Goal: Task Accomplishment & Management: Manage account settings

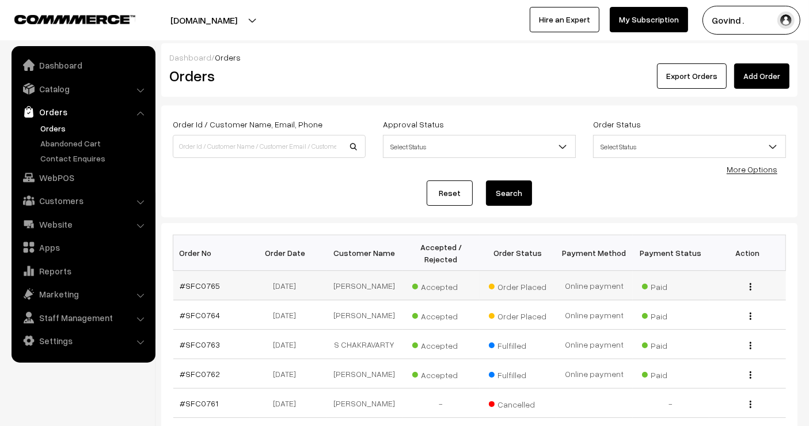
click at [749, 290] on button "button" at bounding box center [750, 286] width 3 height 9
click at [711, 304] on link "View" at bounding box center [699, 302] width 98 height 25
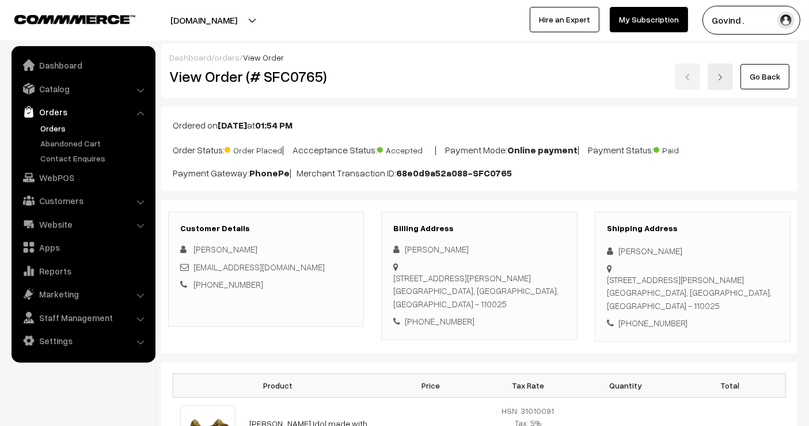
click at [809, 98] on html "Thank you for showing interest. Our team will call you shortly. Close shopforco…" at bounding box center [404, 213] width 809 height 426
click at [761, 89] on div "Dashboard / orders / View Order View Order (# SFC0765) Go Back" at bounding box center [479, 70] width 637 height 55
click at [763, 86] on link "Go Back" at bounding box center [765, 76] width 49 height 25
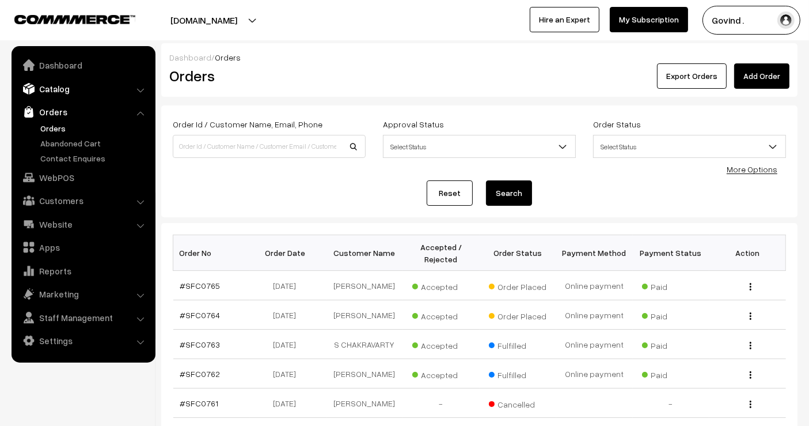
click at [69, 89] on link "Catalog" at bounding box center [82, 88] width 137 height 21
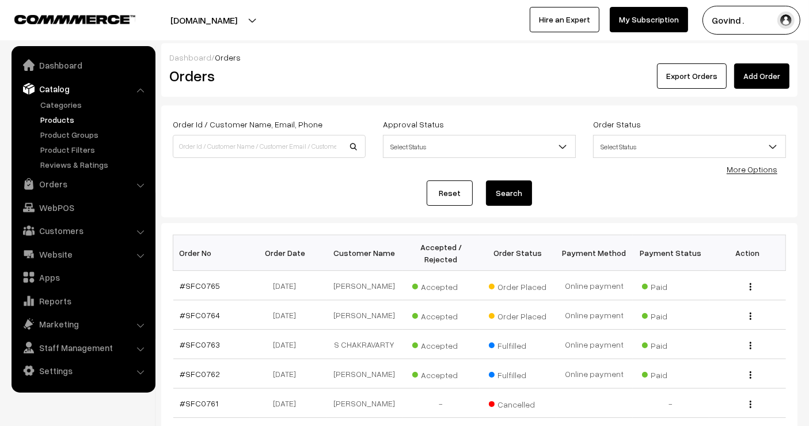
click at [58, 121] on link "Products" at bounding box center [94, 119] width 114 height 12
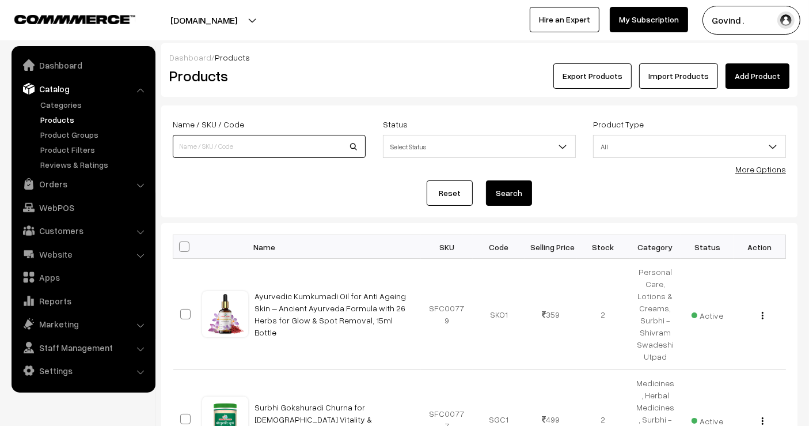
click at [271, 144] on input at bounding box center [269, 146] width 193 height 23
type input "goseva aloe vera"
click at [486, 180] on button "Search" at bounding box center [509, 192] width 46 height 25
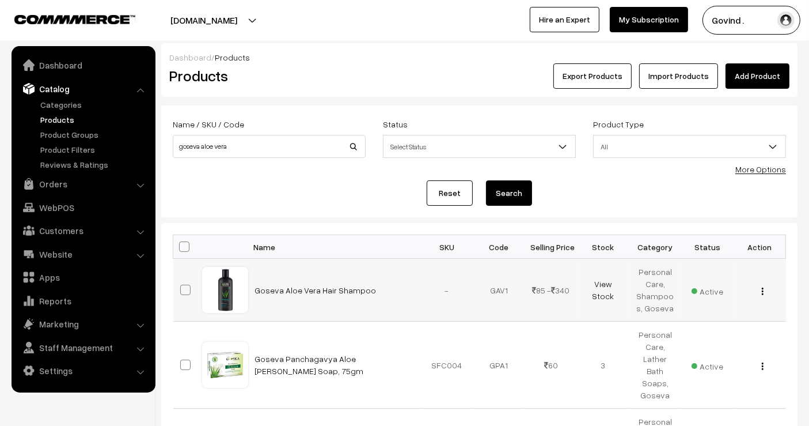
click at [765, 293] on div "View Edit Delete" at bounding box center [760, 290] width 39 height 12
click at [761, 292] on button "button" at bounding box center [762, 290] width 3 height 9
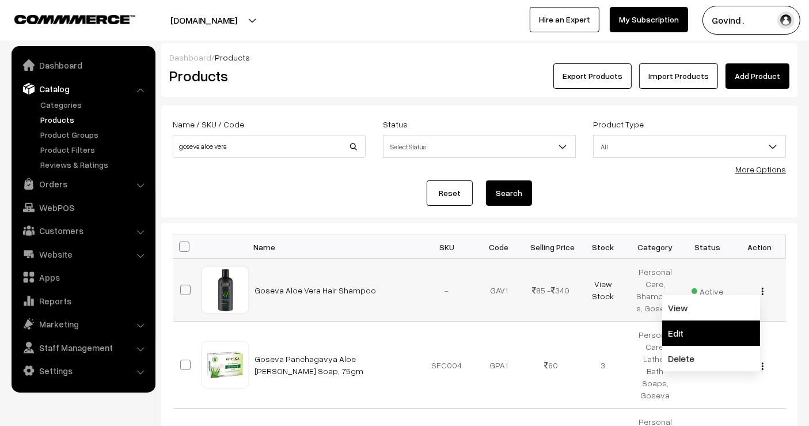
click at [689, 328] on link "Edit" at bounding box center [711, 332] width 98 height 25
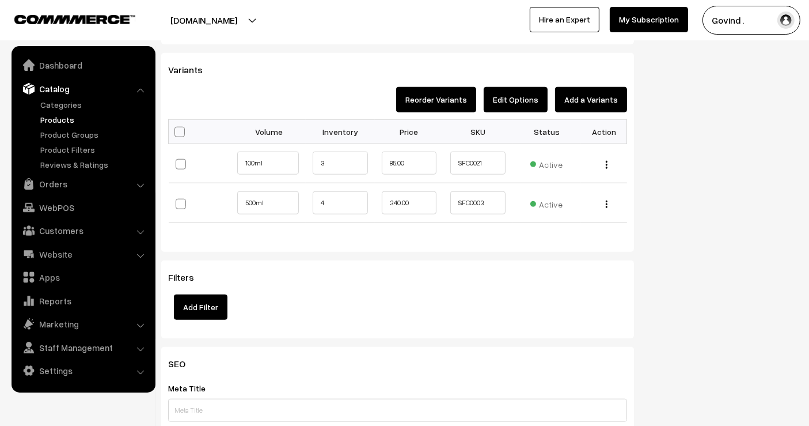
scroll to position [1146, 0]
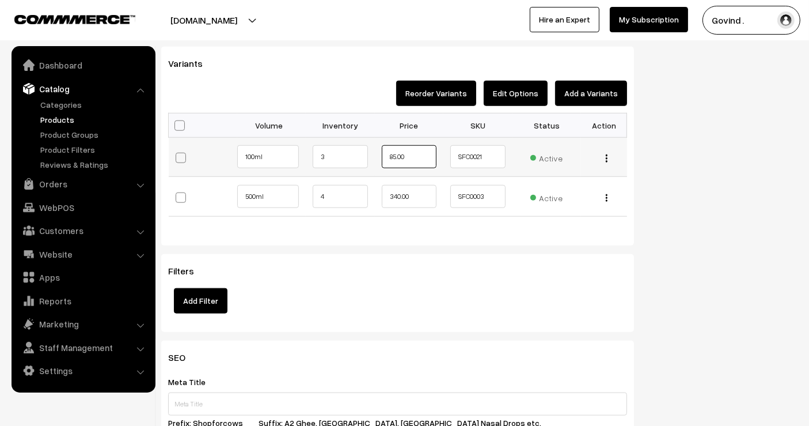
click at [394, 153] on input "85.00" at bounding box center [409, 156] width 55 height 23
type input "76.00"
click at [395, 192] on input "340.00" at bounding box center [409, 196] width 55 height 23
type input "303.00"
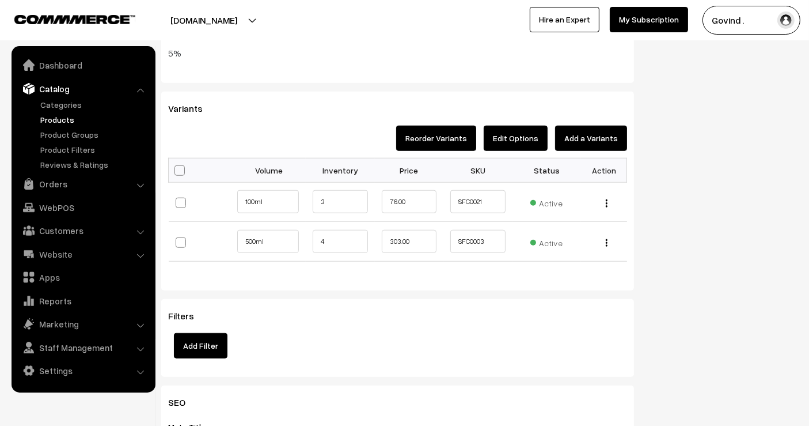
scroll to position [0, 0]
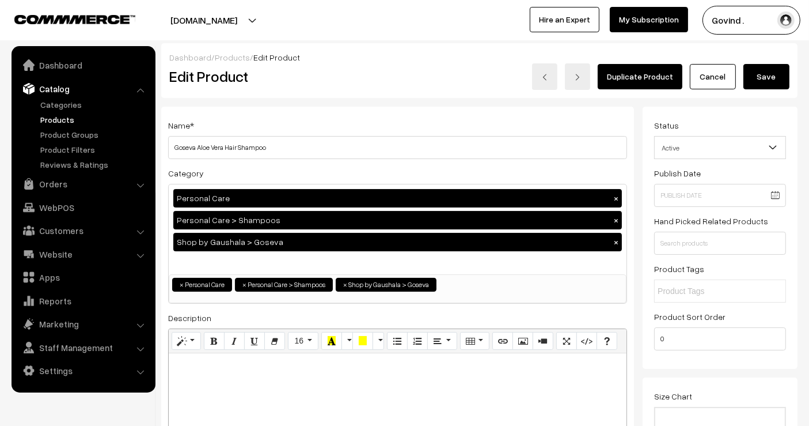
click at [763, 81] on button "Save" at bounding box center [767, 76] width 46 height 25
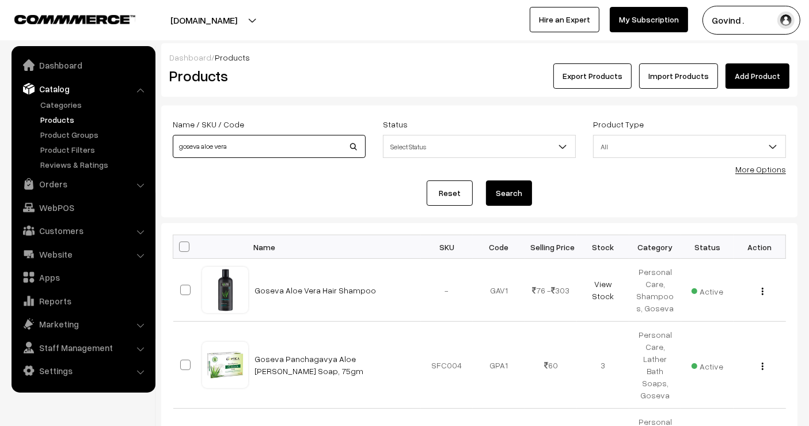
click at [286, 142] on input "goseva aloe vera" at bounding box center [269, 146] width 193 height 23
type input "goseva"
click at [486, 180] on button "Search" at bounding box center [509, 192] width 46 height 25
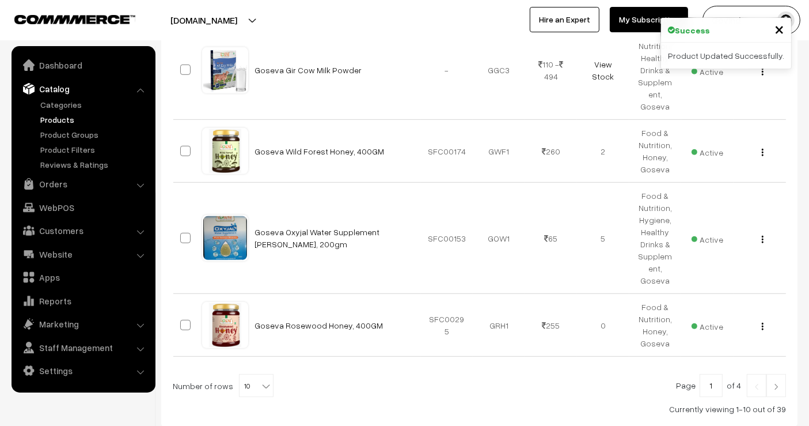
scroll to position [699, 0]
click at [260, 380] on b at bounding box center [266, 386] width 12 height 12
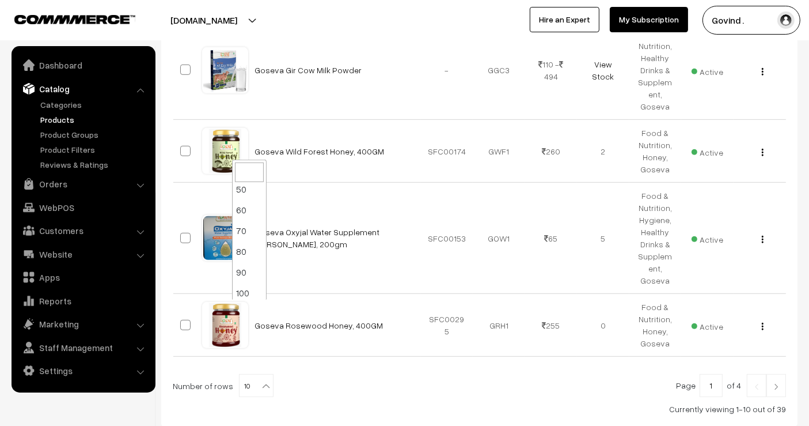
scroll to position [92, 0]
click at [332, 374] on div at bounding box center [479, 385] width 613 height 23
click at [260, 380] on b at bounding box center [266, 386] width 12 height 12
select select "50"
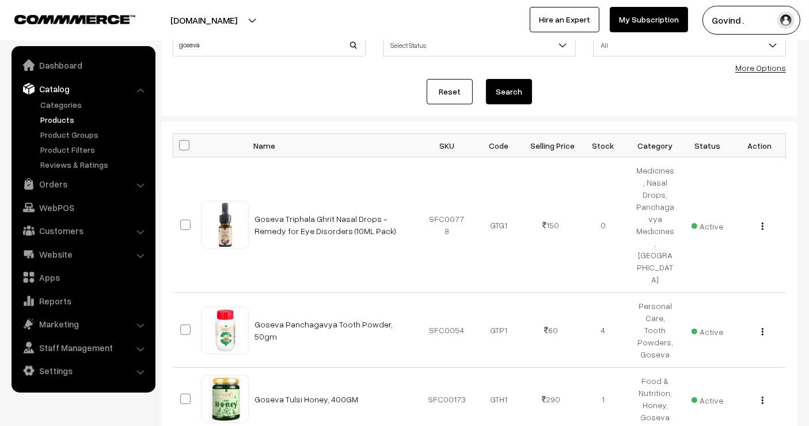
scroll to position [98, 0]
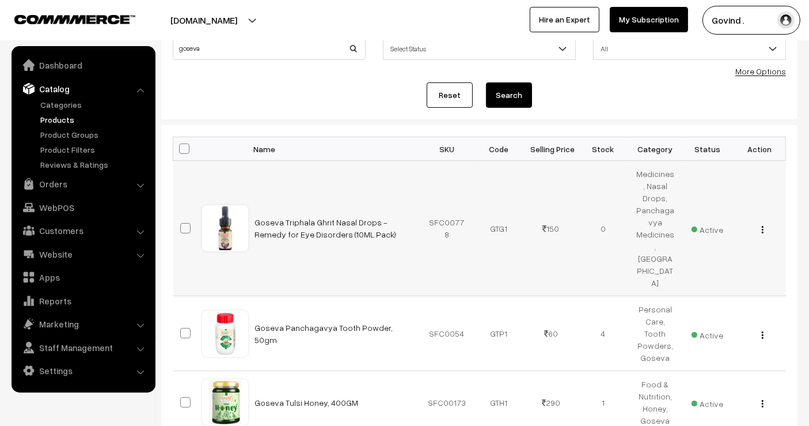
click at [761, 225] on button "button" at bounding box center [762, 229] width 3 height 9
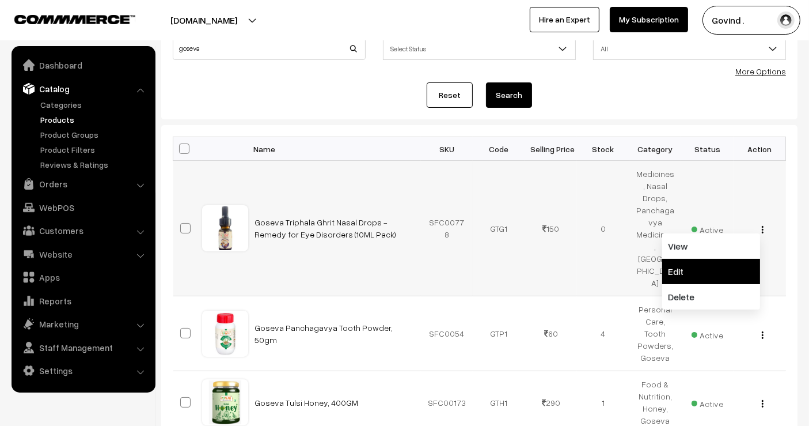
click at [679, 259] on link "Edit" at bounding box center [711, 271] width 98 height 25
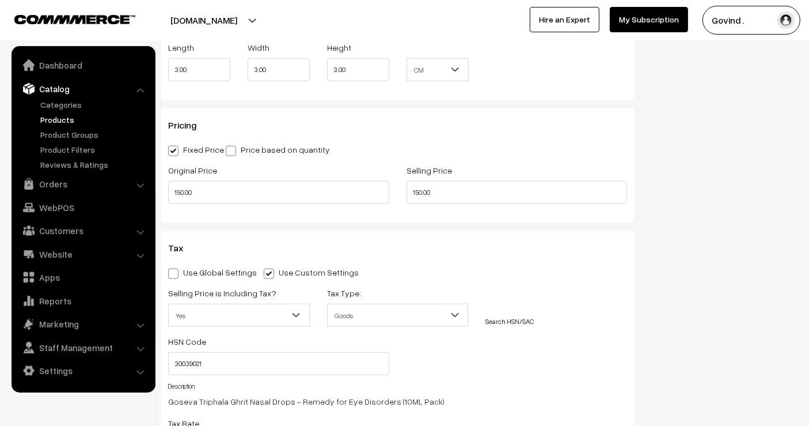
scroll to position [979, 0]
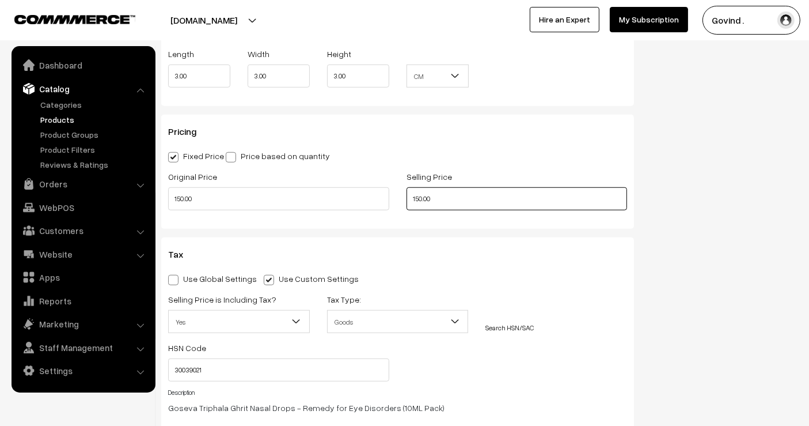
click at [419, 194] on input "150.00" at bounding box center [517, 198] width 221 height 23
type input "141.00"
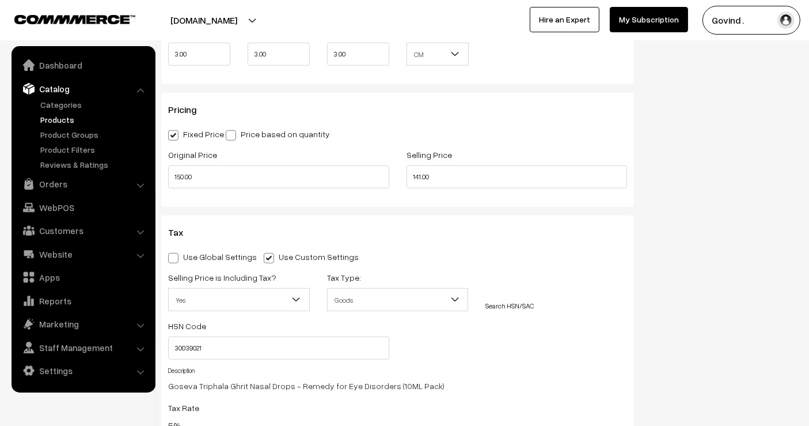
scroll to position [0, 0]
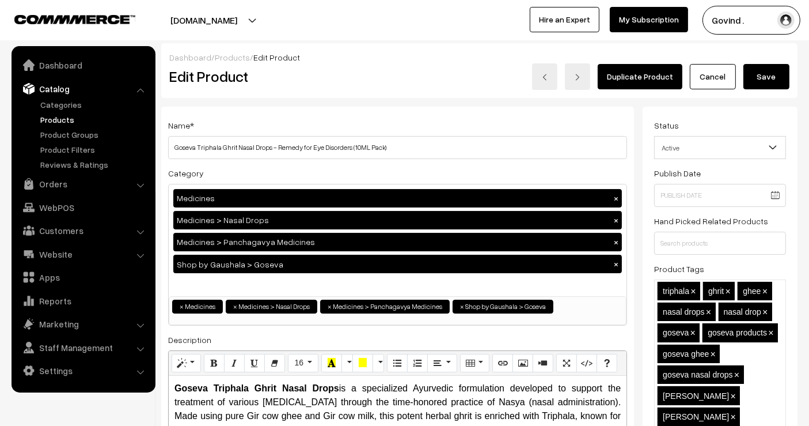
click at [772, 71] on button "Save" at bounding box center [767, 76] width 46 height 25
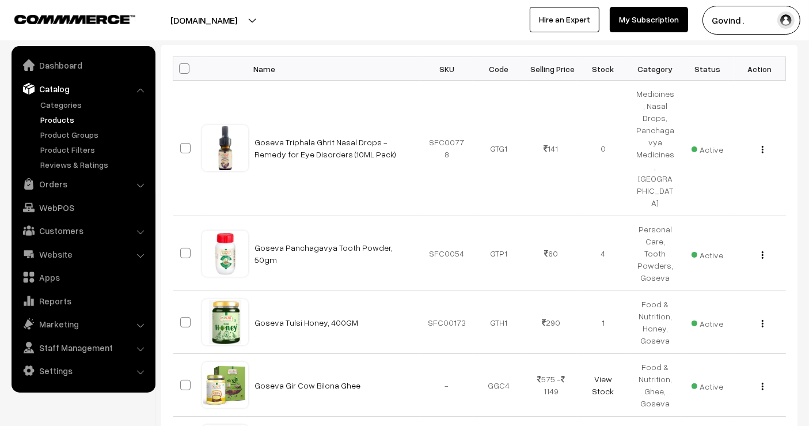
scroll to position [179, 0]
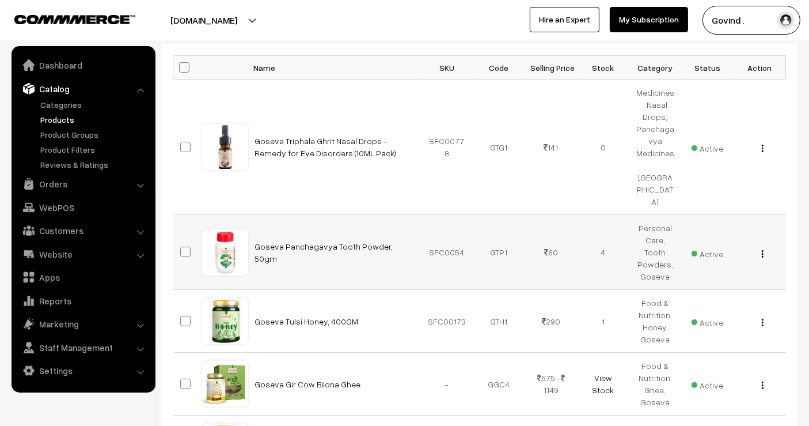
click at [761, 249] on button "button" at bounding box center [762, 253] width 3 height 9
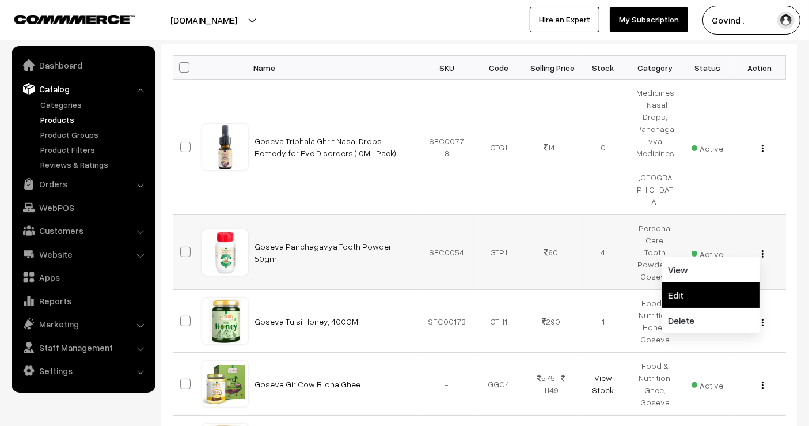
click at [696, 282] on link "Edit" at bounding box center [711, 294] width 98 height 25
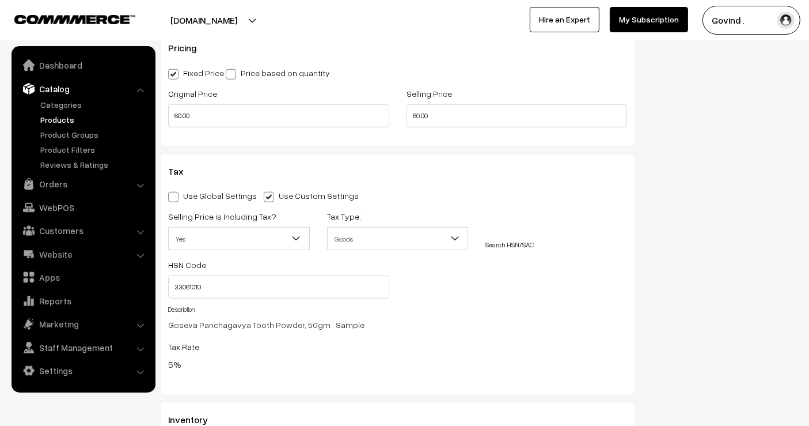
scroll to position [1044, 0]
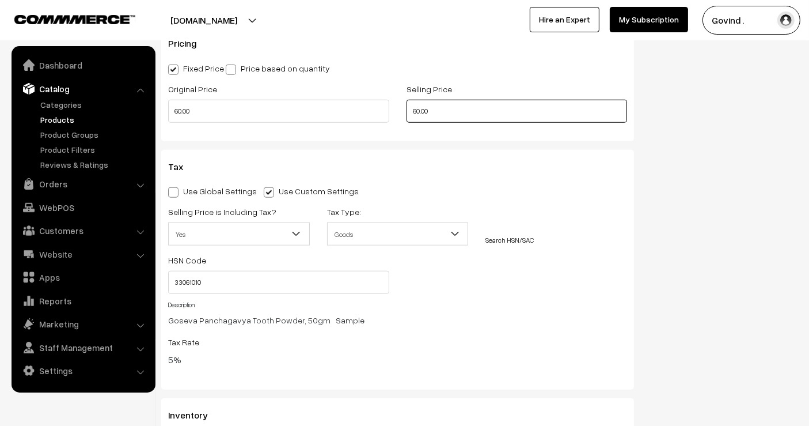
click at [418, 112] on input "60.00" at bounding box center [517, 111] width 221 height 23
type input "56.00"
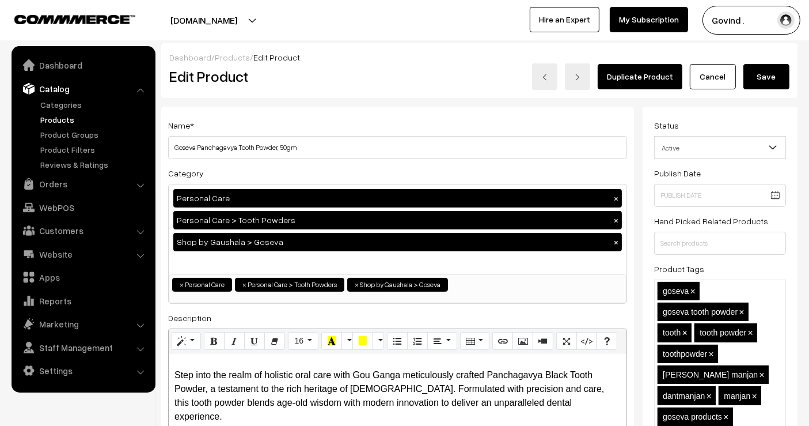
click at [762, 73] on button "Save" at bounding box center [767, 76] width 46 height 25
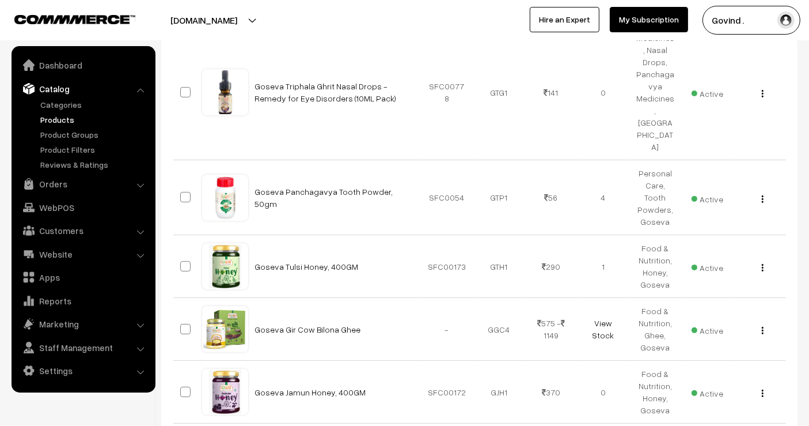
scroll to position [256, 0]
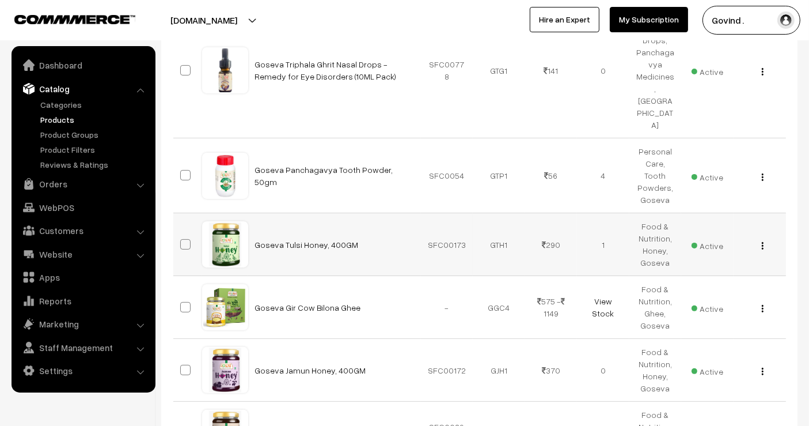
click at [761, 241] on button "button" at bounding box center [762, 245] width 3 height 9
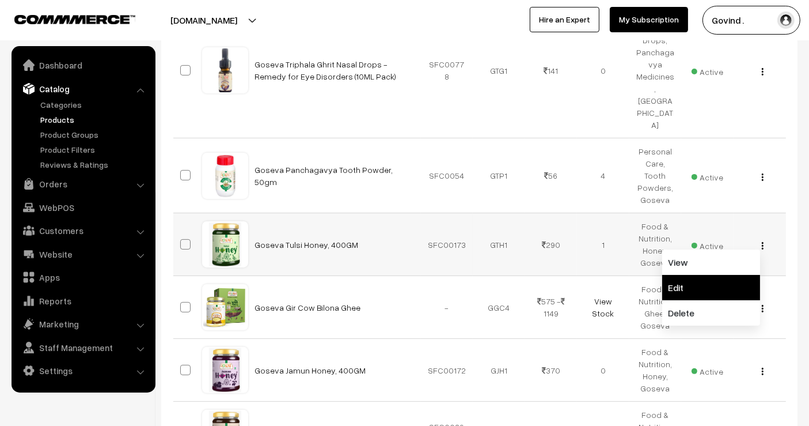
click at [721, 275] on link "Edit" at bounding box center [711, 287] width 98 height 25
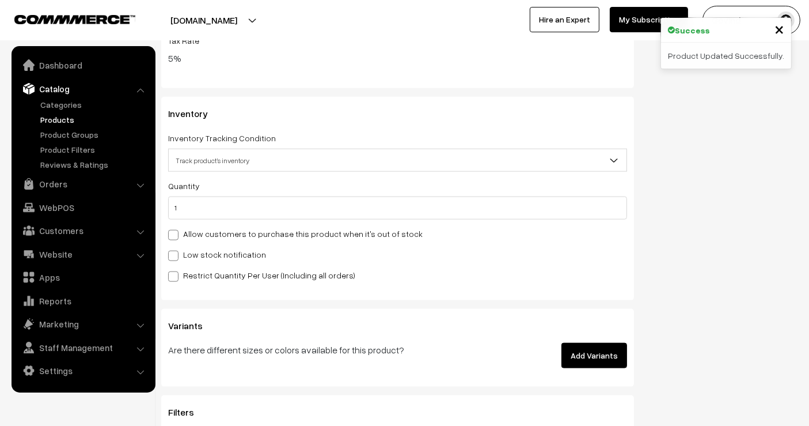
scroll to position [1348, 0]
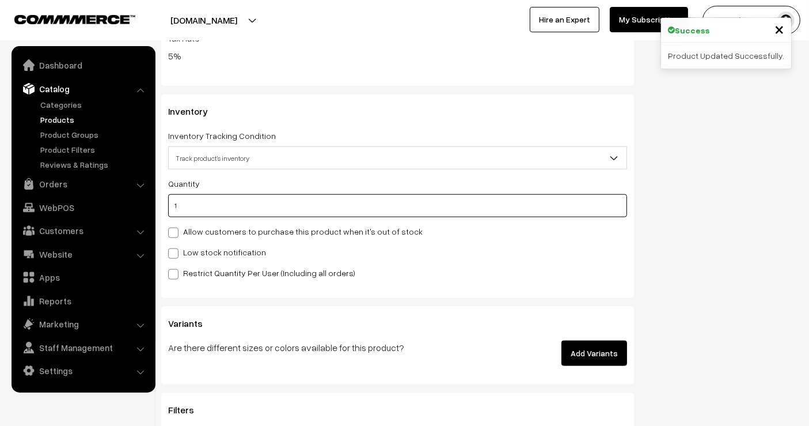
click at [535, 209] on input "1" at bounding box center [397, 205] width 459 height 23
type input "0"
type input "1"
type input "0"
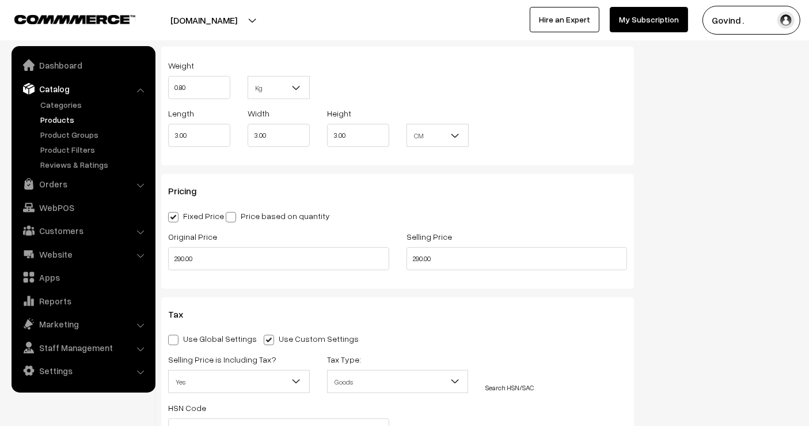
scroll to position [0, 0]
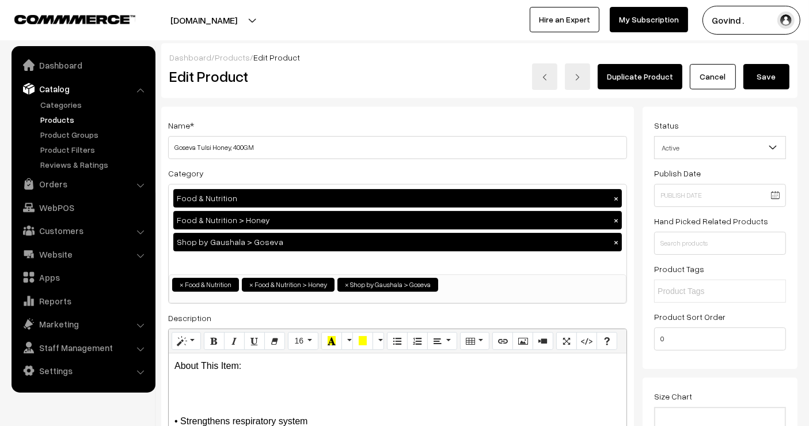
click at [774, 81] on button "Save" at bounding box center [767, 76] width 46 height 25
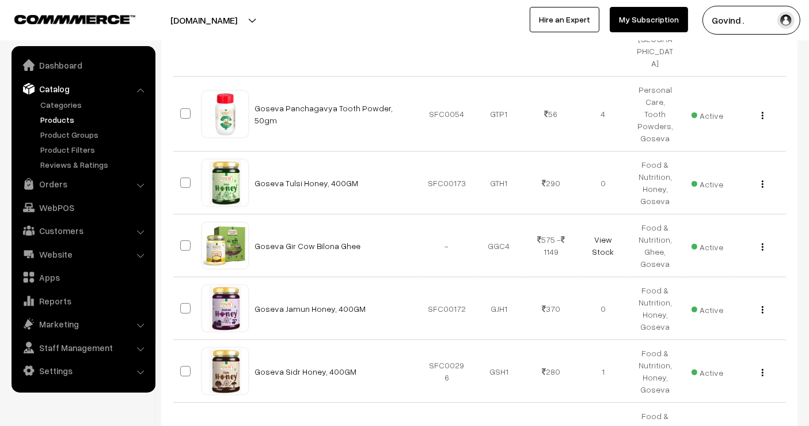
scroll to position [332, 0]
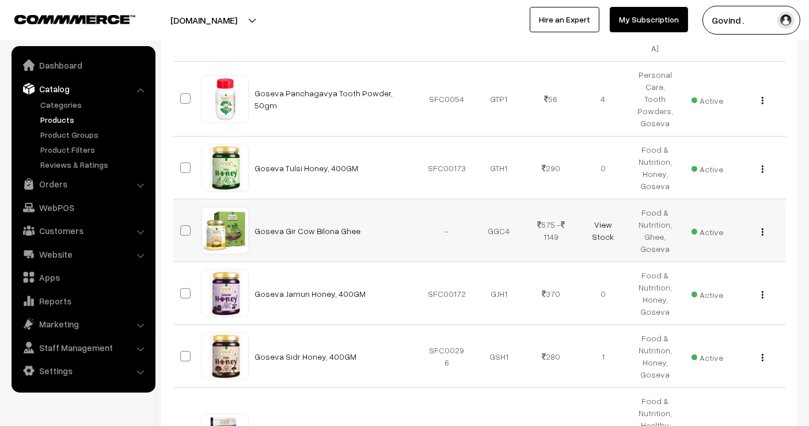
click at [761, 227] on button "button" at bounding box center [762, 231] width 3 height 9
click at [723, 261] on link "Edit" at bounding box center [711, 273] width 98 height 25
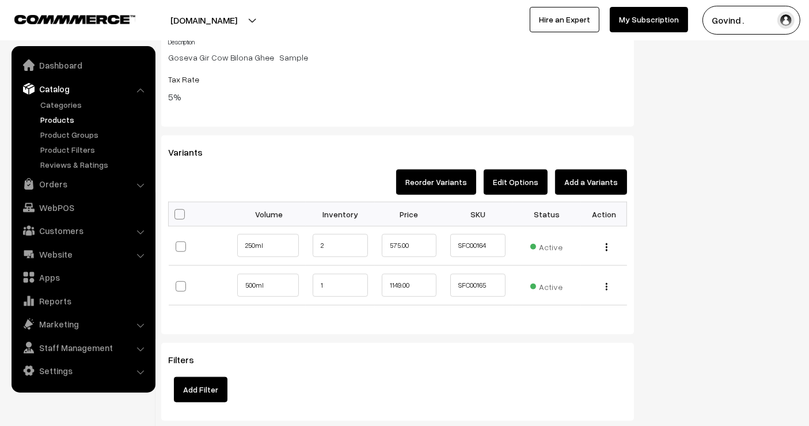
scroll to position [1075, 0]
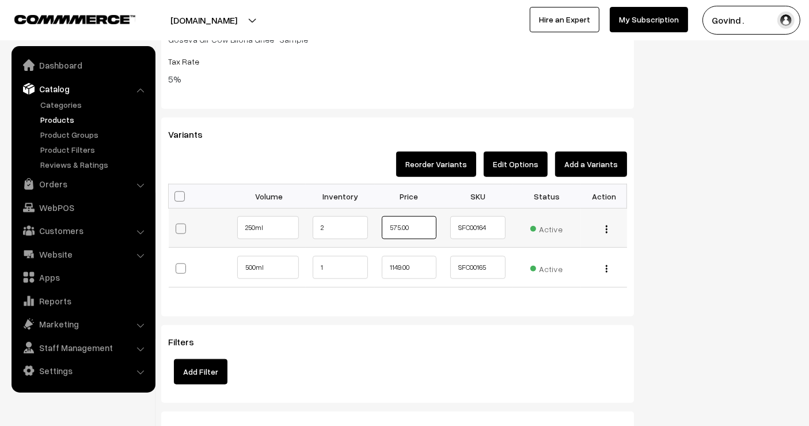
click at [398, 222] on input "575.00" at bounding box center [409, 227] width 55 height 23
type input "540.00"
drag, startPoint x: 399, startPoint y: 263, endPoint x: 333, endPoint y: 265, distance: 65.7
click at [333, 265] on tr "500ml 1" at bounding box center [398, 268] width 459 height 40
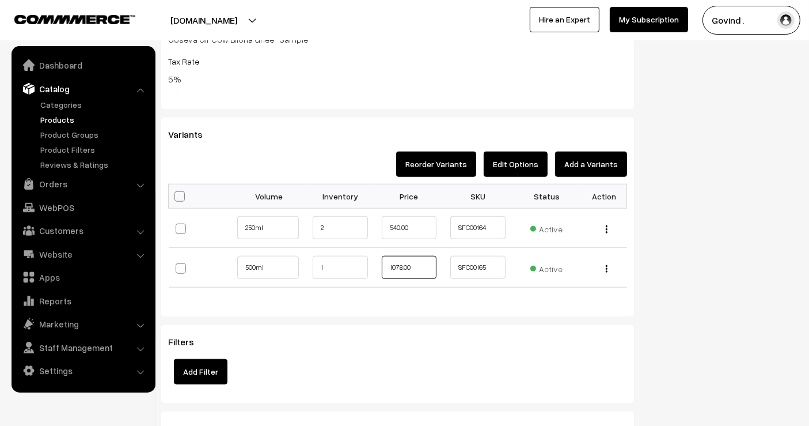
type input "1078.00"
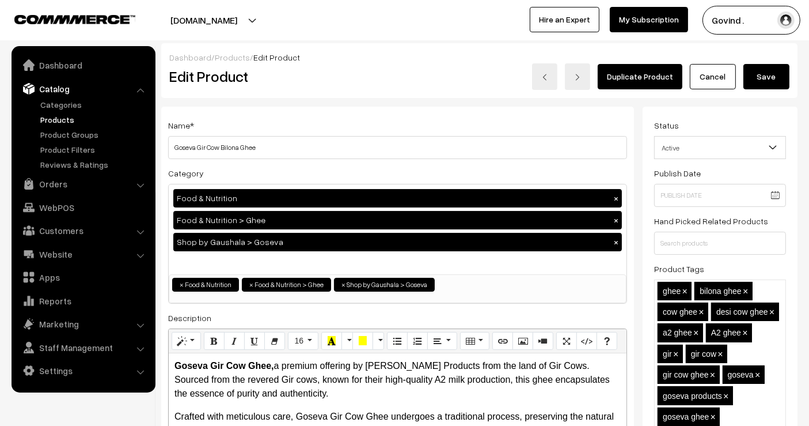
click at [768, 87] on button "Save" at bounding box center [767, 76] width 46 height 25
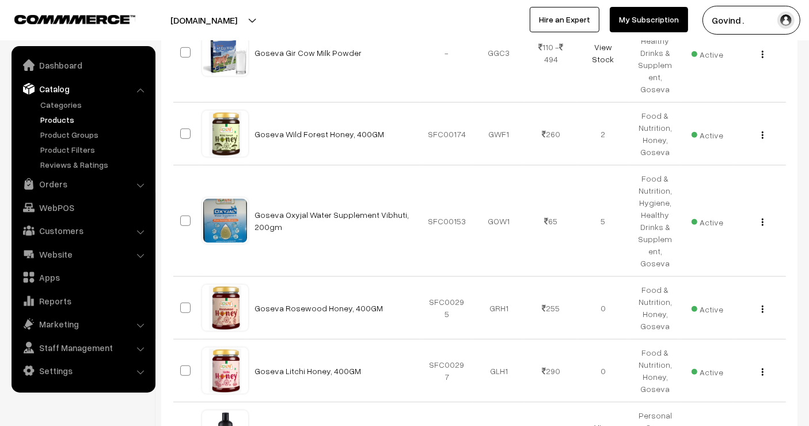
scroll to position [742, 0]
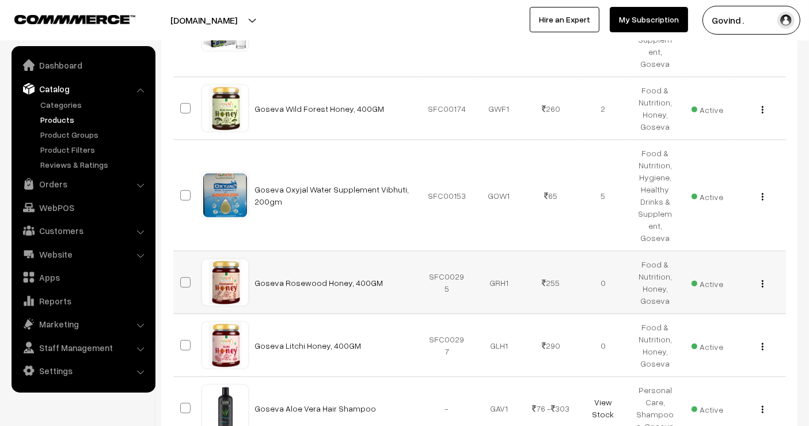
click at [763, 280] on img "button" at bounding box center [763, 283] width 2 height 7
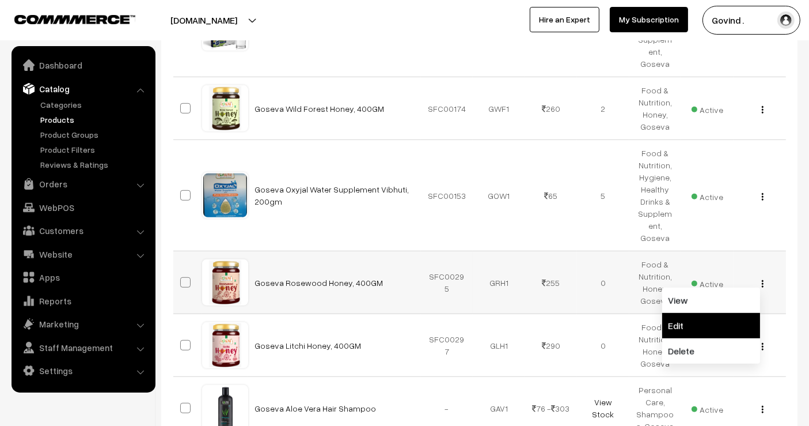
click at [708, 313] on link "Edit" at bounding box center [711, 325] width 98 height 25
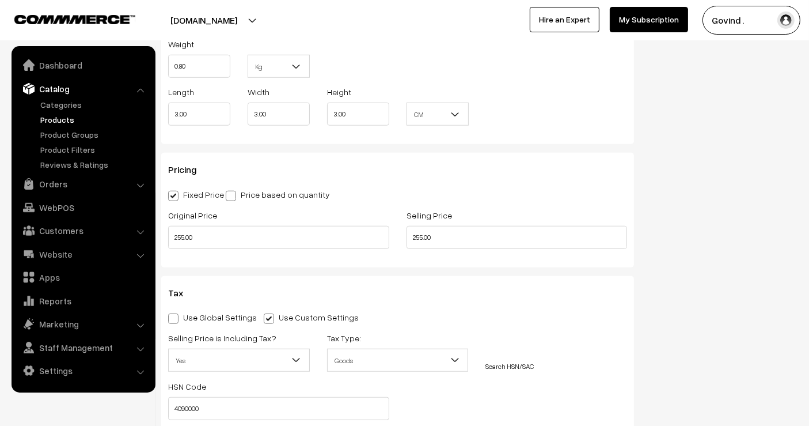
scroll to position [979, 0]
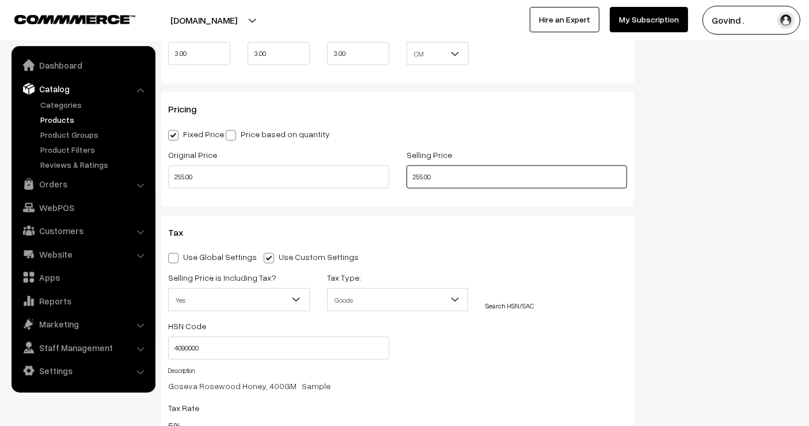
click at [418, 176] on input "255.00" at bounding box center [517, 176] width 221 height 23
type input "265.00"
click at [210, 173] on input "255.00" at bounding box center [278, 176] width 221 height 23
type input "265.00"
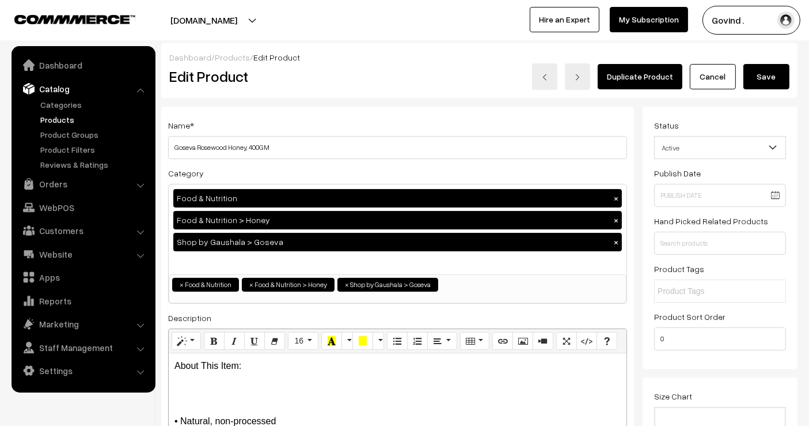
click at [770, 78] on button "Save" at bounding box center [767, 76] width 46 height 25
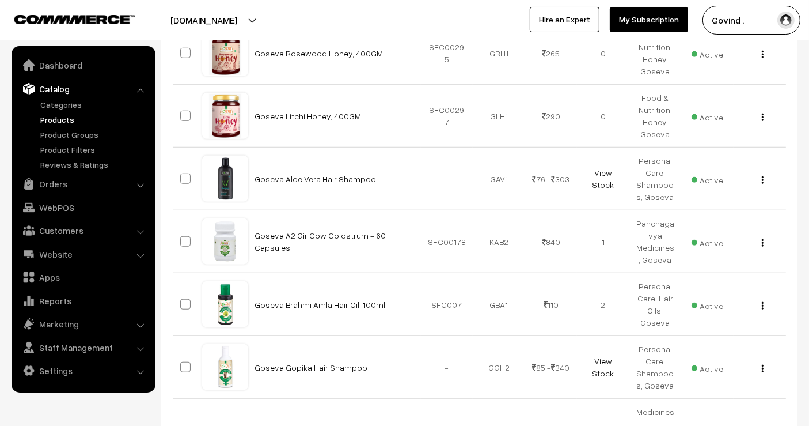
scroll to position [972, 0]
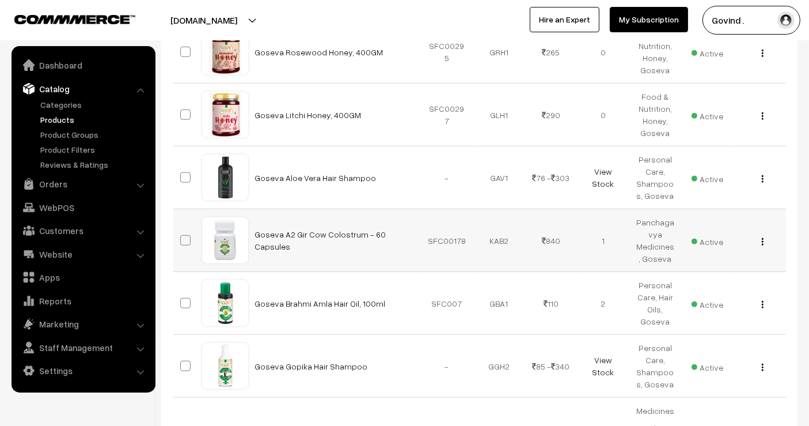
click at [762, 238] on img "button" at bounding box center [763, 241] width 2 height 7
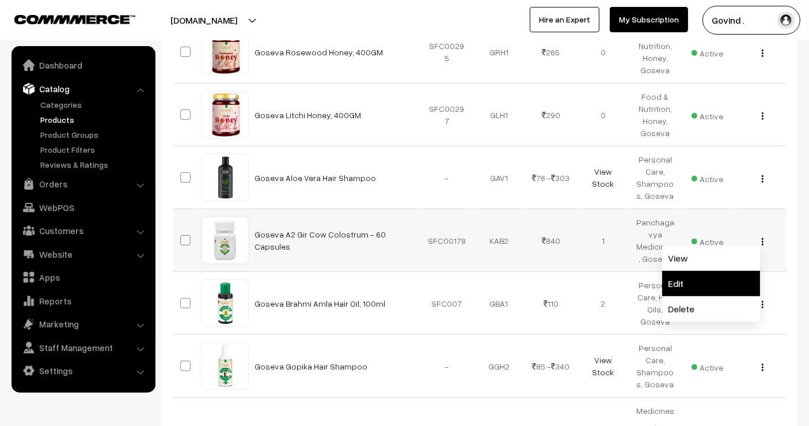
click at [702, 271] on link "Edit" at bounding box center [711, 283] width 98 height 25
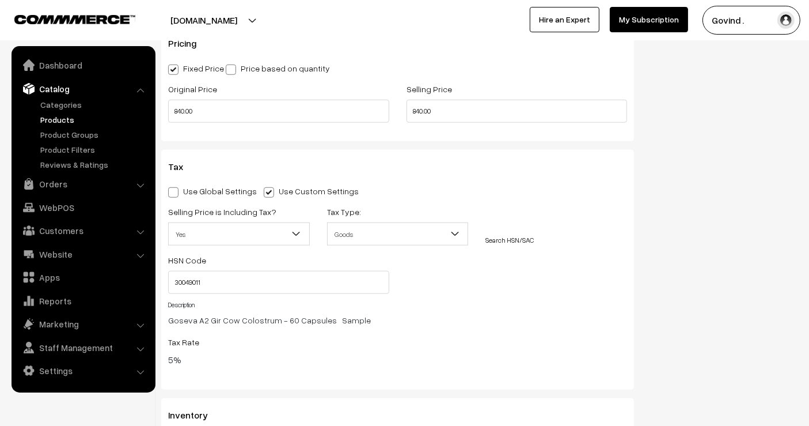
scroll to position [997, 0]
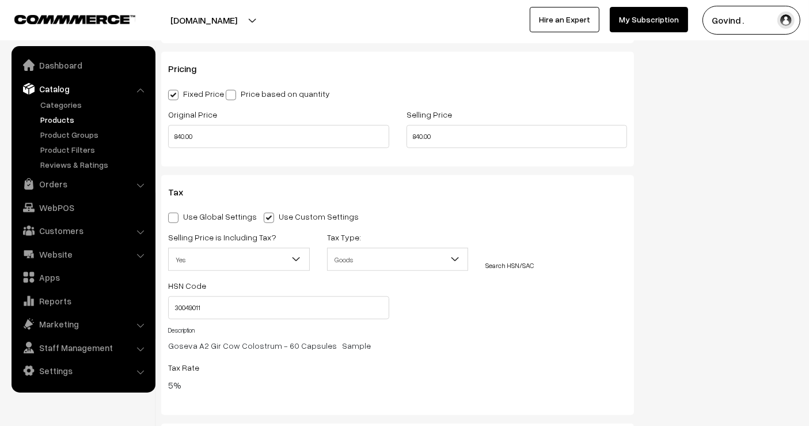
click at [425, 134] on input "840.00" at bounding box center [517, 136] width 221 height 23
type input "788.00"
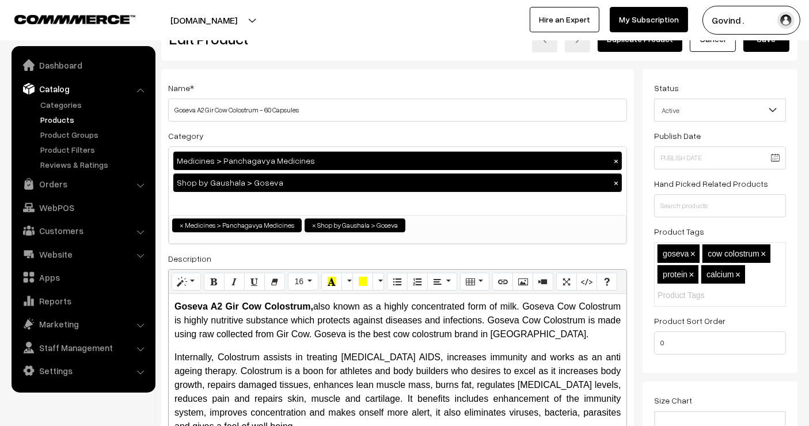
scroll to position [0, 0]
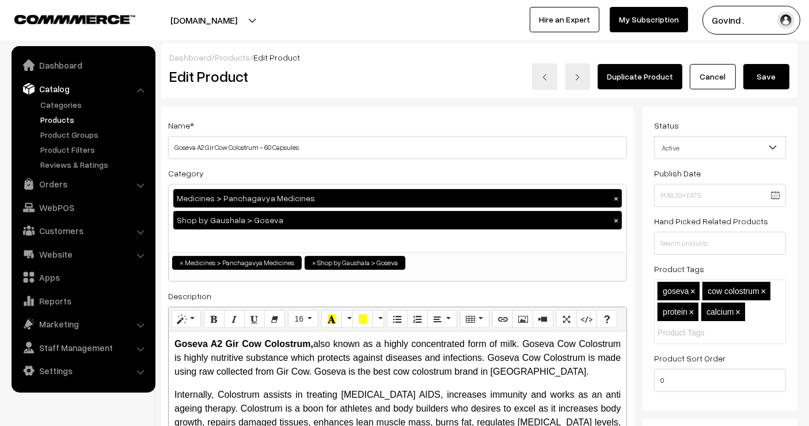
click at [772, 76] on button "Save" at bounding box center [767, 76] width 46 height 25
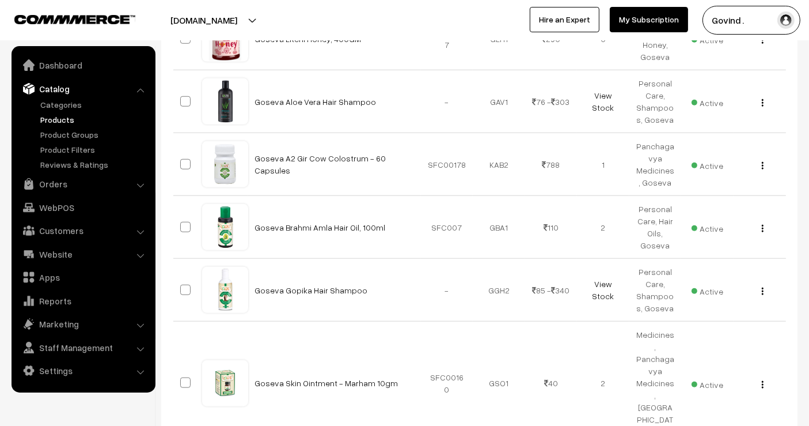
scroll to position [1050, 0]
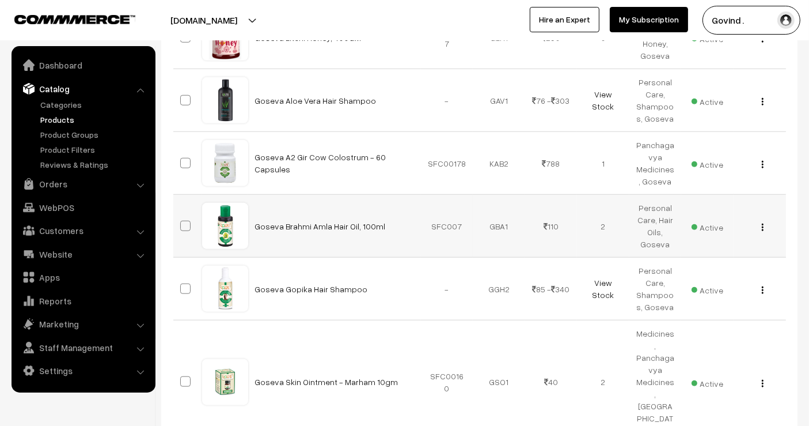
click at [762, 223] on img "button" at bounding box center [763, 226] width 2 height 7
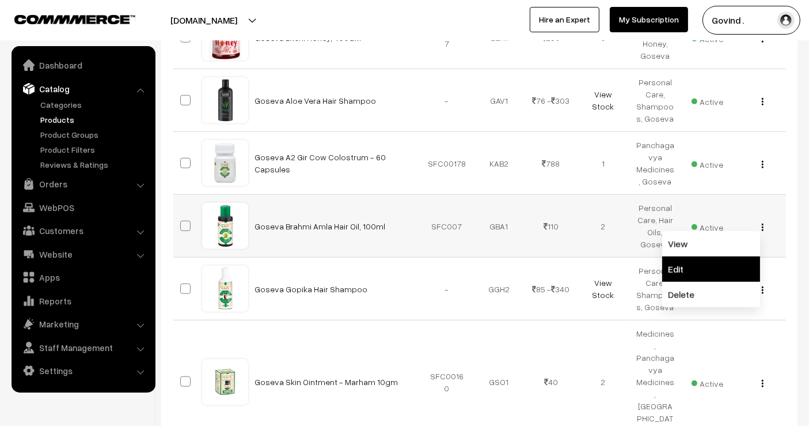
click at [725, 256] on link "Edit" at bounding box center [711, 268] width 98 height 25
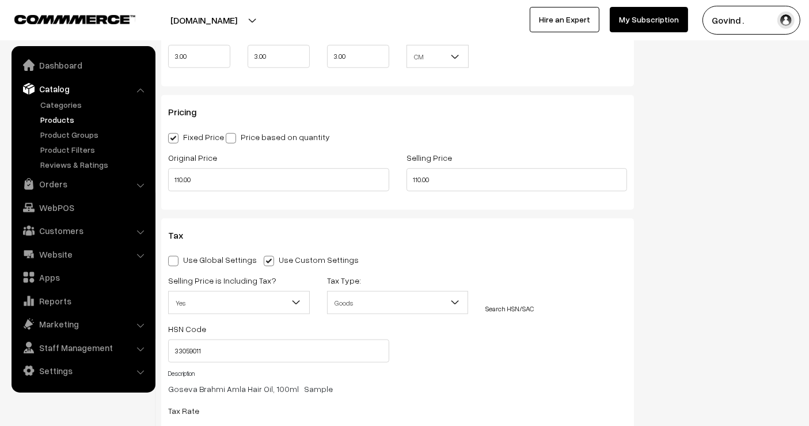
scroll to position [971, 0]
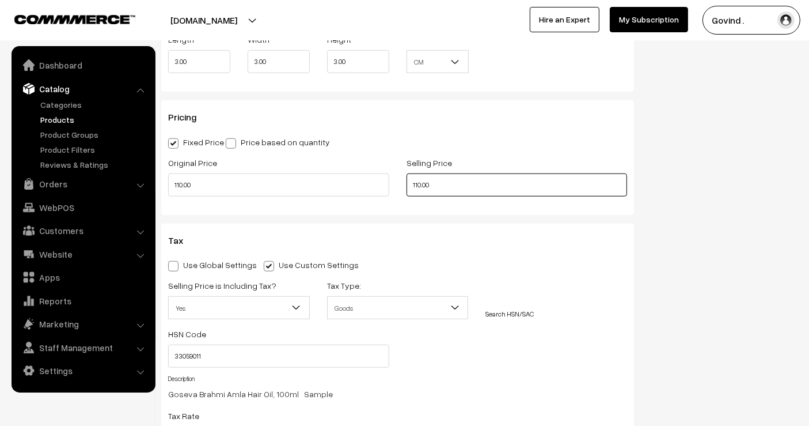
click at [419, 183] on input "110.00" at bounding box center [517, 184] width 221 height 23
type input "98.00"
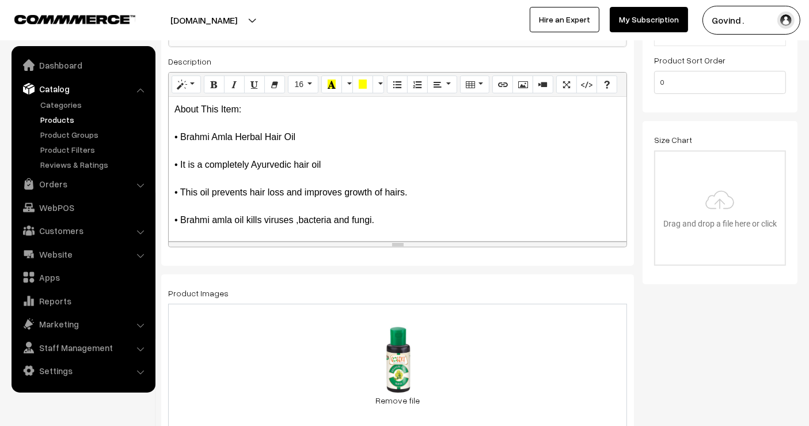
scroll to position [0, 0]
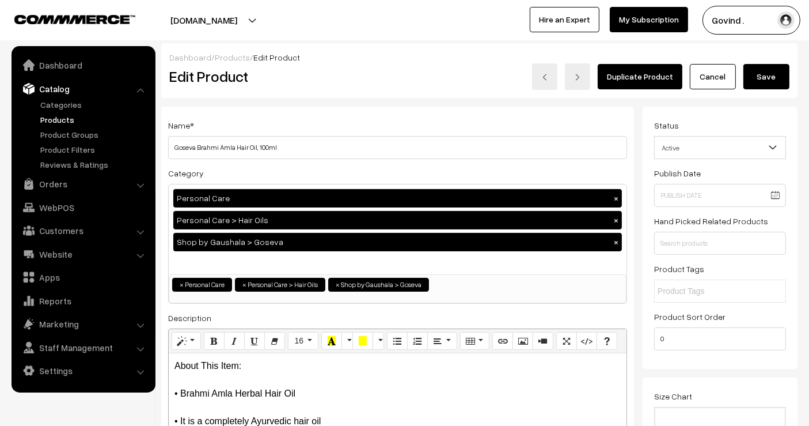
click at [772, 75] on button "Save" at bounding box center [767, 76] width 46 height 25
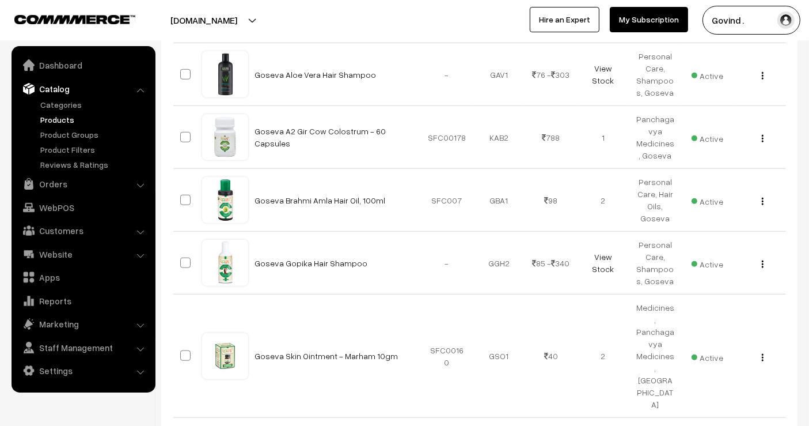
scroll to position [1077, 0]
click at [763, 259] on img "button" at bounding box center [763, 262] width 2 height 7
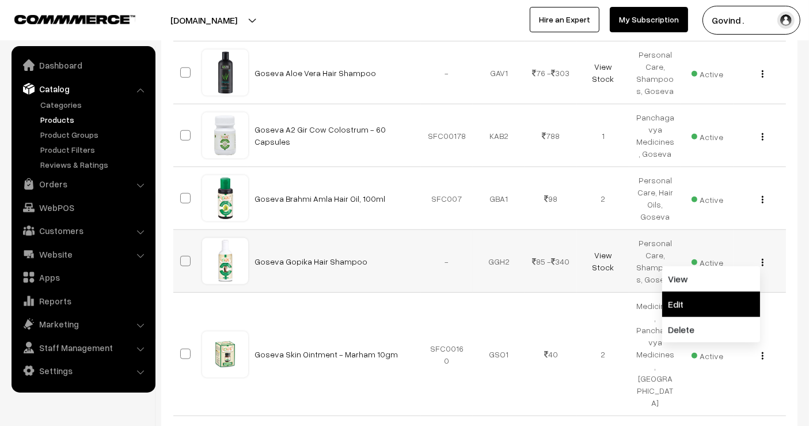
click at [717, 291] on link "Edit" at bounding box center [711, 303] width 98 height 25
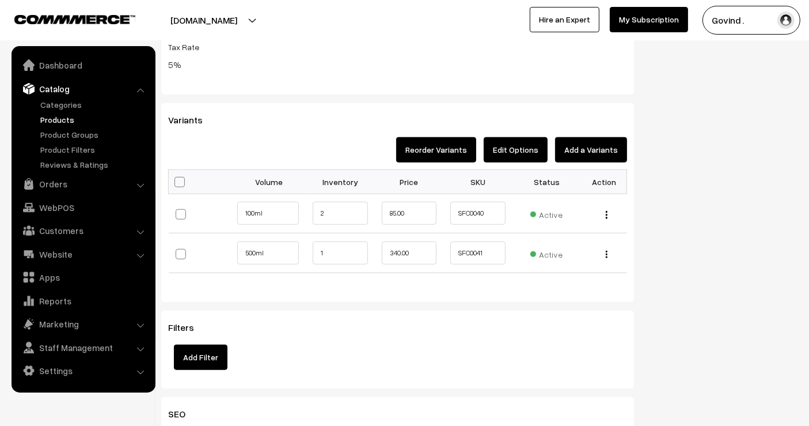
scroll to position [1091, 0]
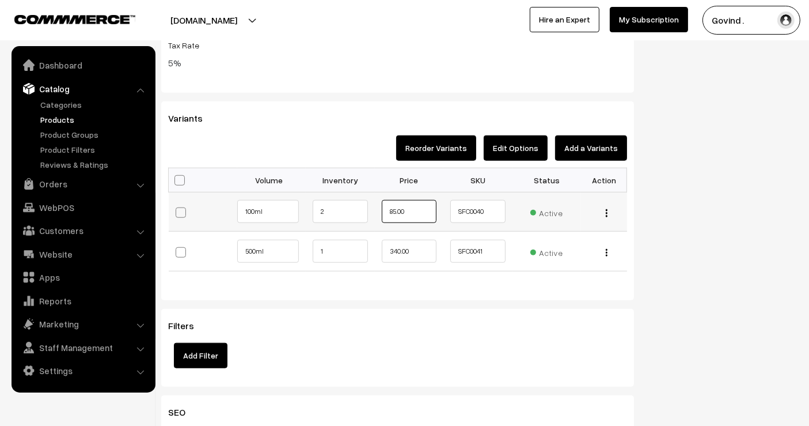
click at [396, 210] on input "85.00" at bounding box center [409, 211] width 55 height 23
type input "76.00"
click at [402, 249] on input "340.00" at bounding box center [409, 251] width 55 height 23
type input "303.00"
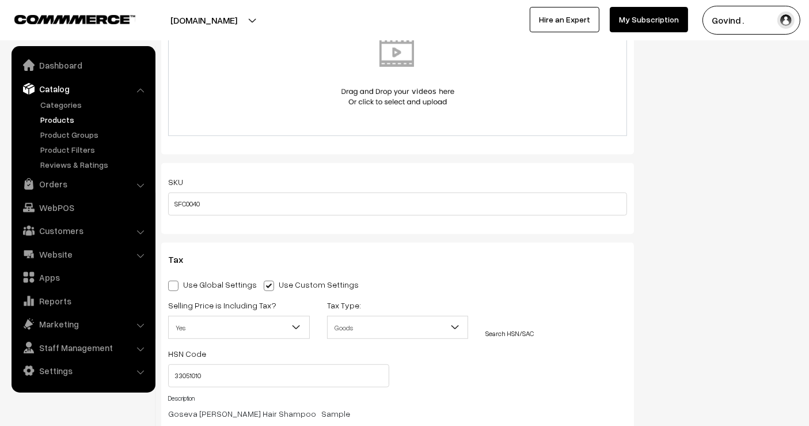
scroll to position [0, 0]
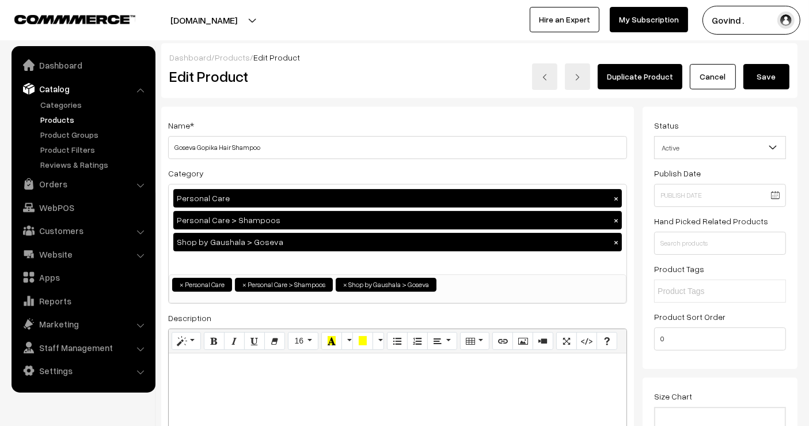
click at [773, 80] on button "Save" at bounding box center [767, 76] width 46 height 25
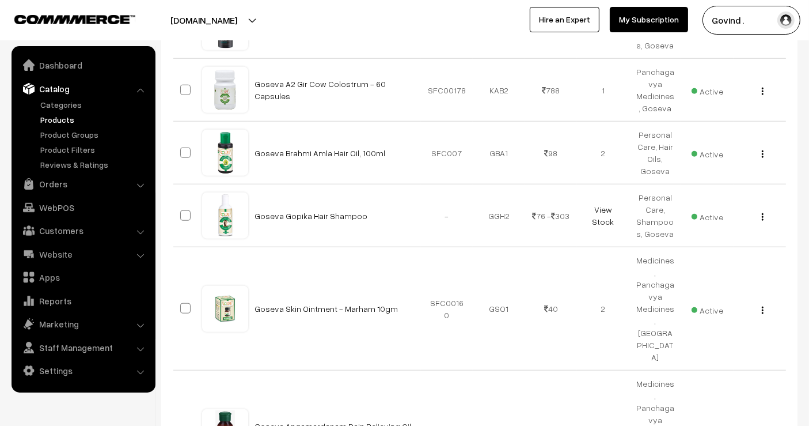
scroll to position [1124, 0]
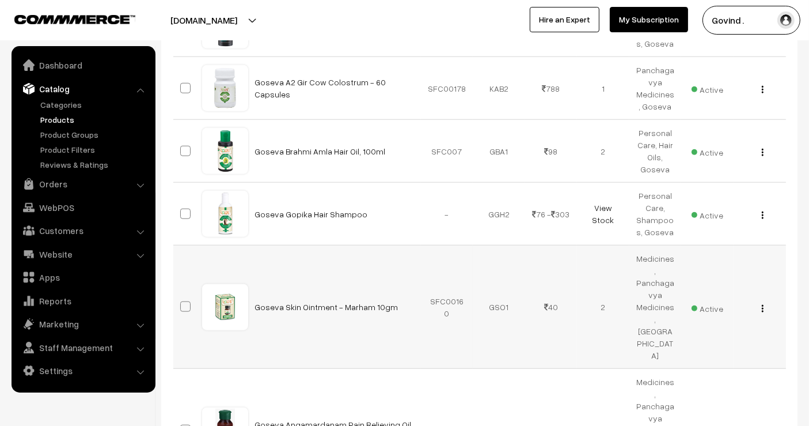
click at [760, 301] on div "View Edit Delete" at bounding box center [760, 307] width 39 height 12
click at [762, 305] on img "button" at bounding box center [763, 308] width 2 height 7
click at [717, 337] on link "Edit" at bounding box center [711, 349] width 98 height 25
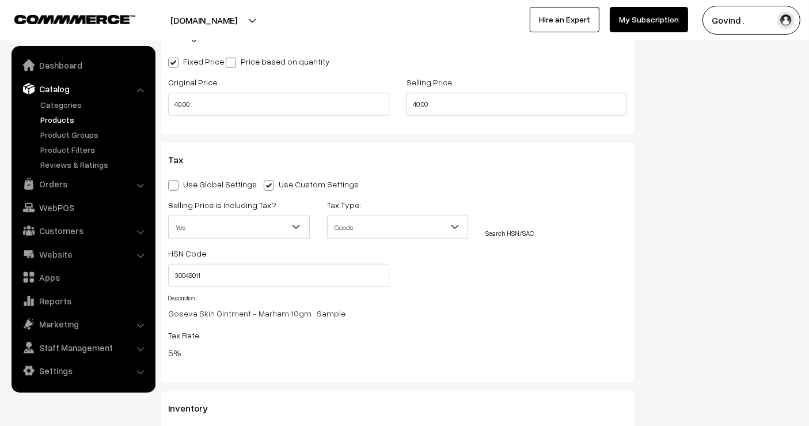
scroll to position [1021, 0]
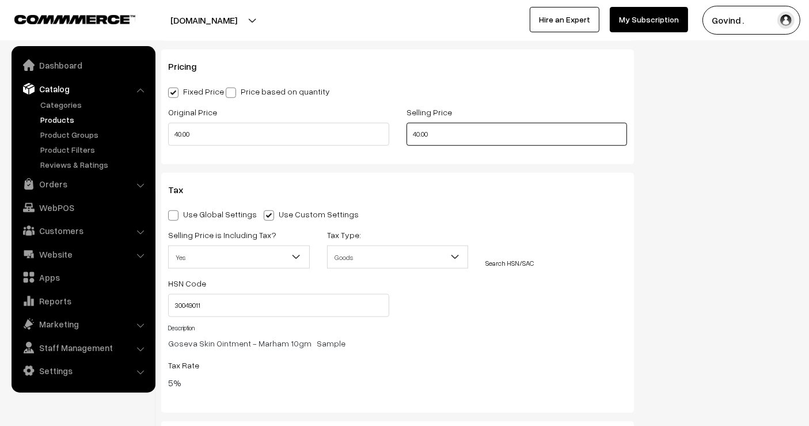
click at [420, 134] on input "40.00" at bounding box center [517, 134] width 221 height 23
type input "38.00"
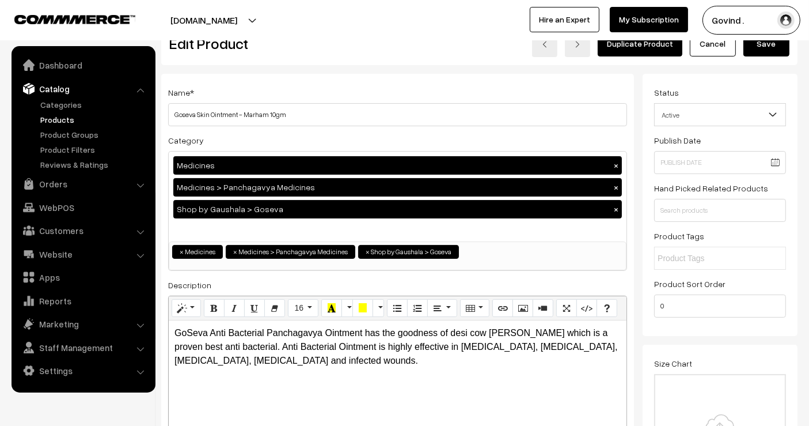
scroll to position [0, 0]
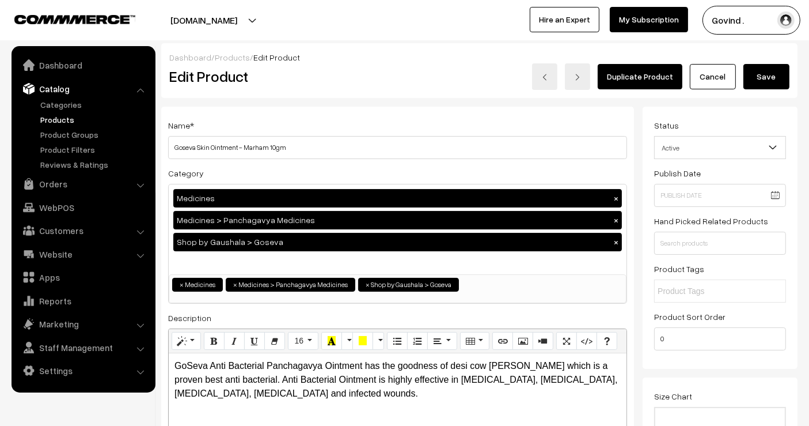
click at [766, 72] on button "Save" at bounding box center [767, 76] width 46 height 25
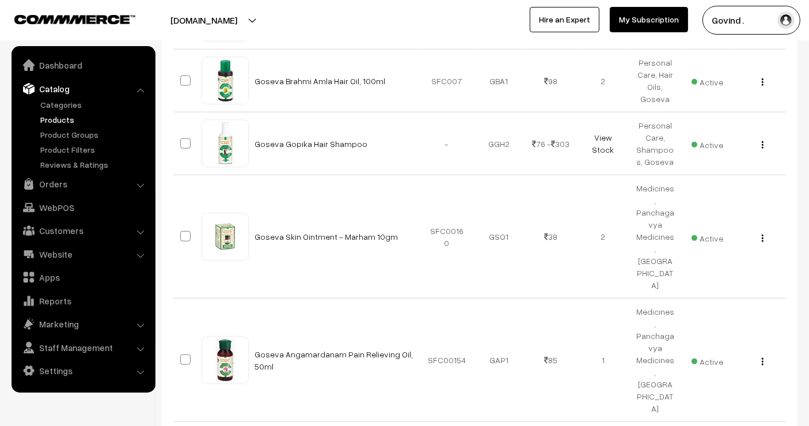
scroll to position [1229, 0]
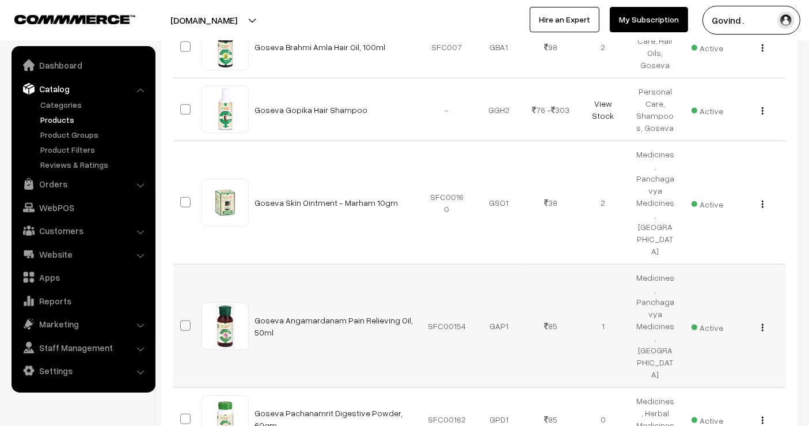
click at [763, 324] on img "button" at bounding box center [763, 327] width 2 height 7
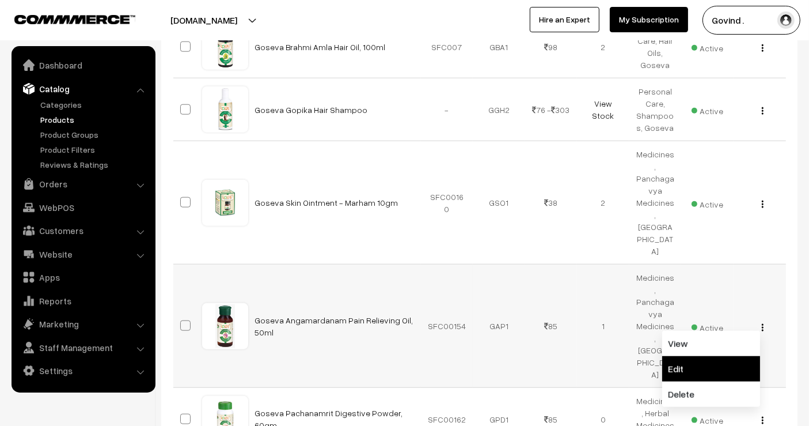
click at [723, 356] on link "Edit" at bounding box center [711, 368] width 98 height 25
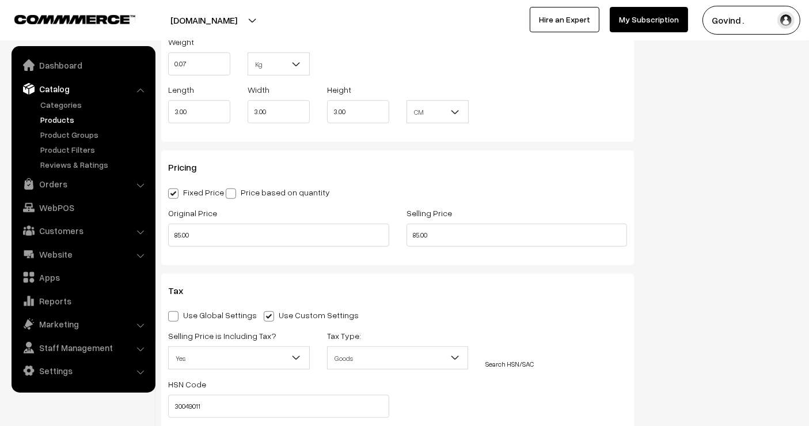
scroll to position [913, 0]
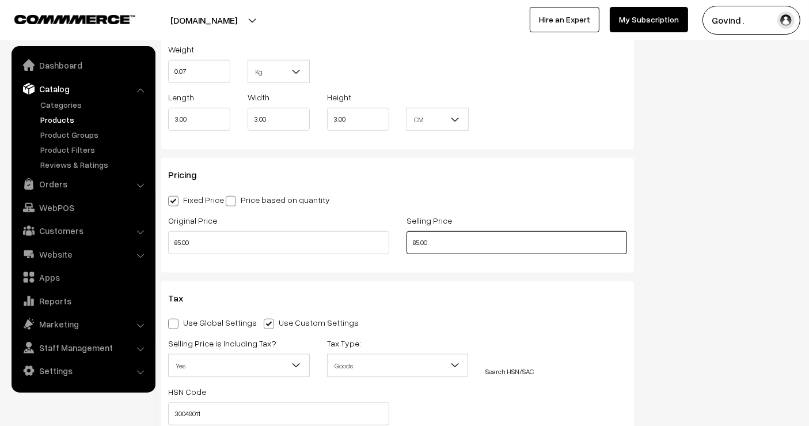
click at [419, 243] on input "85.00" at bounding box center [517, 242] width 221 height 23
type input "80.00"
click at [661, 223] on div "Status Active Inactive Active Publish Date Product Type -- Select -- -- Select …" at bounding box center [725, 54] width 164 height 1721
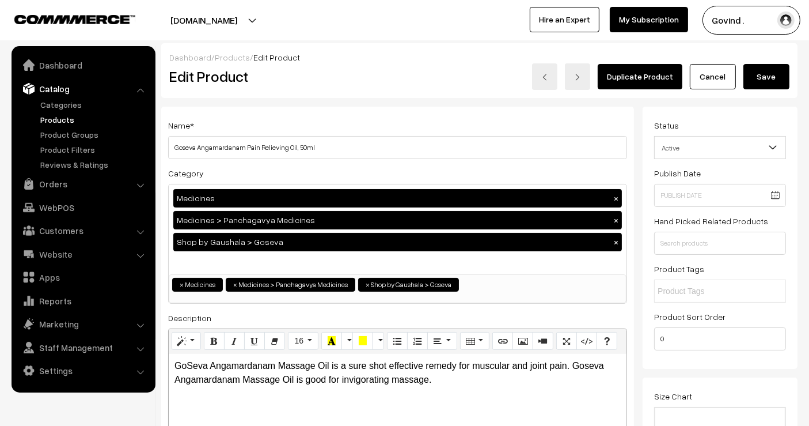
click at [767, 79] on button "Save" at bounding box center [767, 76] width 46 height 25
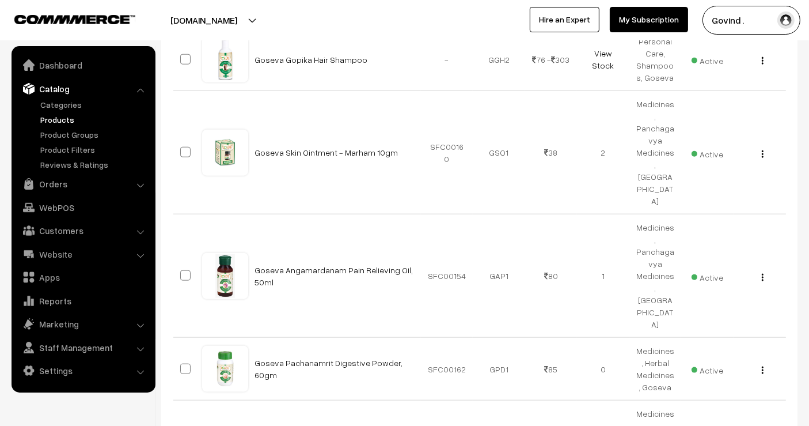
scroll to position [1280, 0]
click at [763, 365] on img "button" at bounding box center [763, 368] width 2 height 7
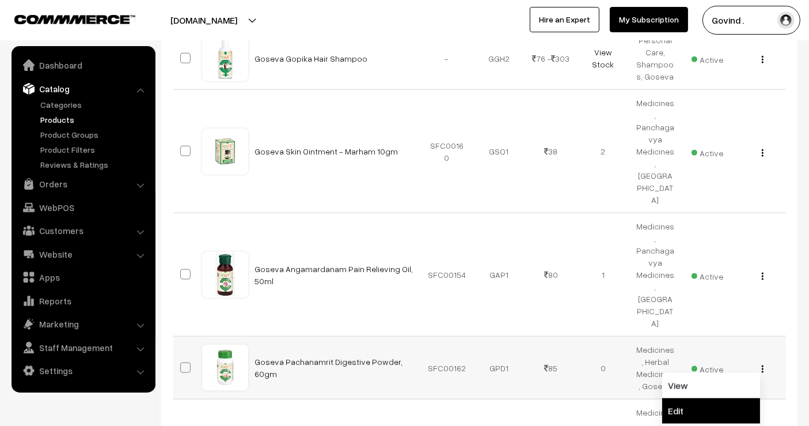
click at [710, 398] on link "Edit" at bounding box center [711, 410] width 98 height 25
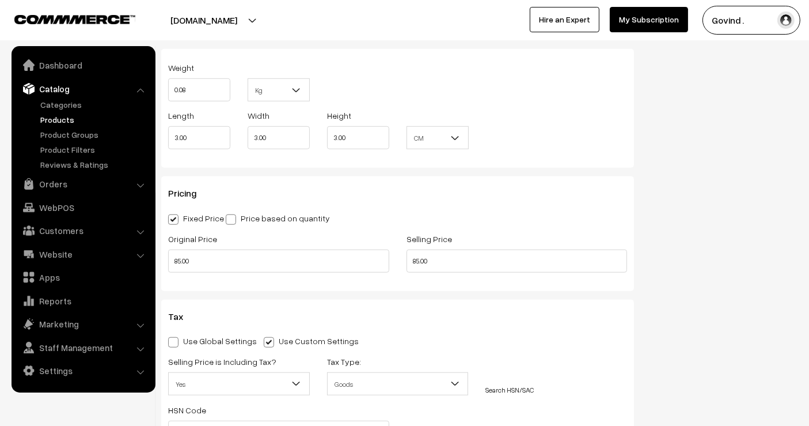
scroll to position [896, 0]
click at [418, 257] on input "85.00" at bounding box center [517, 259] width 221 height 23
type input "80.00"
click at [698, 250] on div "Status Active Inactive Active Publish Date Product Type -- Select -- -- Select …" at bounding box center [725, 71] width 164 height 1721
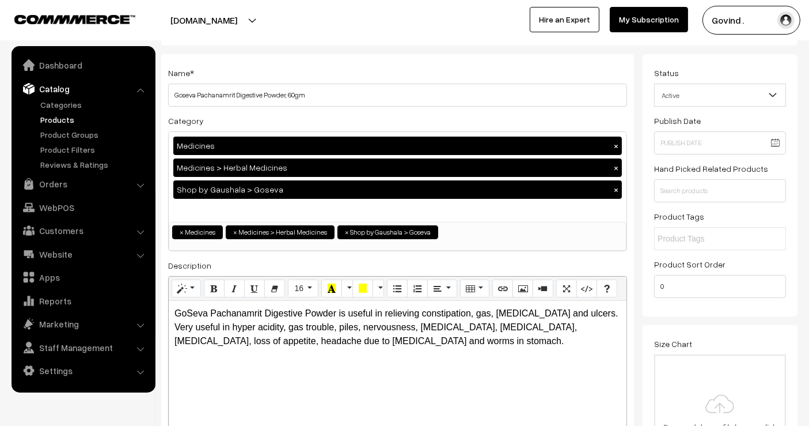
scroll to position [0, 0]
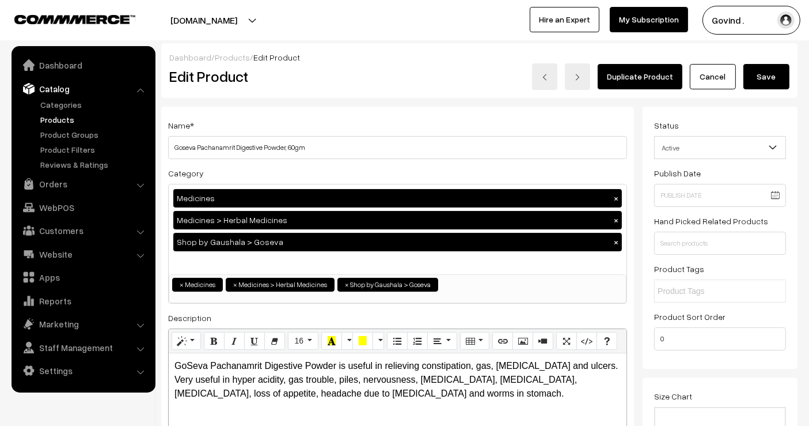
click at [767, 87] on button "Save" at bounding box center [767, 76] width 46 height 25
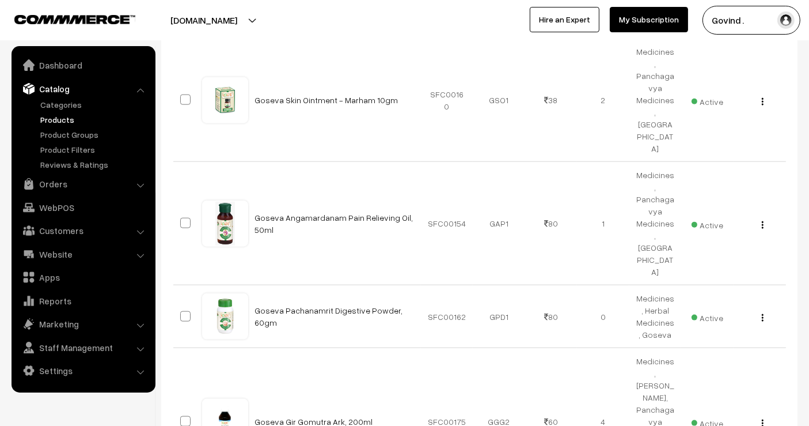
scroll to position [1357, 0]
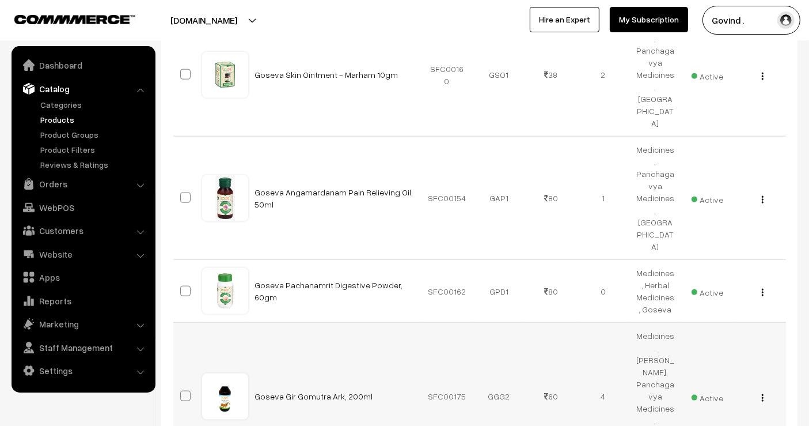
click at [761, 393] on button "button" at bounding box center [762, 397] width 3 height 9
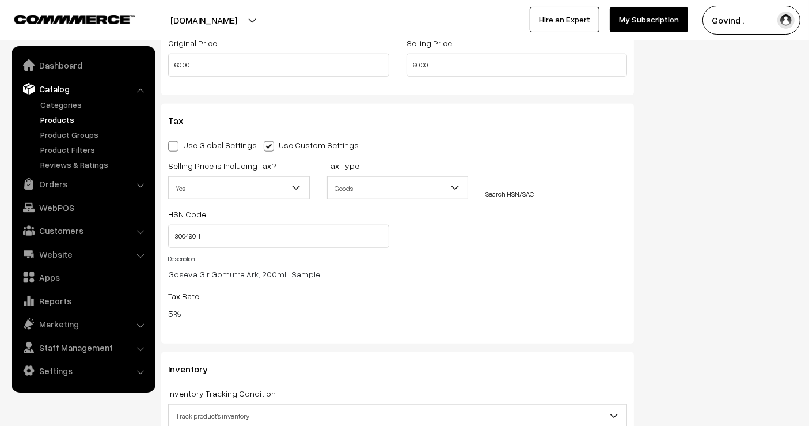
scroll to position [1117, 0]
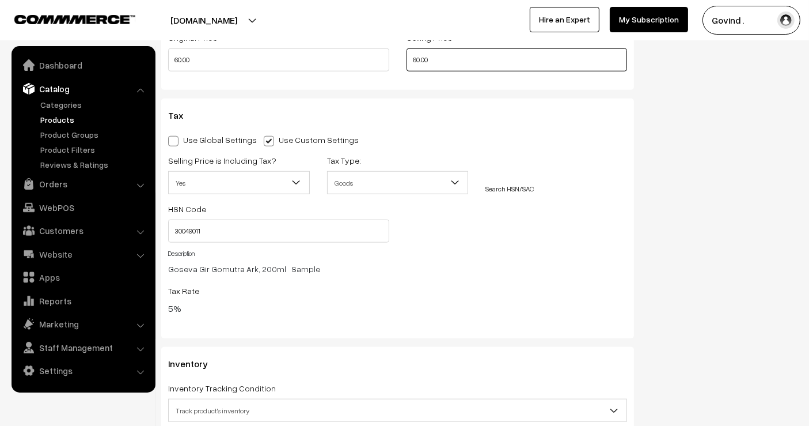
click at [416, 59] on input "60.00" at bounding box center [517, 59] width 221 height 23
type input "56.00"
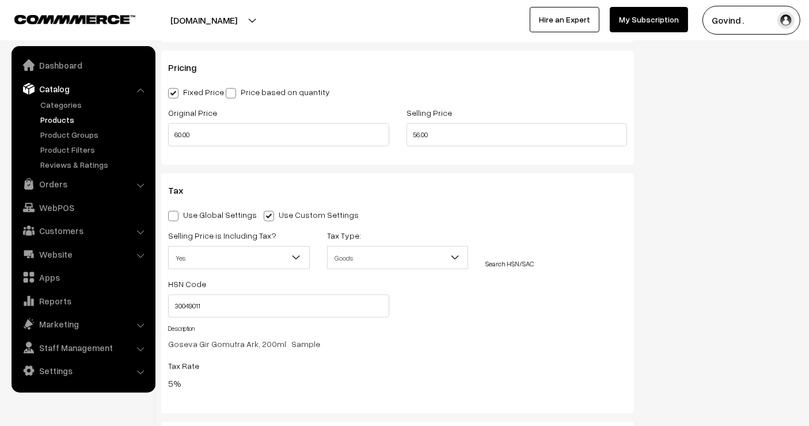
scroll to position [0, 0]
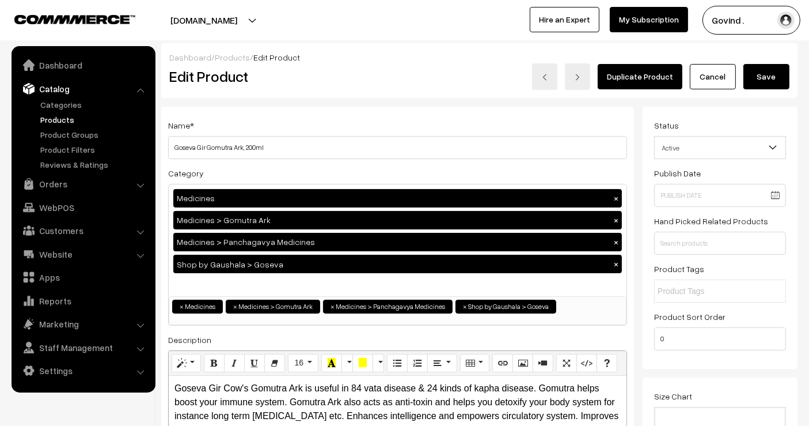
click at [766, 75] on button "Save" at bounding box center [767, 76] width 46 height 25
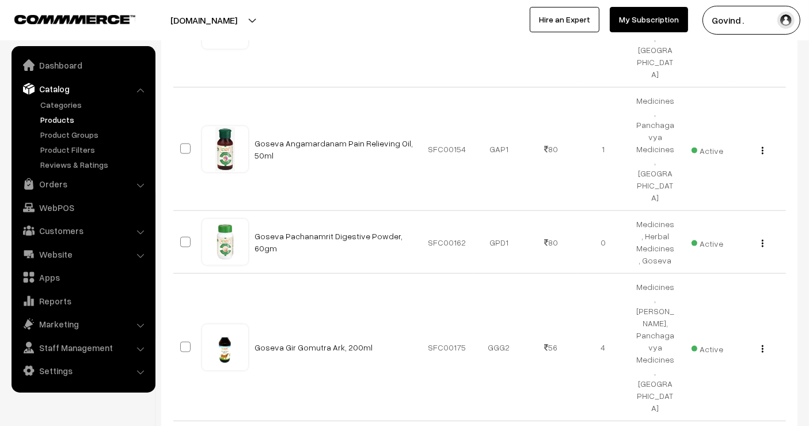
scroll to position [1408, 0]
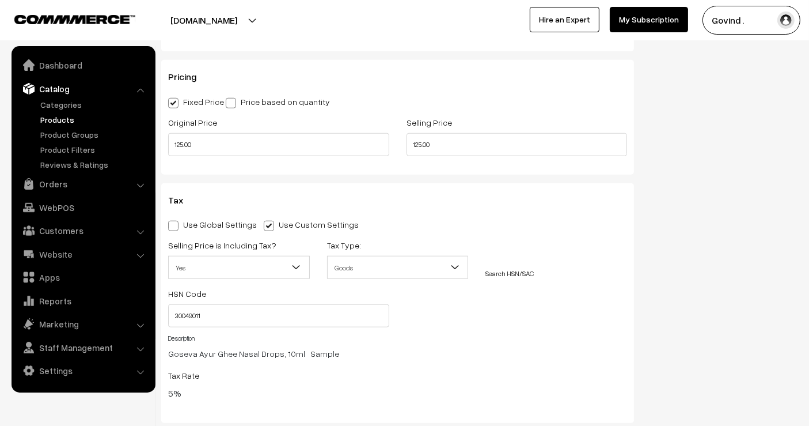
scroll to position [1003, 0]
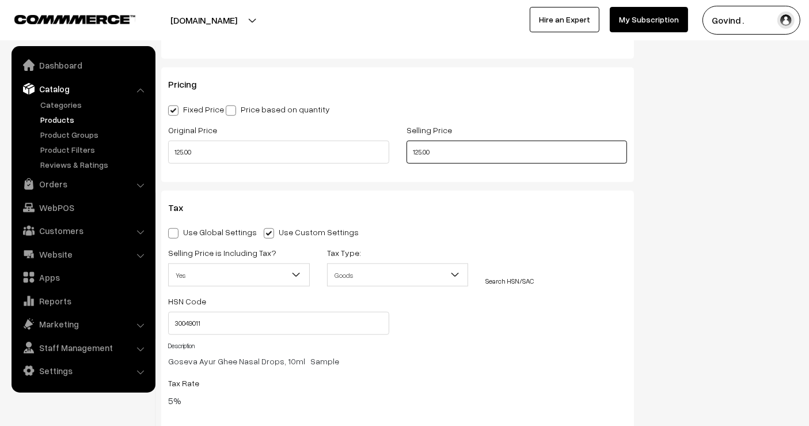
click at [421, 152] on input "125.00" at bounding box center [517, 152] width 221 height 23
type input "117.00"
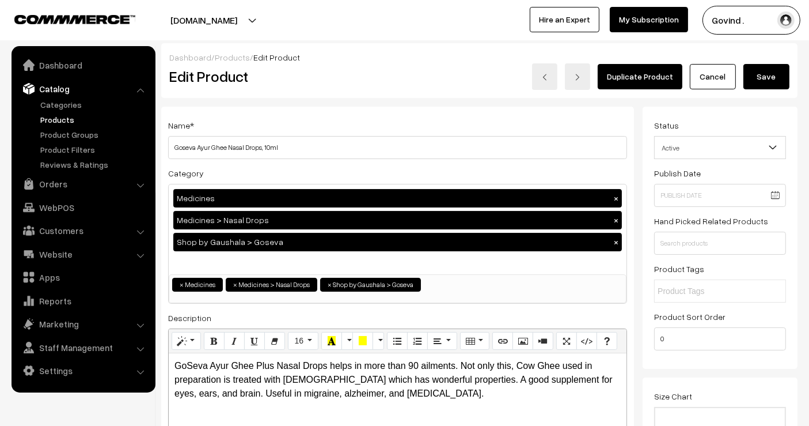
click at [780, 86] on button "Save" at bounding box center [767, 76] width 46 height 25
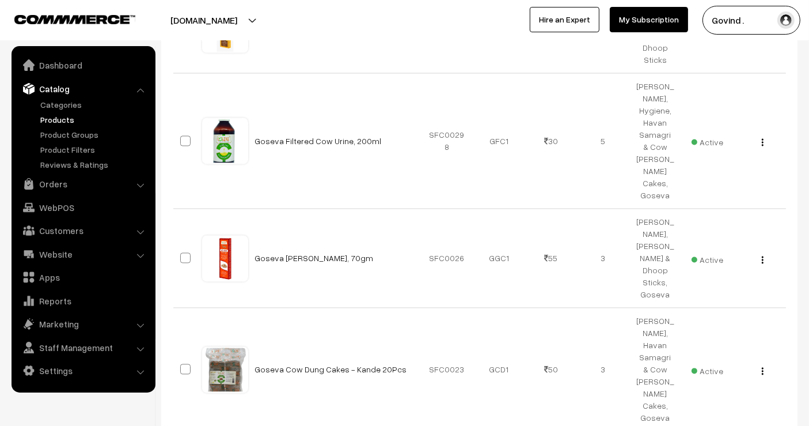
scroll to position [2227, 0]
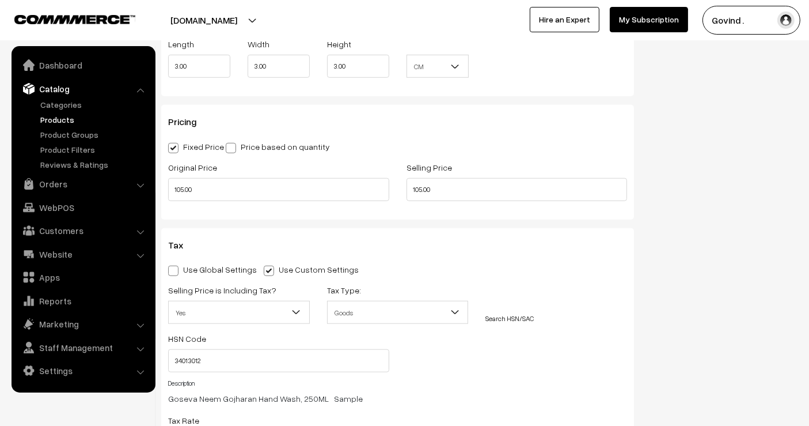
scroll to position [971, 0]
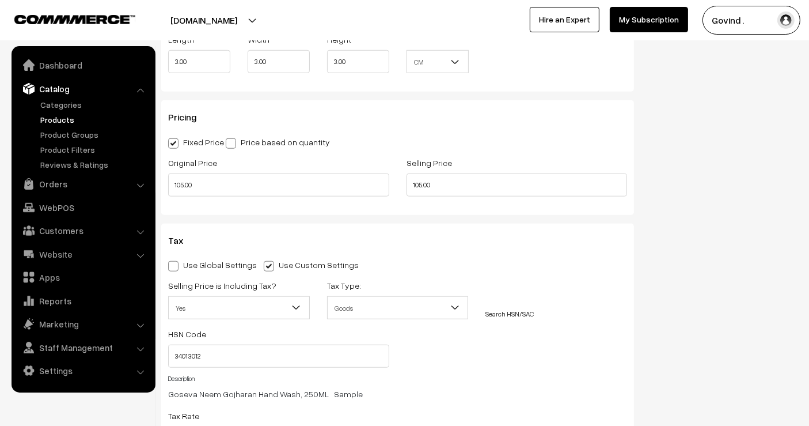
drag, startPoint x: 818, startPoint y: 41, endPoint x: 819, endPoint y: 207, distance: 165.3
click at [419, 185] on input "105.00" at bounding box center [517, 184] width 221 height 23
type input "94.00"
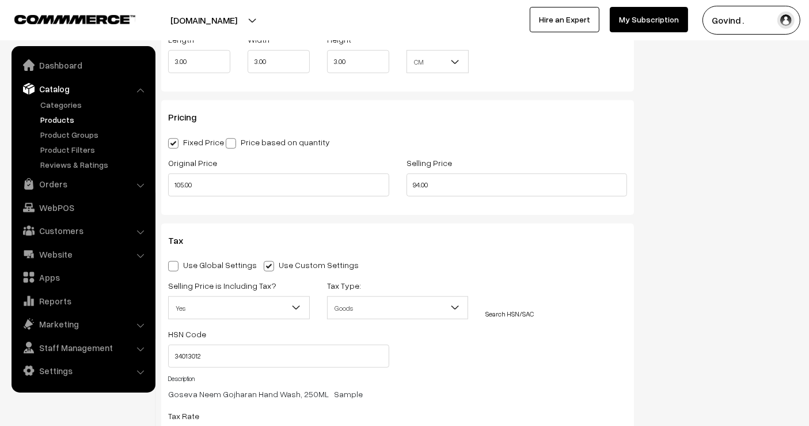
scroll to position [0, 0]
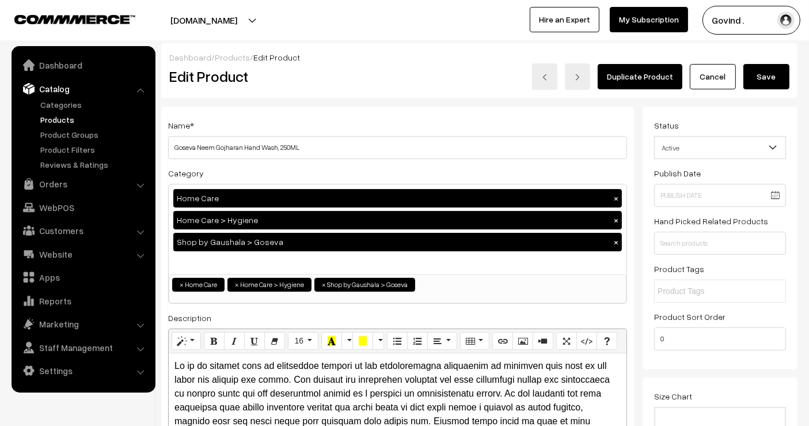
click at [777, 73] on button "Save" at bounding box center [767, 76] width 46 height 25
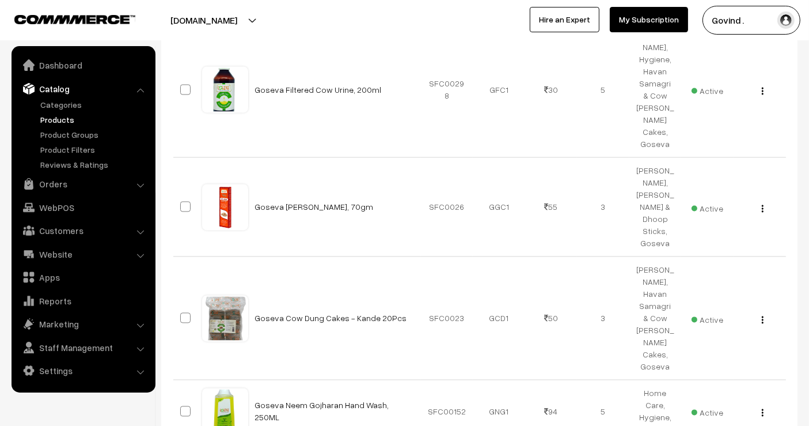
scroll to position [2278, 0]
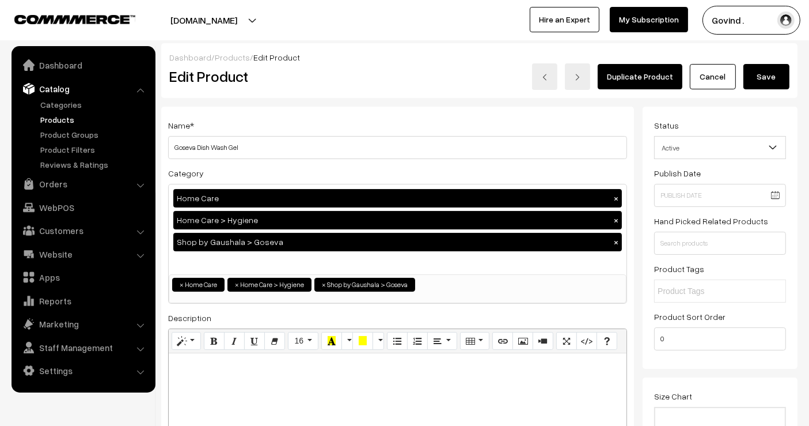
click at [717, 73] on link "Cancel" at bounding box center [713, 76] width 46 height 25
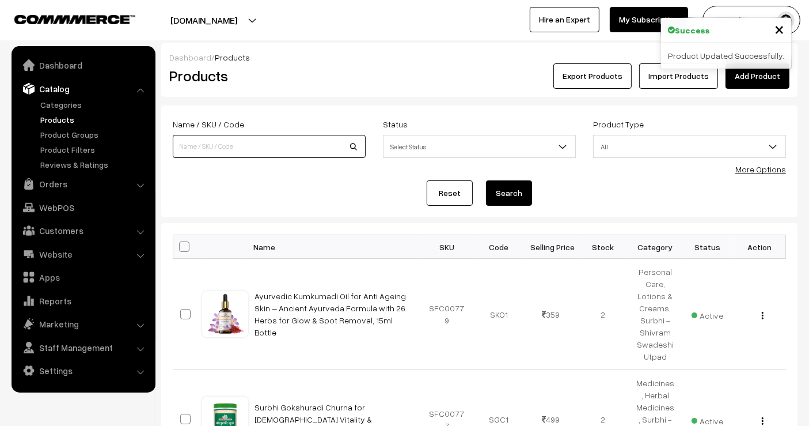
click at [236, 136] on input at bounding box center [269, 146] width 193 height 23
type input "goseva"
click at [486, 180] on button "Search" at bounding box center [509, 192] width 46 height 25
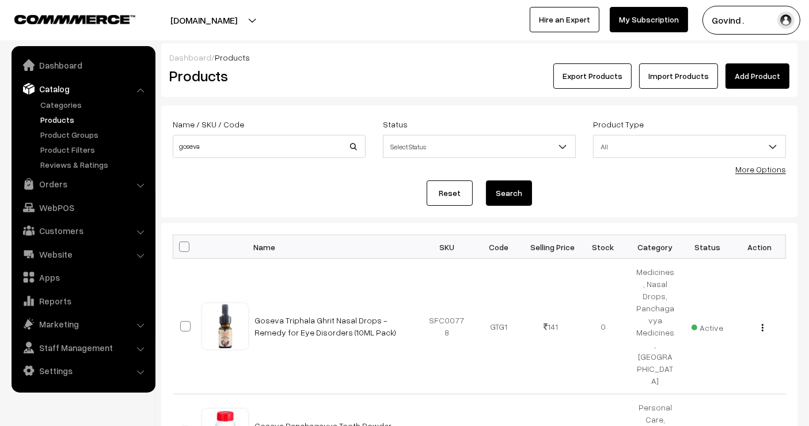
scroll to position [699, 0]
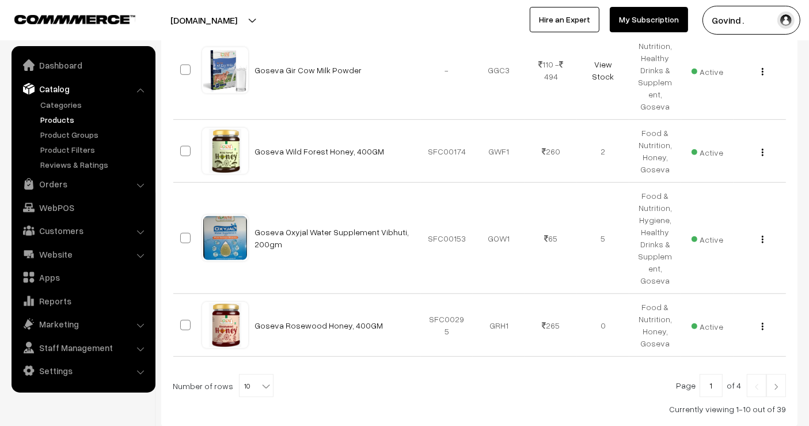
click at [260, 380] on b at bounding box center [266, 386] width 12 height 12
select select "50"
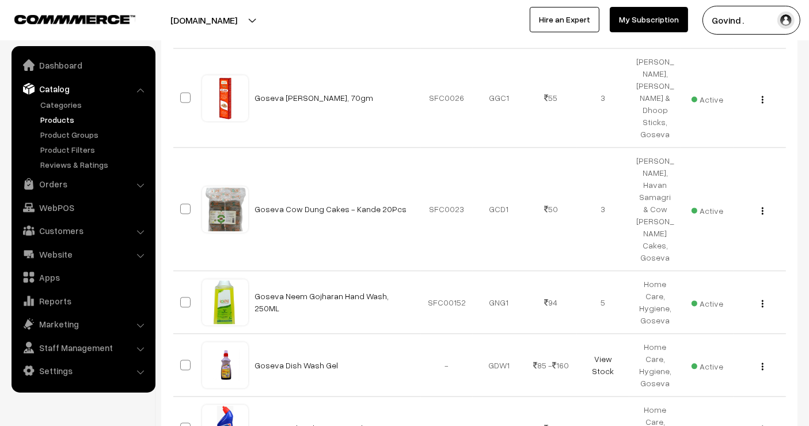
scroll to position [2378, 0]
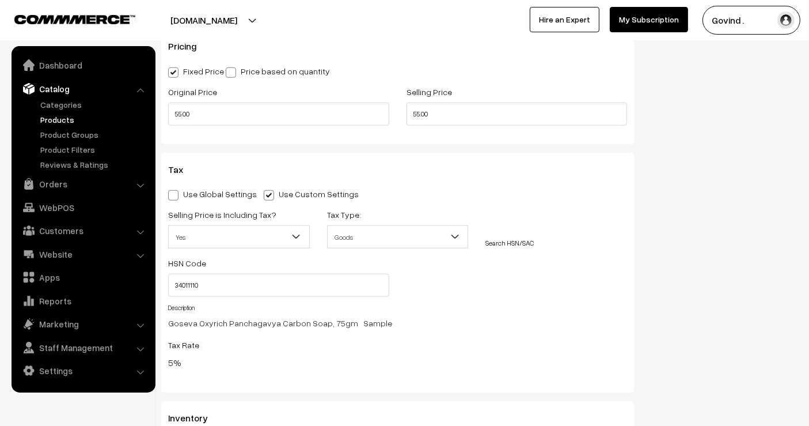
scroll to position [1033, 0]
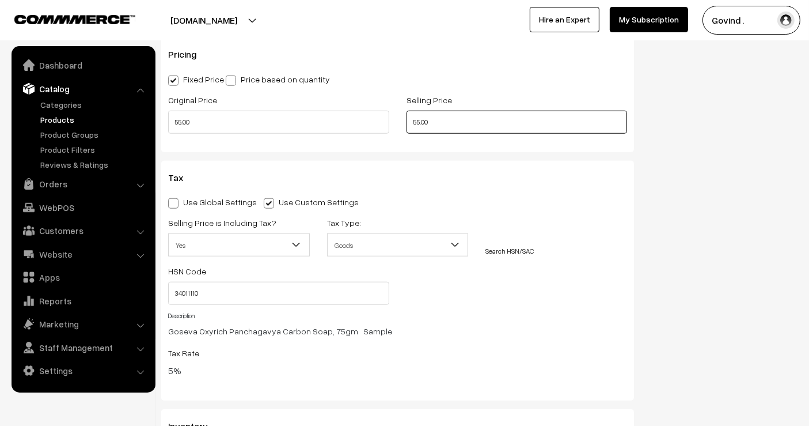
click at [418, 121] on input "55.00" at bounding box center [517, 122] width 221 height 23
type input "49.00"
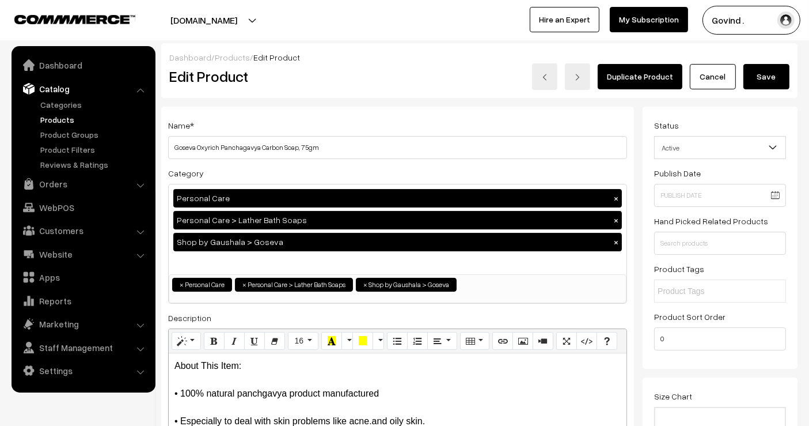
click at [765, 73] on button "Save" at bounding box center [767, 76] width 46 height 25
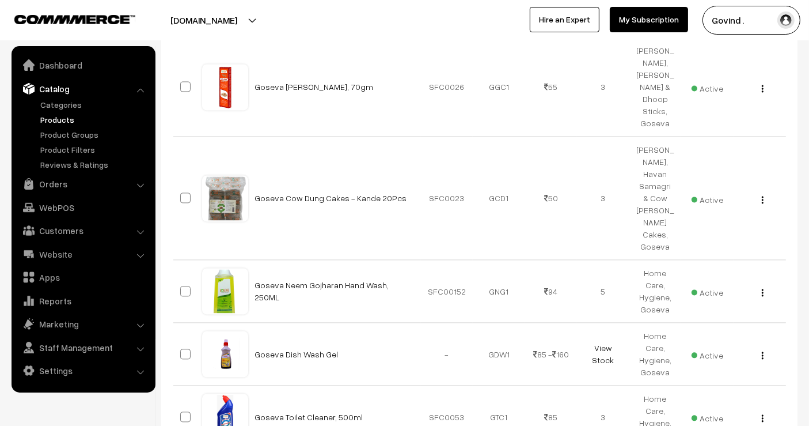
scroll to position [2399, 0]
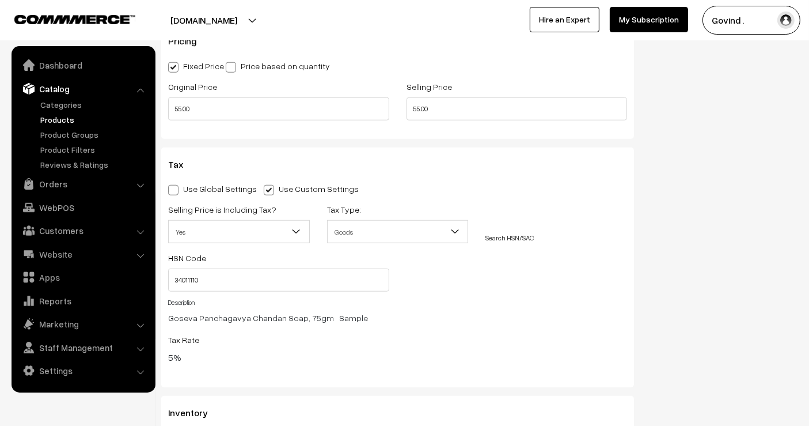
scroll to position [1054, 0]
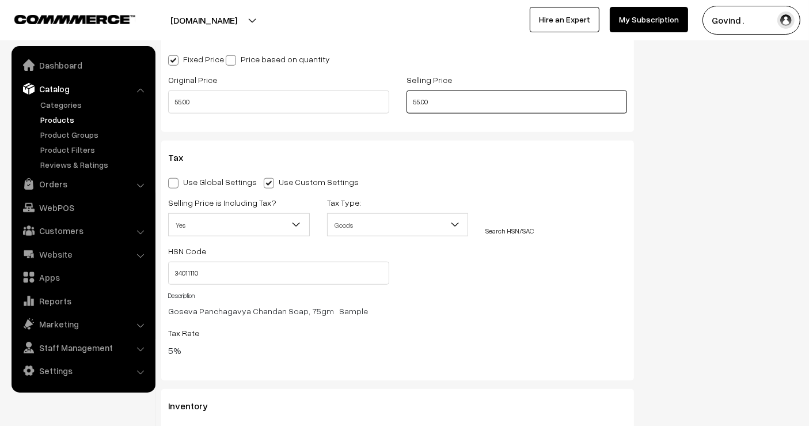
click at [418, 100] on input "55.00" at bounding box center [517, 101] width 221 height 23
type input "49.00"
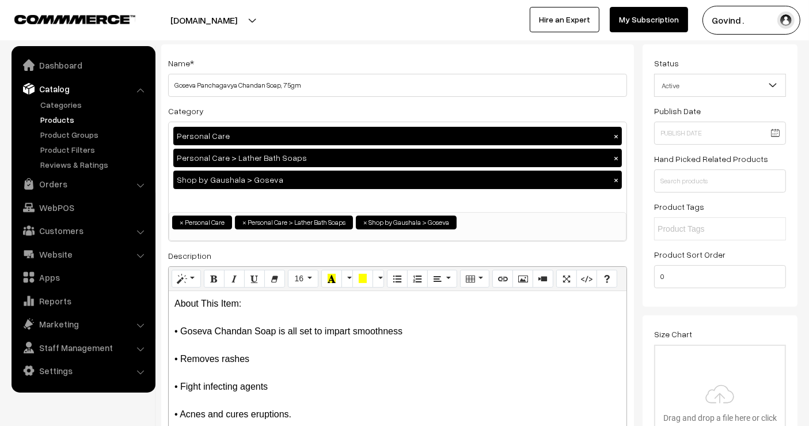
scroll to position [0, 0]
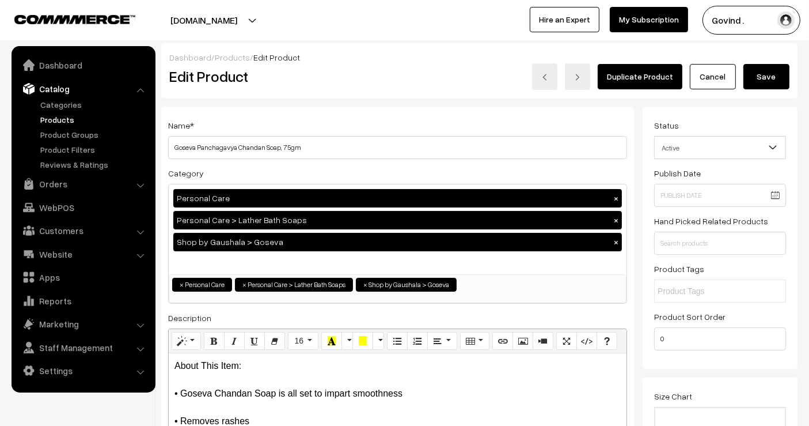
click at [761, 73] on button "Save" at bounding box center [767, 76] width 46 height 25
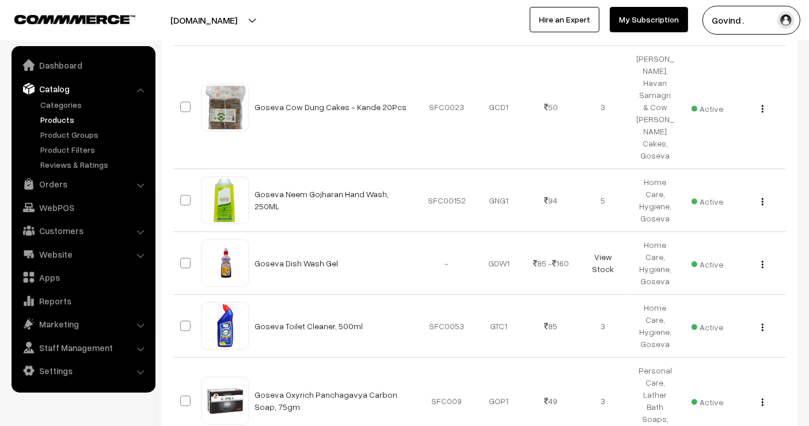
scroll to position [2509, 0]
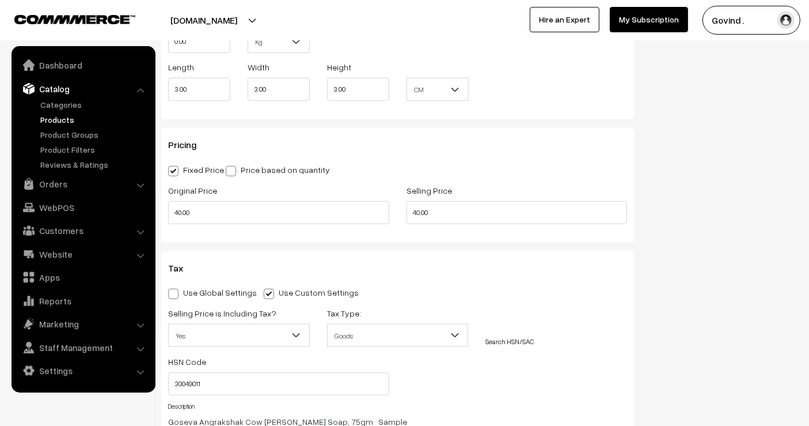
scroll to position [966, 0]
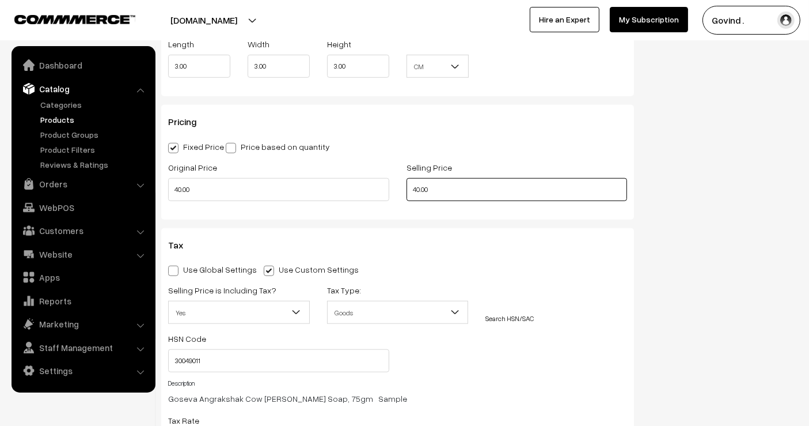
click at [419, 188] on input "40.00" at bounding box center [517, 189] width 221 height 23
type input "38.00"
click at [783, 184] on div "Status Active Inactive Active Publish Date Product Type -- Select -- -- Select …" at bounding box center [725, 1] width 164 height 1721
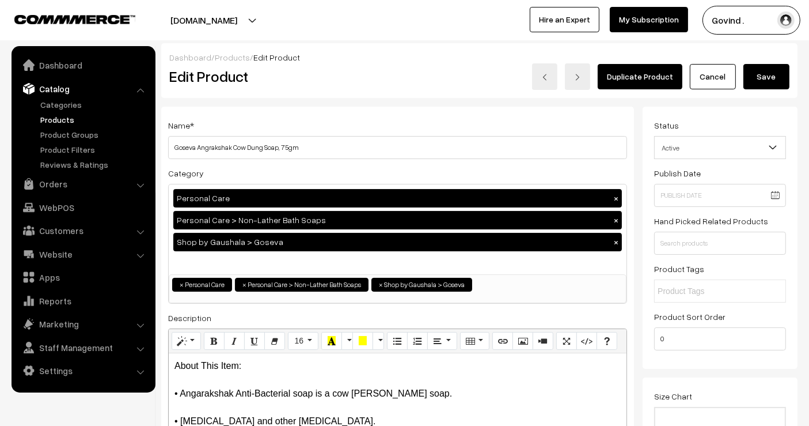
click at [766, 92] on div "Dashboard / Products / Edit Product Edit Product Duplicate Product Cancel Save" at bounding box center [479, 70] width 637 height 55
click at [766, 83] on button "Save" at bounding box center [767, 76] width 46 height 25
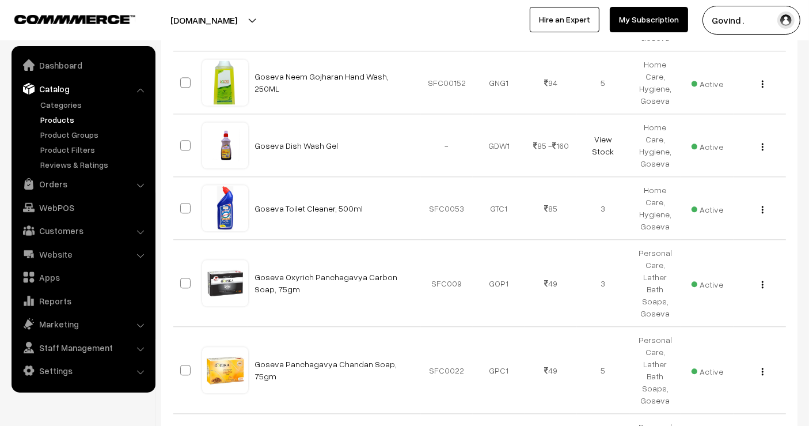
scroll to position [2605, 0]
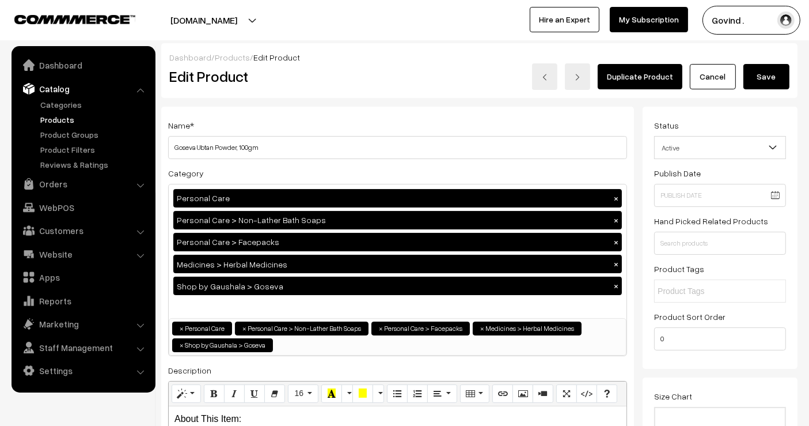
click at [724, 78] on link "Cancel" at bounding box center [713, 76] width 46 height 25
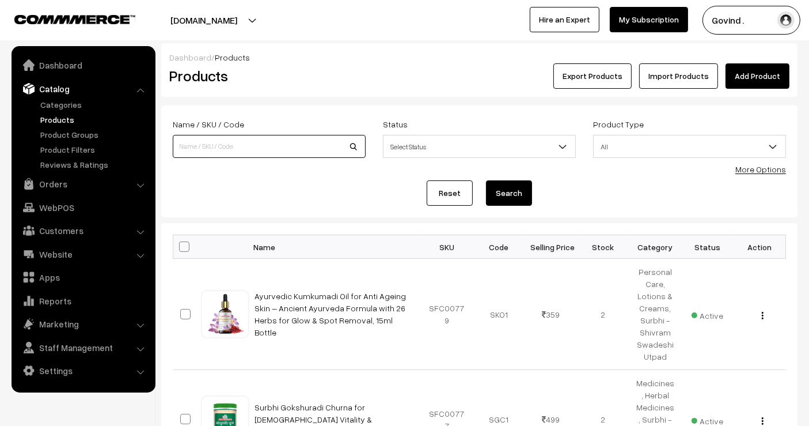
click at [291, 148] on input at bounding box center [269, 146] width 193 height 23
type input "goseva"
click at [486, 180] on button "Search" at bounding box center [509, 192] width 46 height 25
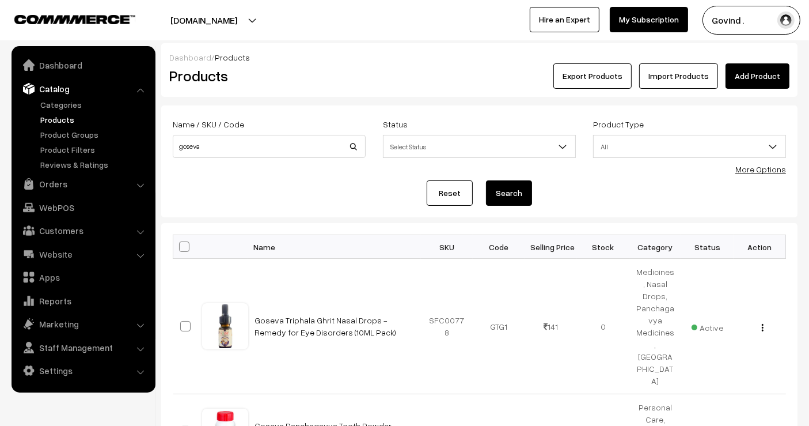
scroll to position [699, 0]
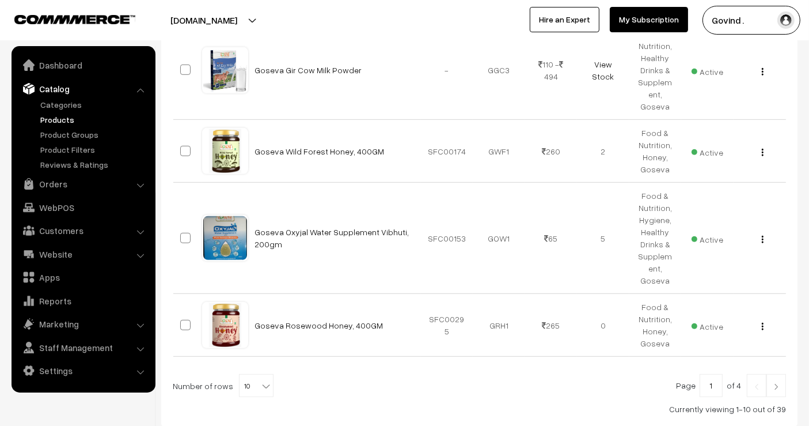
click at [263, 380] on b at bounding box center [266, 386] width 12 height 12
select select "50"
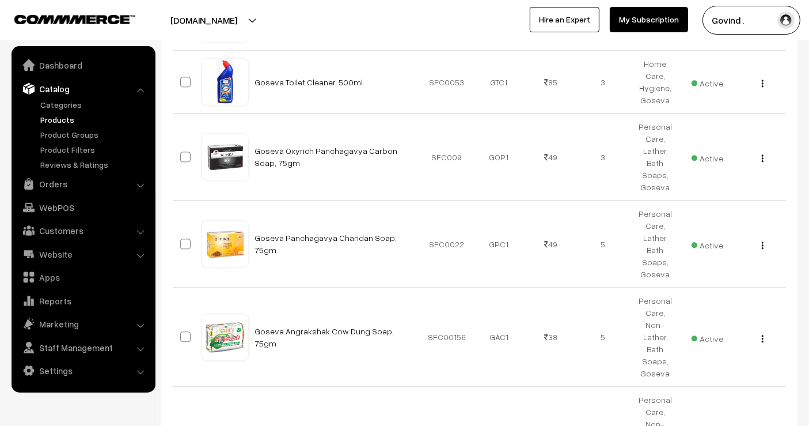
scroll to position [2733, 0]
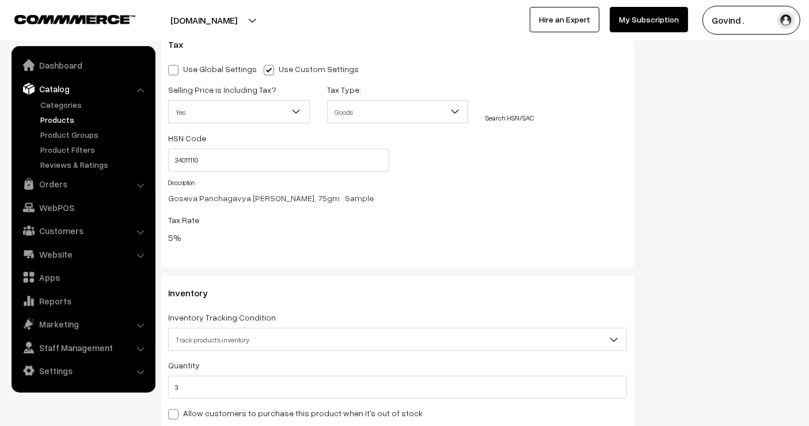
scroll to position [1014, 0]
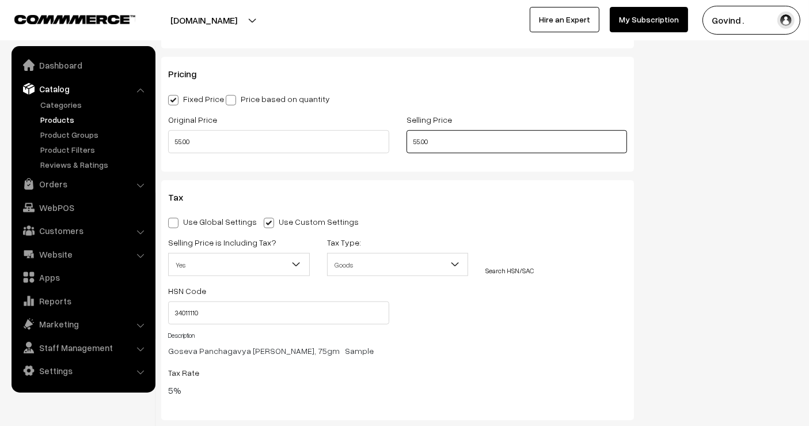
click at [418, 142] on input "55.00" at bounding box center [517, 141] width 221 height 23
type input "49.00"
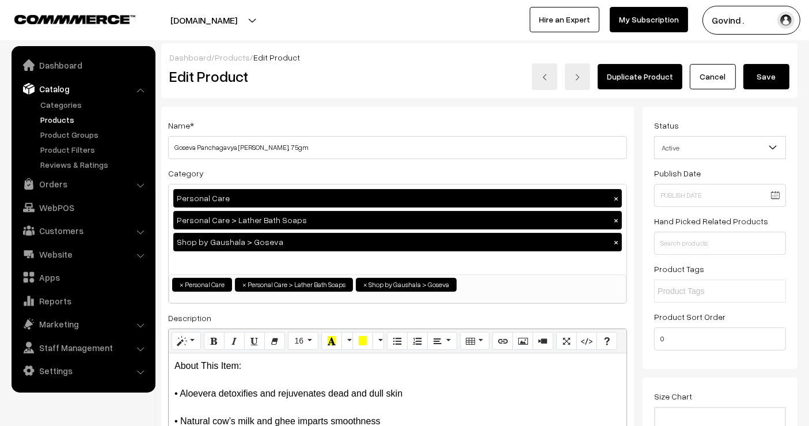
click at [770, 82] on button "Save" at bounding box center [767, 76] width 46 height 25
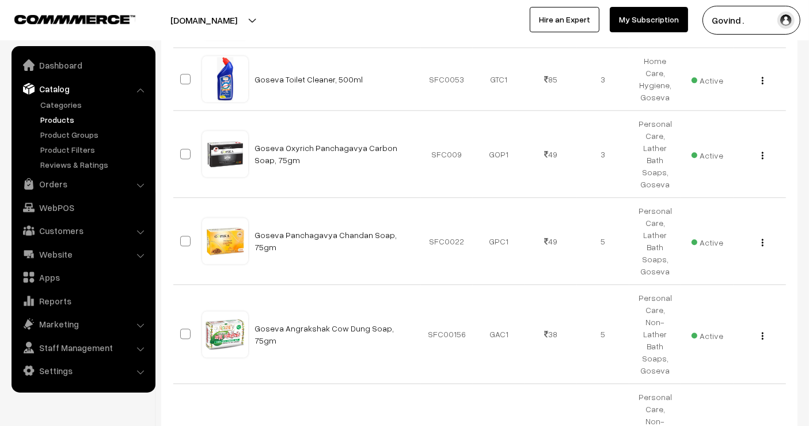
scroll to position [2707, 0]
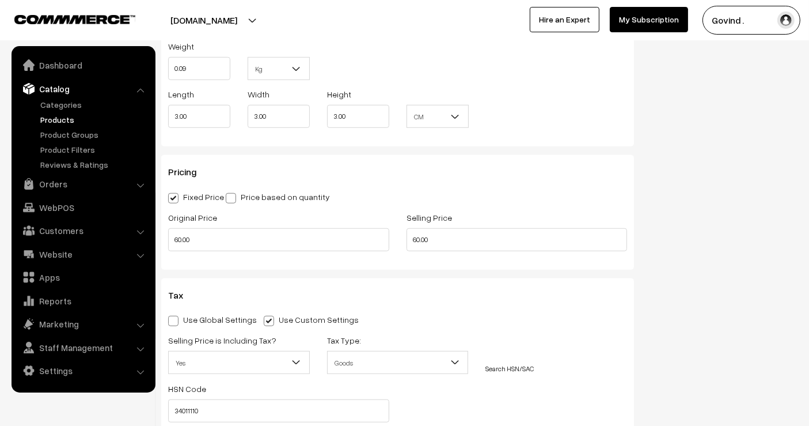
scroll to position [918, 0]
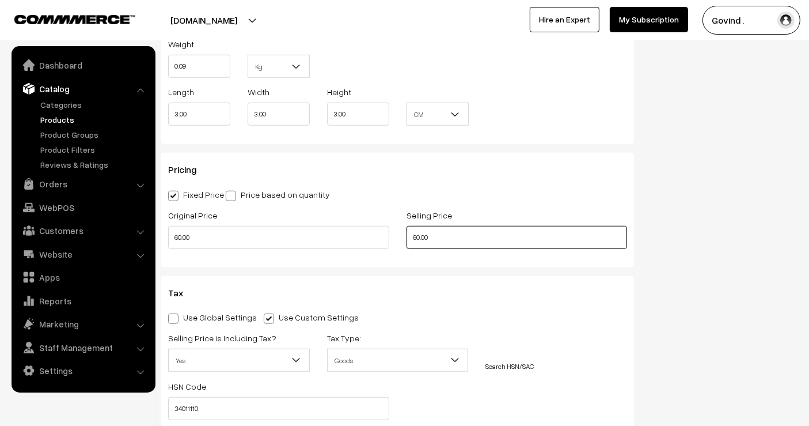
click at [420, 232] on input "60.00" at bounding box center [517, 237] width 221 height 23
type input "54.00"
click at [765, 225] on div "Status Active Inactive Active Publish Date Product Type -- Select -- -- Select …" at bounding box center [725, 48] width 164 height 1721
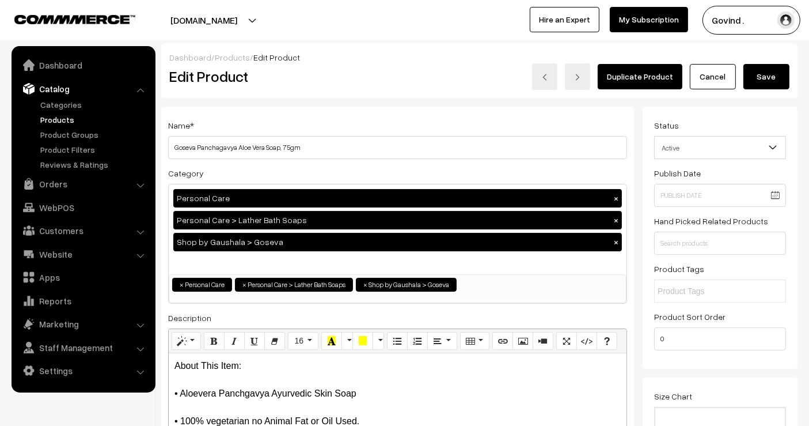
click at [763, 79] on button "Save" at bounding box center [767, 76] width 46 height 25
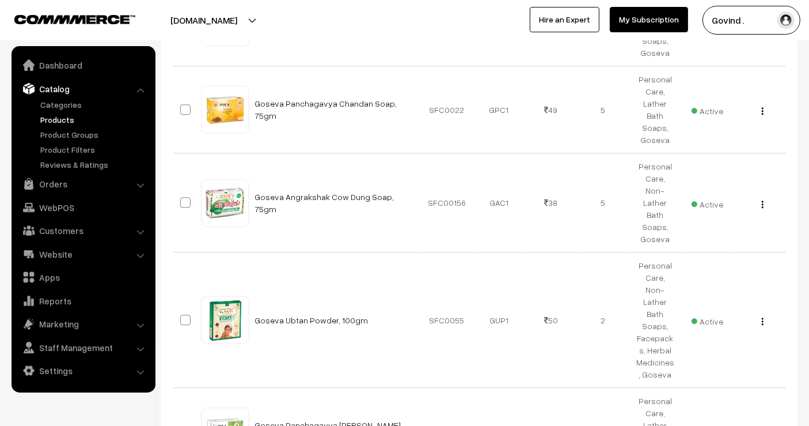
scroll to position [2867, 0]
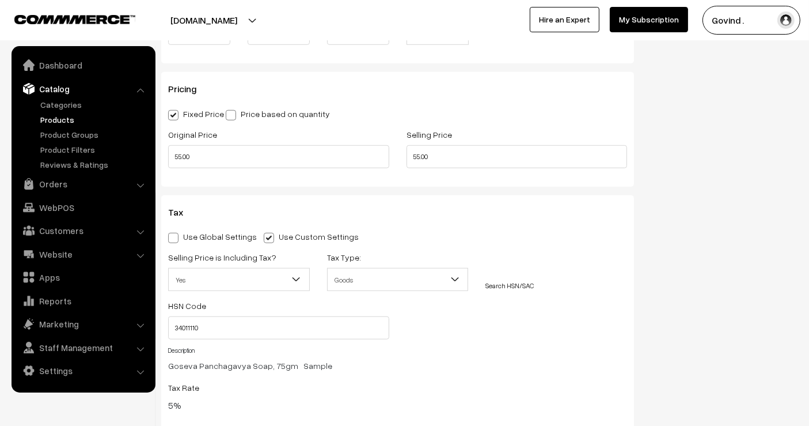
scroll to position [988, 0]
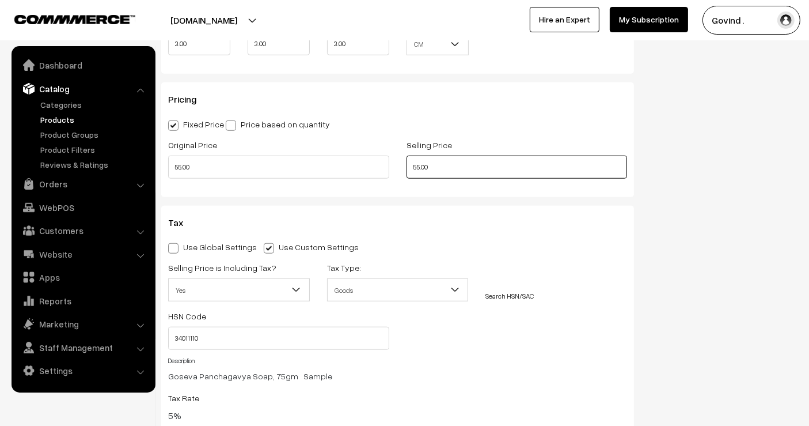
click at [419, 169] on input "55.00" at bounding box center [517, 167] width 221 height 23
type input "49.00"
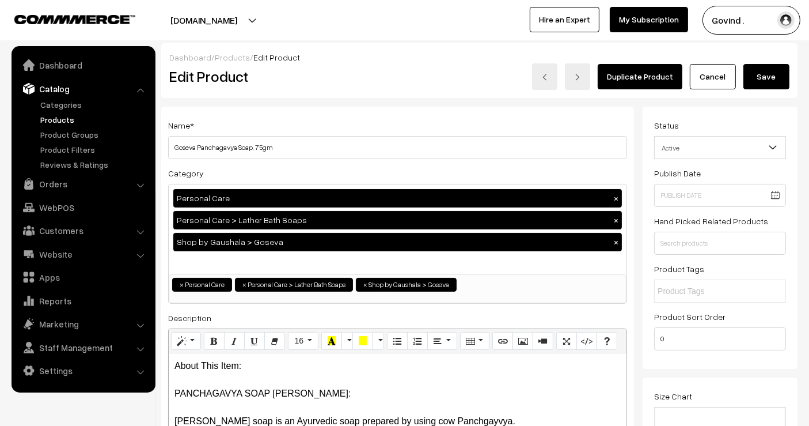
click at [763, 71] on button "Save" at bounding box center [767, 76] width 46 height 25
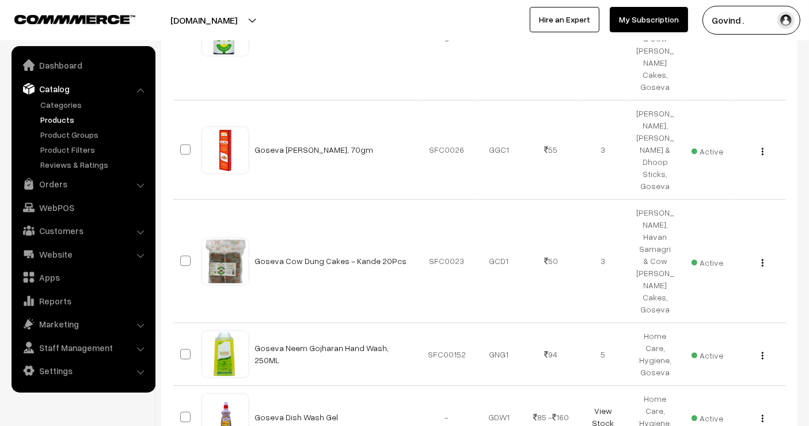
scroll to position [2886, 0]
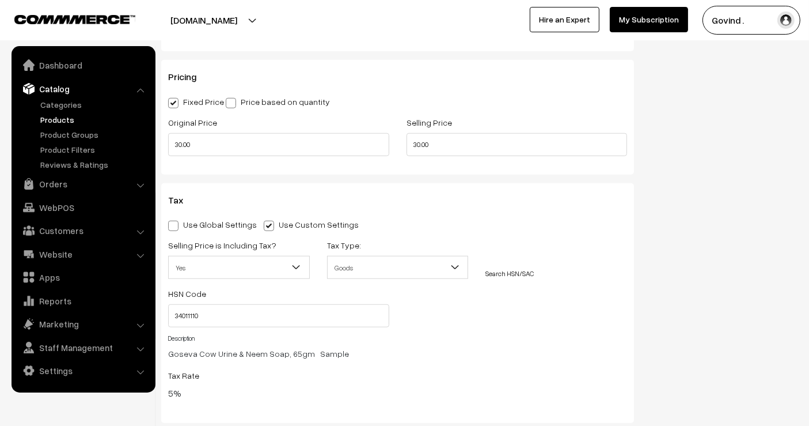
scroll to position [1014, 0]
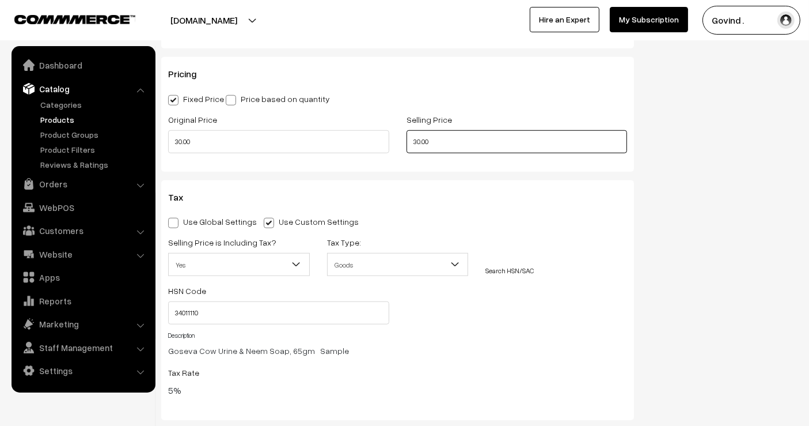
click at [416, 142] on input "30.00" at bounding box center [517, 141] width 221 height 23
type input "27.00"
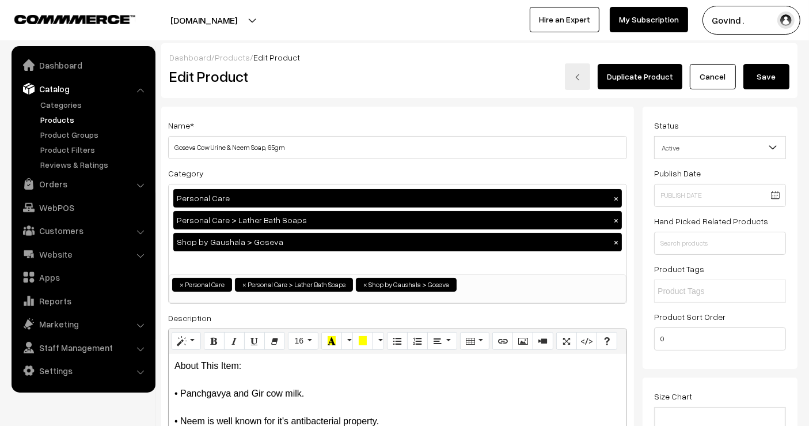
click at [759, 77] on button "Save" at bounding box center [767, 76] width 46 height 25
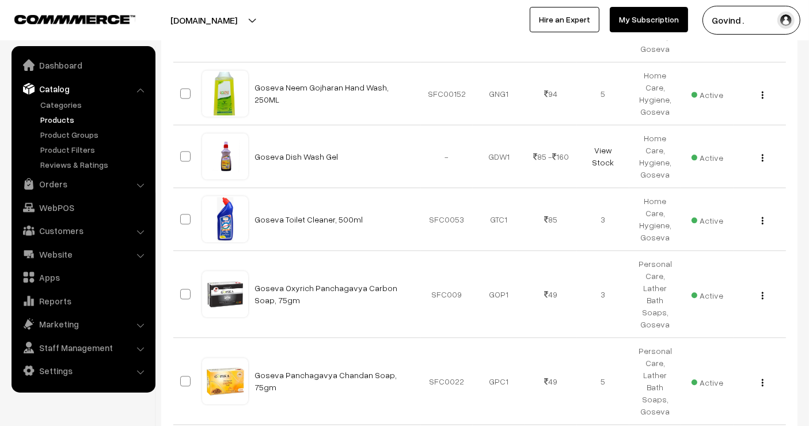
scroll to position [2605, 0]
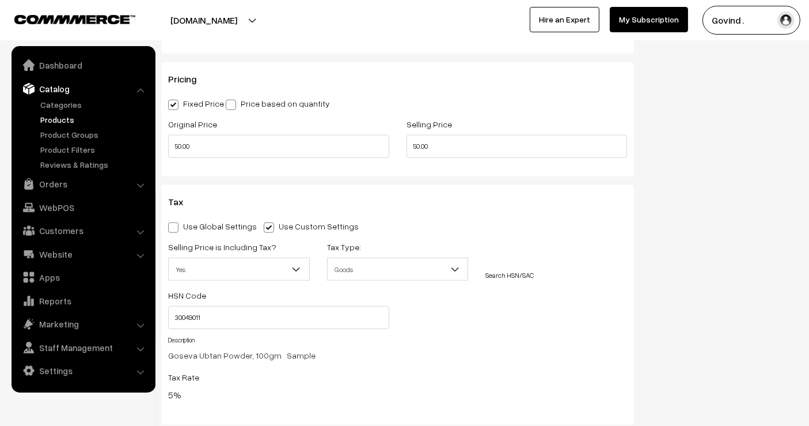
scroll to position [1064, 0]
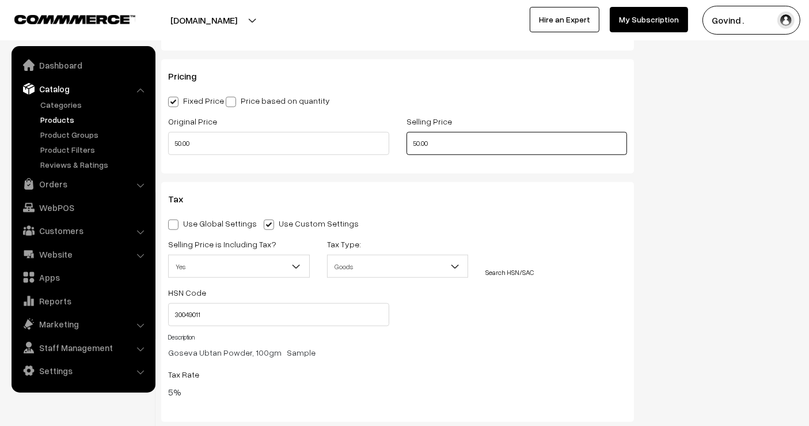
click at [418, 142] on input "50.00" at bounding box center [517, 143] width 221 height 23
type input "47.00"
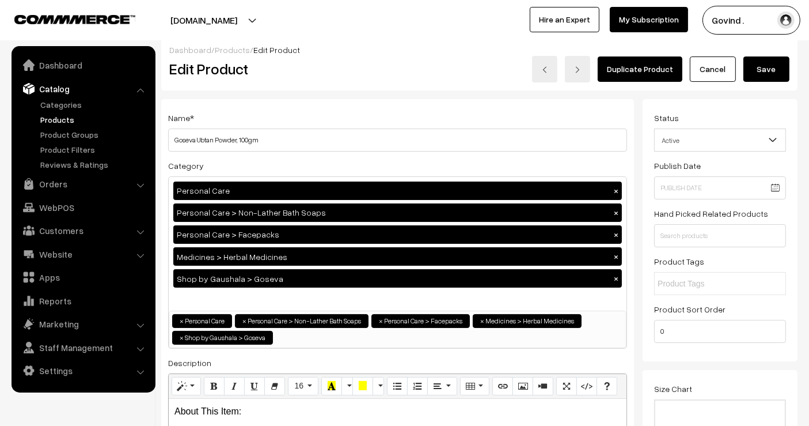
scroll to position [0, 0]
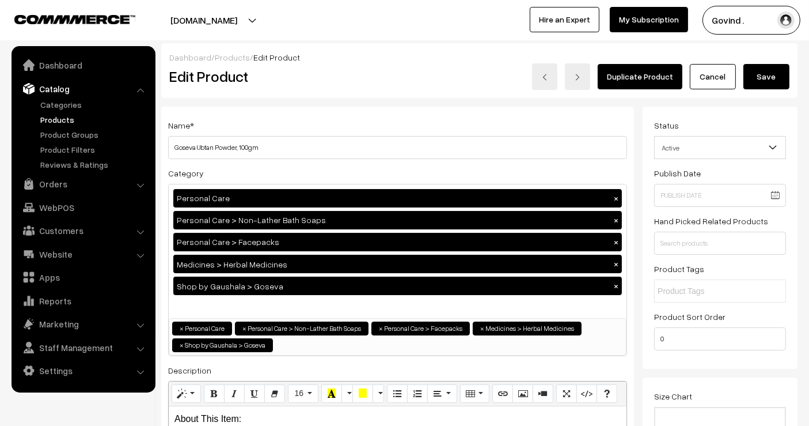
click at [774, 71] on button "Save" at bounding box center [767, 76] width 46 height 25
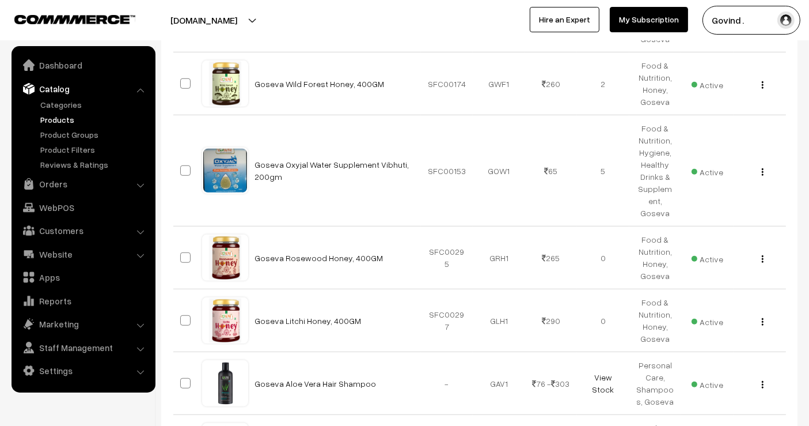
scroll to position [768, 0]
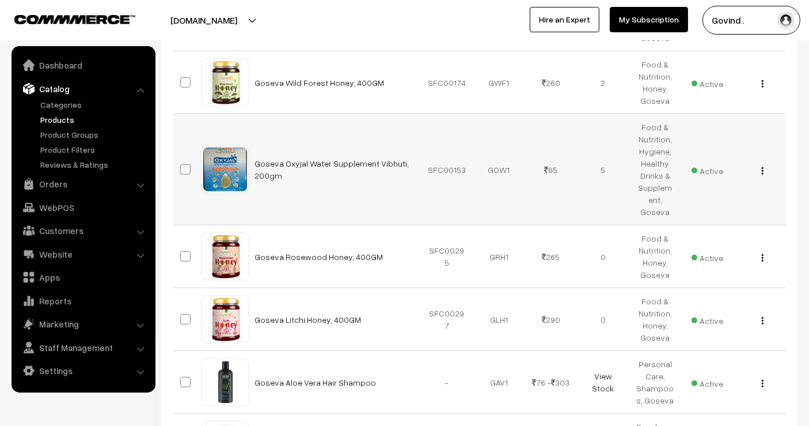
click at [761, 166] on button "button" at bounding box center [762, 170] width 3 height 9
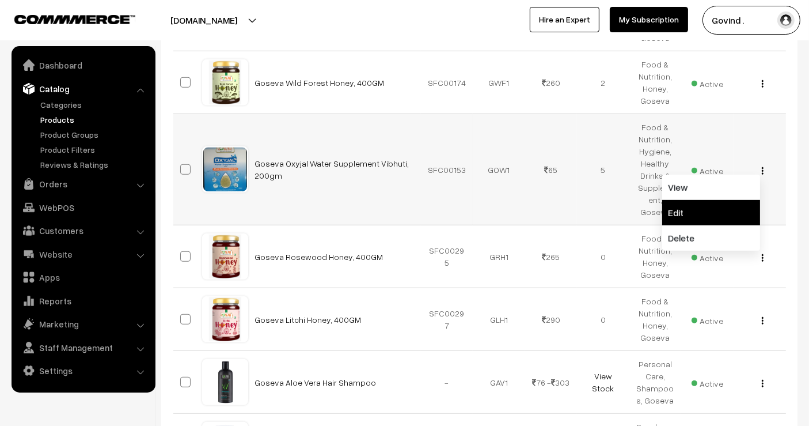
click at [693, 200] on link "Edit" at bounding box center [711, 212] width 98 height 25
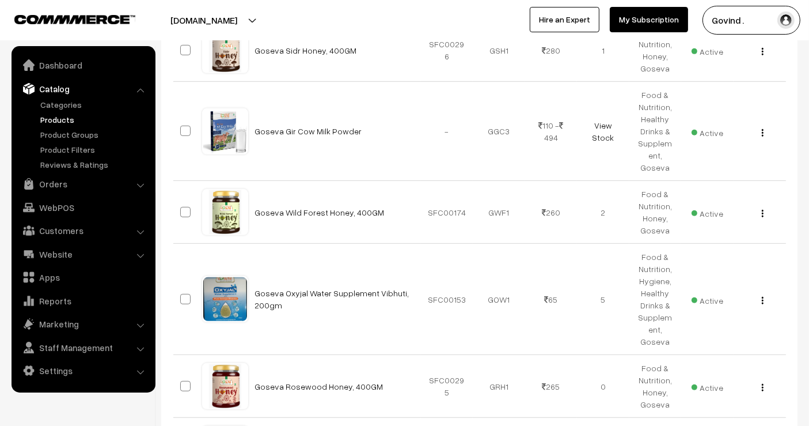
scroll to position [624, 0]
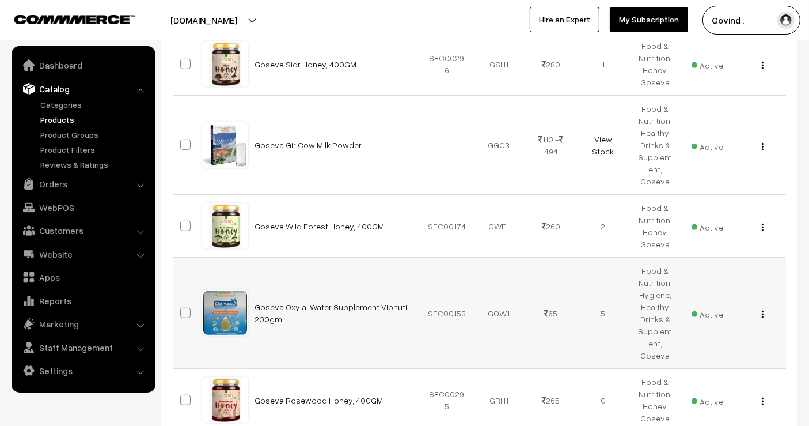
click at [764, 309] on button "button" at bounding box center [762, 313] width 3 height 9
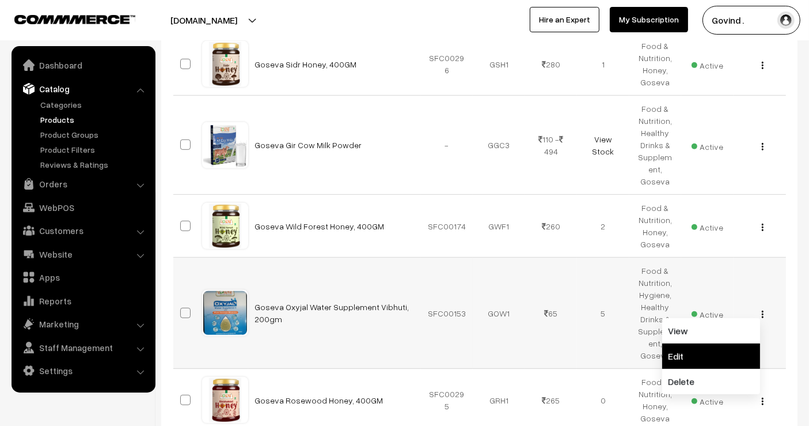
click at [706, 343] on link "Edit" at bounding box center [711, 355] width 98 height 25
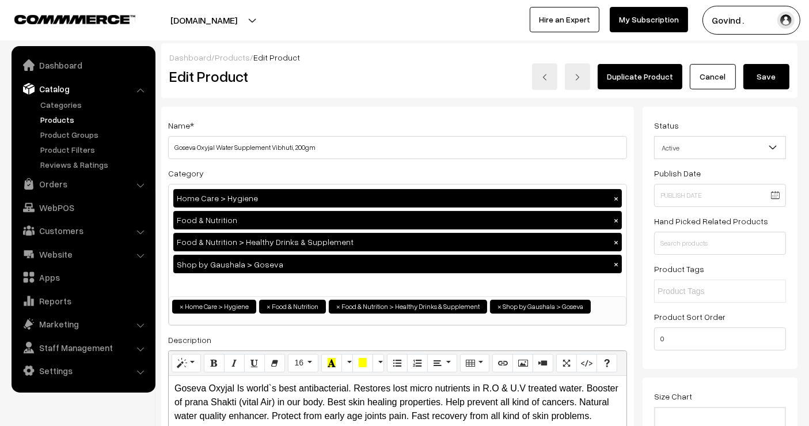
scroll to position [9, 0]
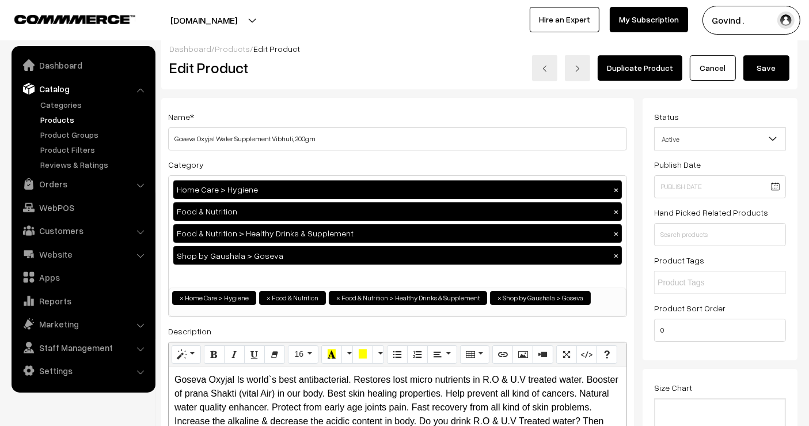
click at [809, 38] on html "Thank you for showing interest. Our team will call you shortly. Close [DOMAIN_N…" at bounding box center [404, 204] width 809 height 426
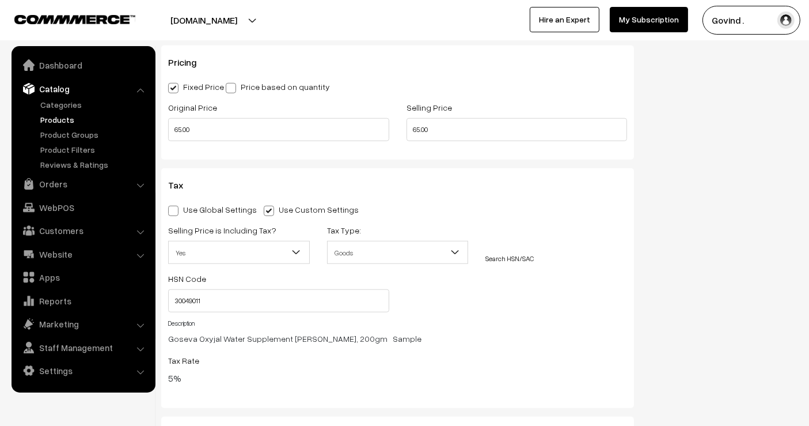
scroll to position [1037, 0]
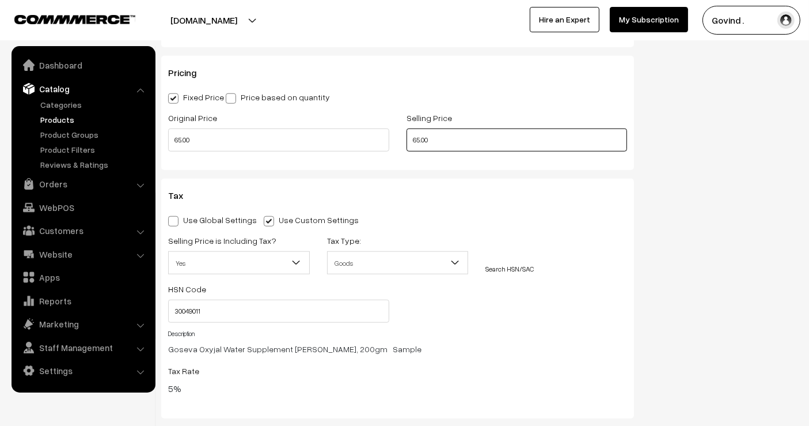
click at [419, 139] on input "65.00" at bounding box center [517, 139] width 221 height 23
type input "61.00"
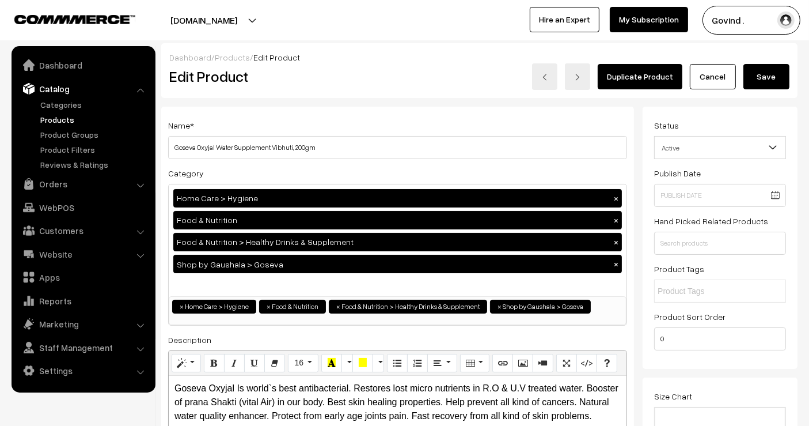
click at [768, 75] on button "Save" at bounding box center [767, 76] width 46 height 25
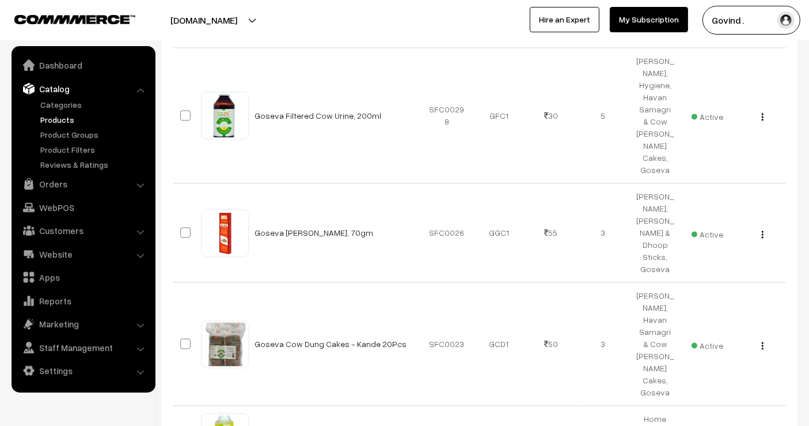
scroll to position [2253, 0]
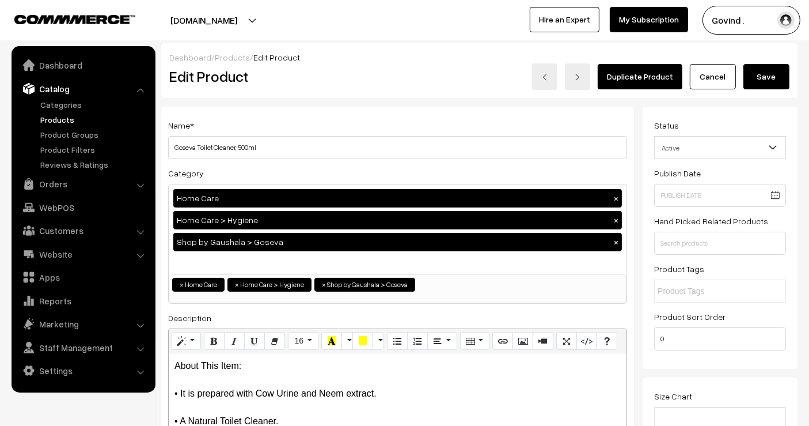
drag, startPoint x: 814, startPoint y: 33, endPoint x: 819, endPoint y: -56, distance: 88.8
click at [809, 0] on html "Thank you for showing interest. Our team will call you shortly. Close [DOMAIN_N…" at bounding box center [404, 213] width 809 height 426
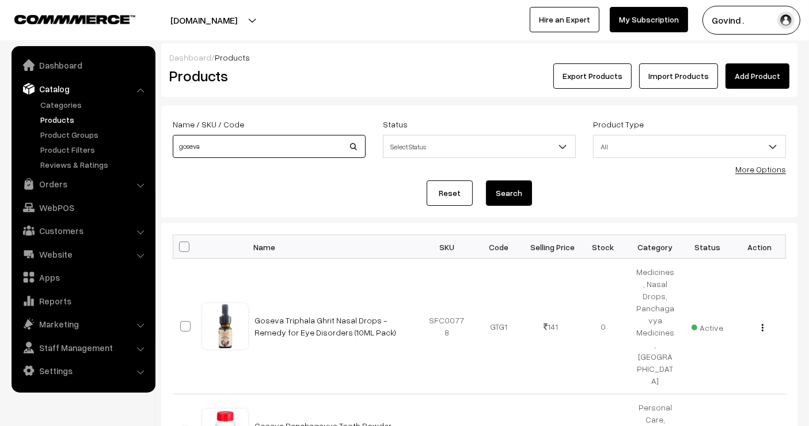
click at [224, 141] on input "goseva" at bounding box center [269, 146] width 193 height 23
type input "juice"
click at [486, 180] on button "Search" at bounding box center [509, 192] width 46 height 25
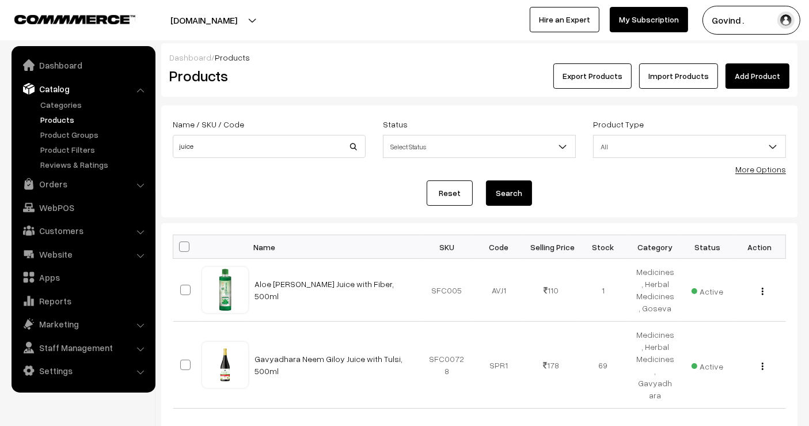
scroll to position [70, 0]
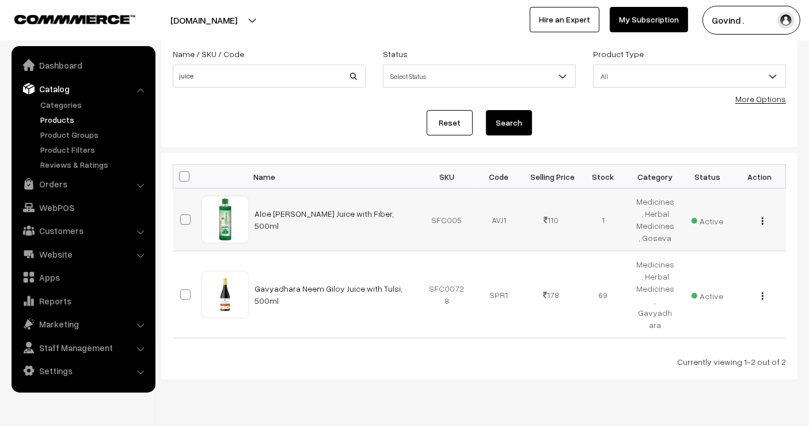
click at [763, 217] on img "button" at bounding box center [763, 220] width 2 height 7
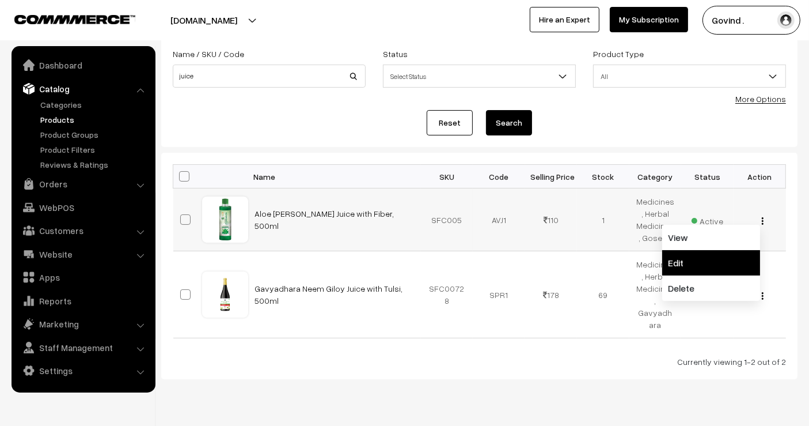
click at [707, 254] on link "Edit" at bounding box center [711, 262] width 98 height 25
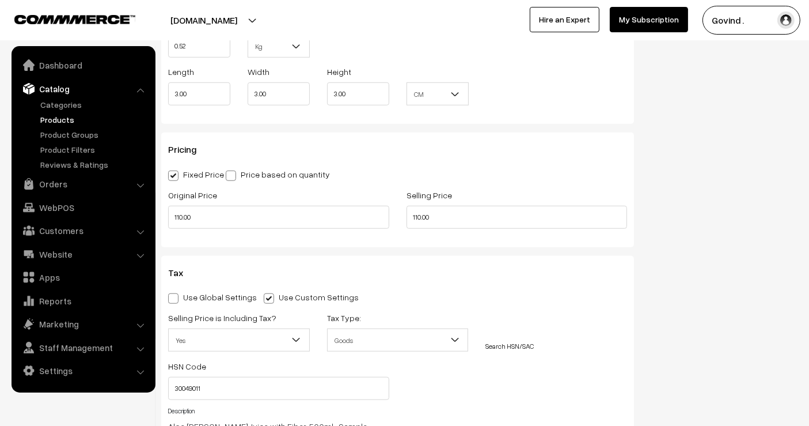
scroll to position [951, 0]
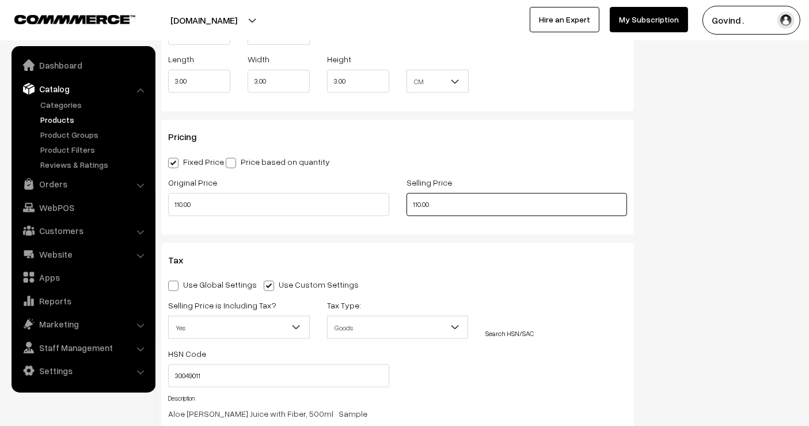
click at [421, 202] on input "110.00" at bounding box center [517, 204] width 221 height 23
type input "103.00"
click at [701, 184] on div "Status Active Inactive Active Publish Date Product Type -- Select -- -- Select …" at bounding box center [725, 16] width 164 height 1721
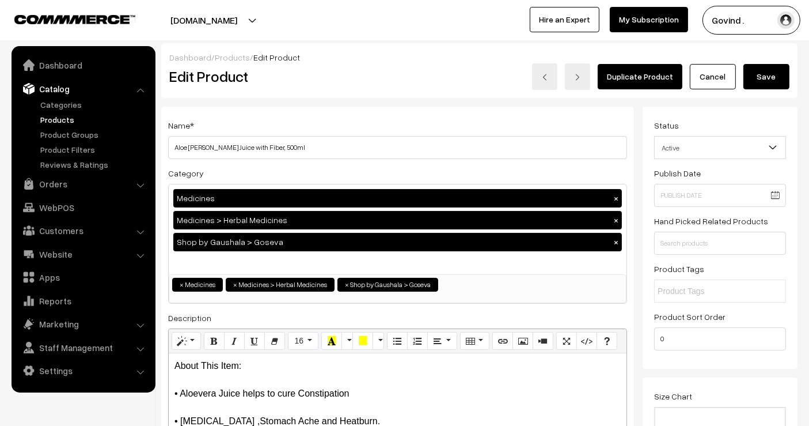
click at [749, 83] on button "Save" at bounding box center [767, 76] width 46 height 25
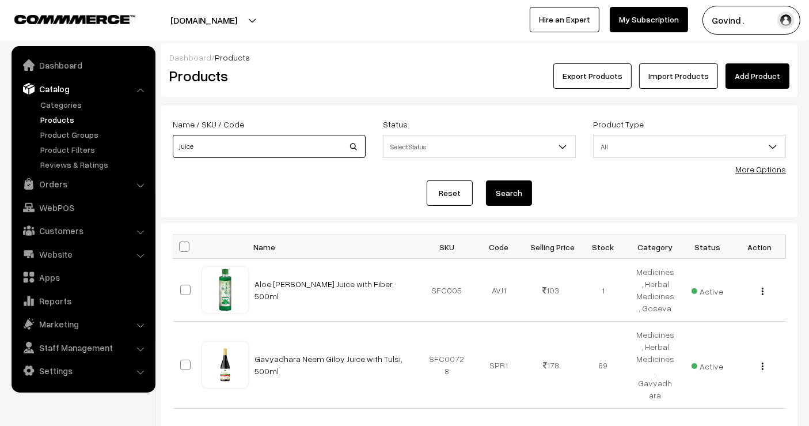
click at [270, 142] on input "juice" at bounding box center [269, 146] width 193 height 23
type input "ghrit"
click at [486, 180] on button "Search" at bounding box center [509, 192] width 46 height 25
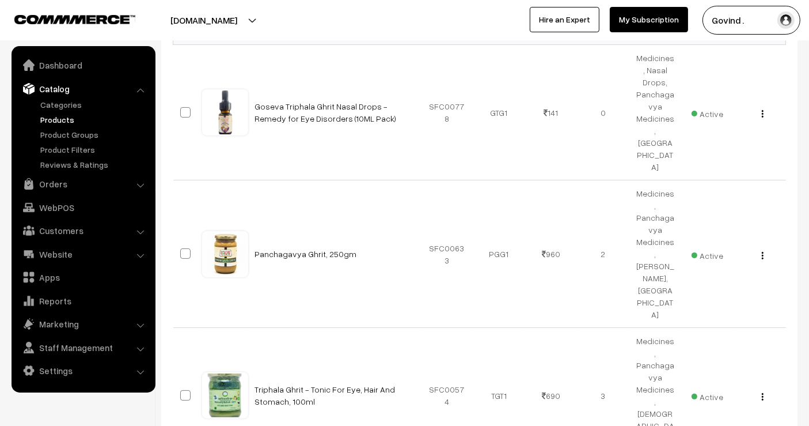
scroll to position [257, 0]
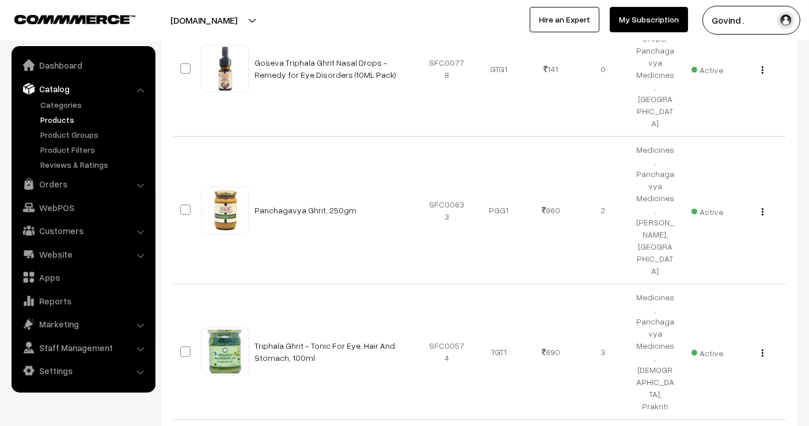
click at [760, 204] on div "View Edit Delete" at bounding box center [760, 210] width 39 height 12
click at [763, 208] on img "button" at bounding box center [763, 211] width 2 height 7
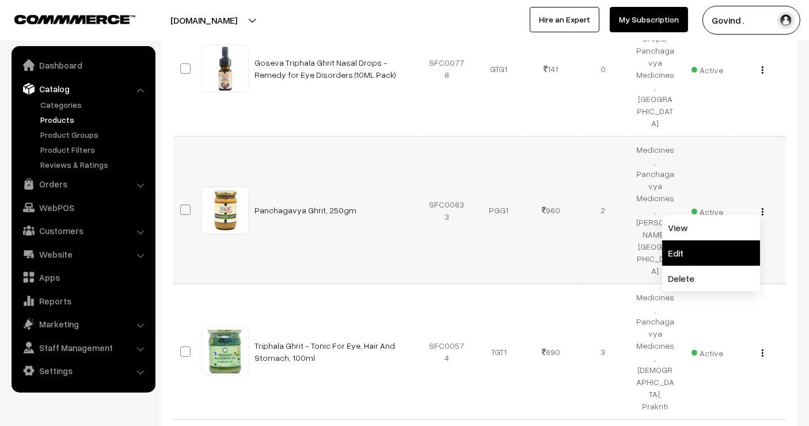
click at [722, 240] on link "Edit" at bounding box center [711, 252] width 98 height 25
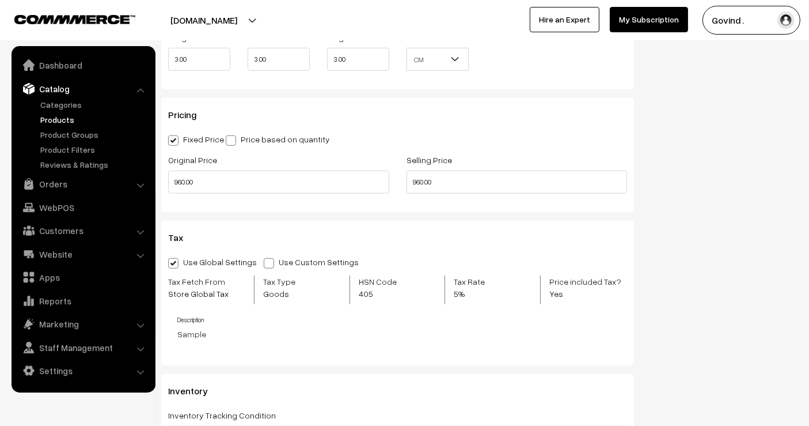
scroll to position [1026, 0]
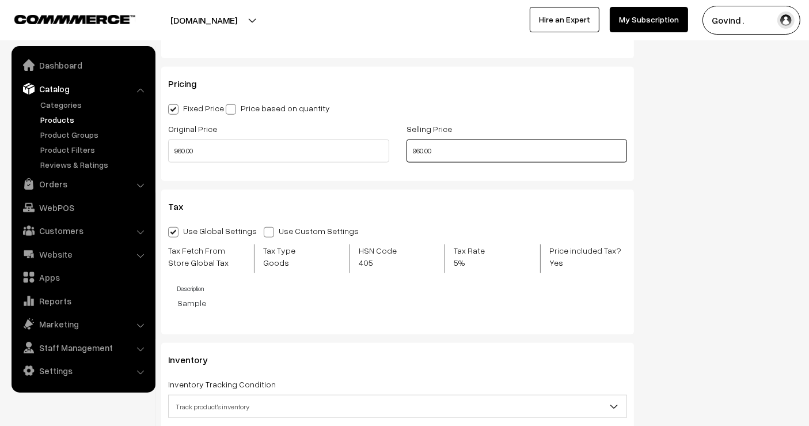
click at [418, 149] on input "960.00" at bounding box center [517, 150] width 221 height 23
type input "900.00"
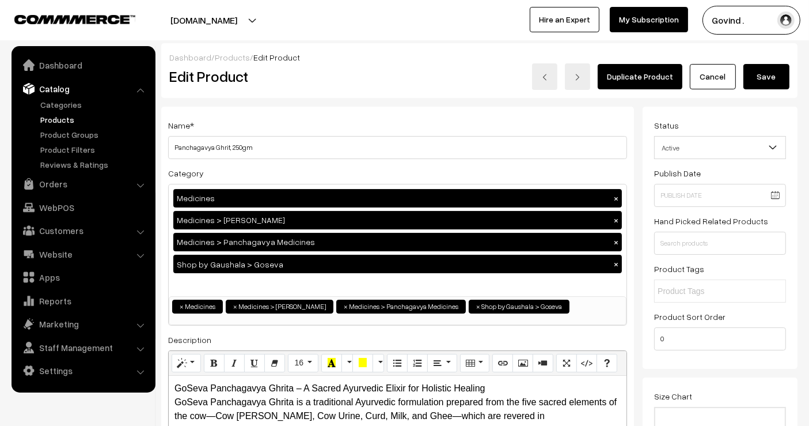
click at [777, 75] on button "Save" at bounding box center [767, 76] width 46 height 25
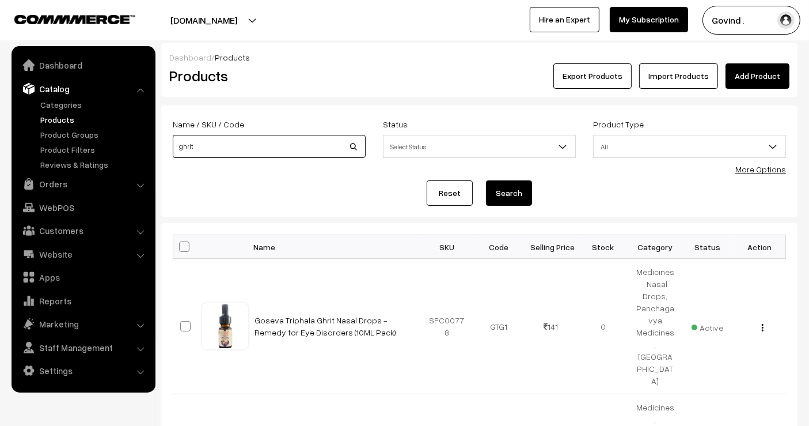
click at [240, 135] on input "ghrit" at bounding box center [269, 146] width 193 height 23
type input "amrit"
click at [486, 180] on button "Search" at bounding box center [509, 192] width 46 height 25
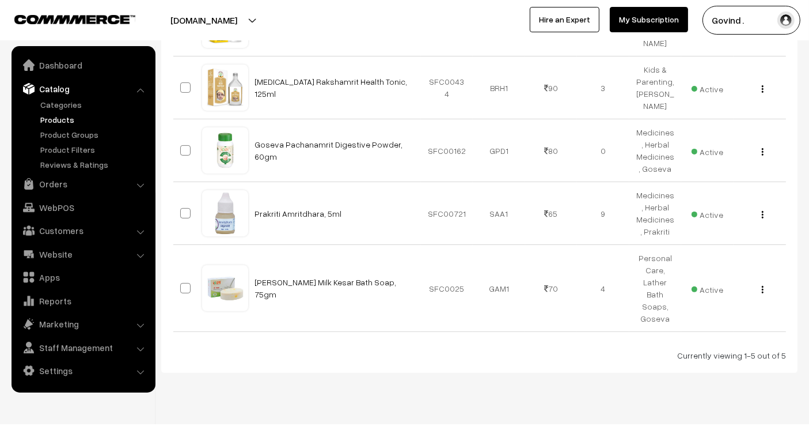
scroll to position [269, 0]
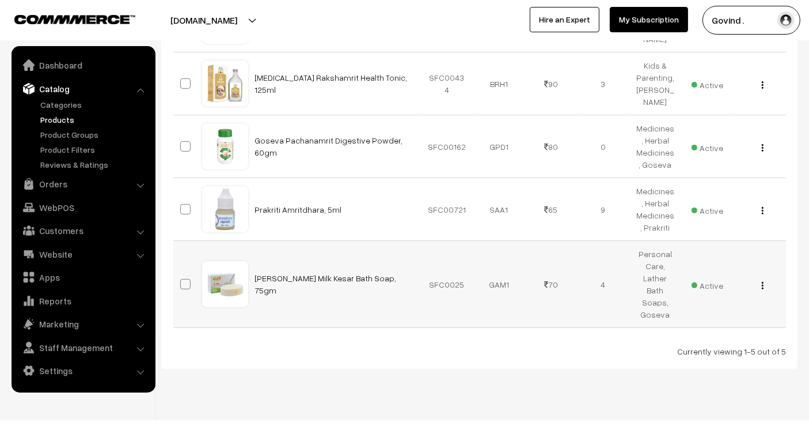
click at [761, 290] on div "View Edit Delete" at bounding box center [760, 284] width 39 height 12
click at [763, 289] on img "button" at bounding box center [763, 285] width 2 height 7
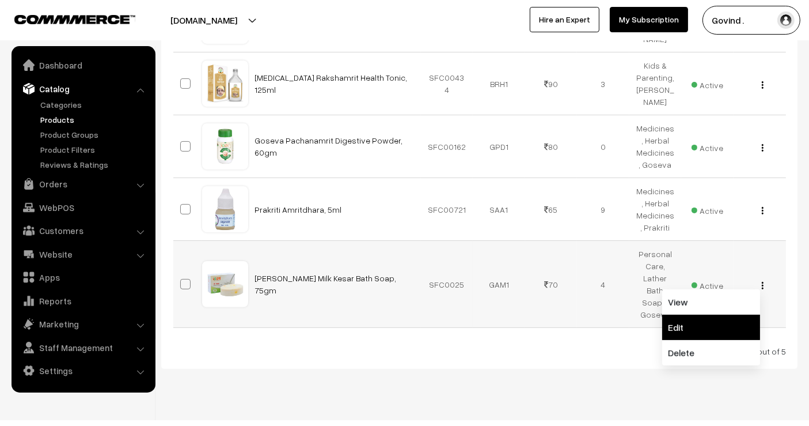
click at [733, 335] on link "Edit" at bounding box center [711, 327] width 98 height 25
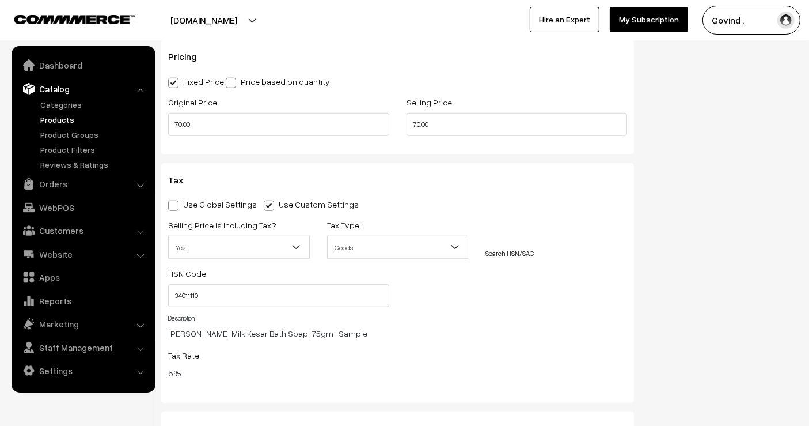
scroll to position [1041, 0]
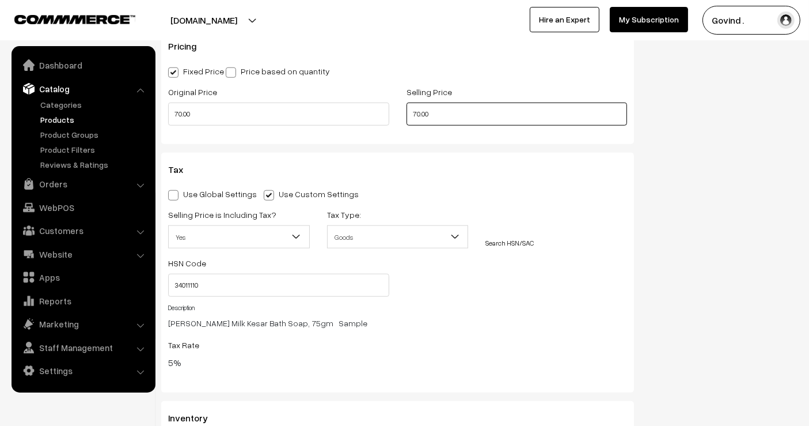
click at [420, 111] on input "70.00" at bounding box center [517, 114] width 221 height 23
type input "62.00"
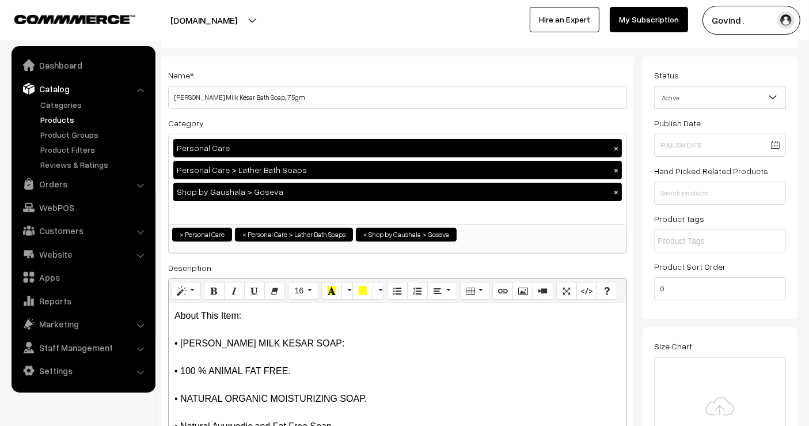
scroll to position [12, 0]
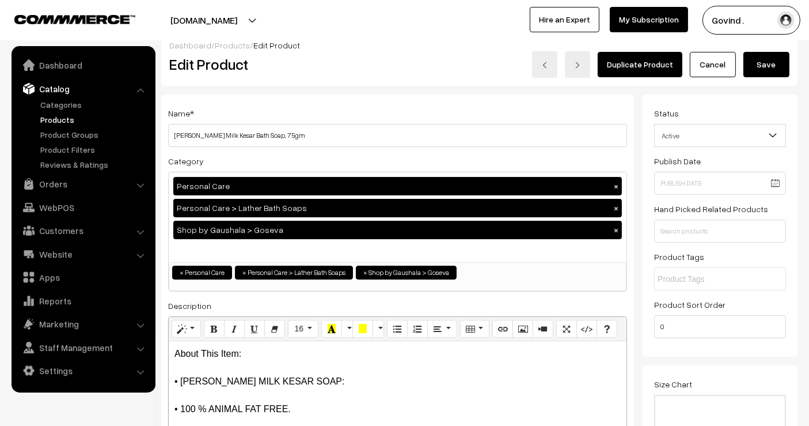
click at [781, 71] on button "Save" at bounding box center [767, 64] width 46 height 25
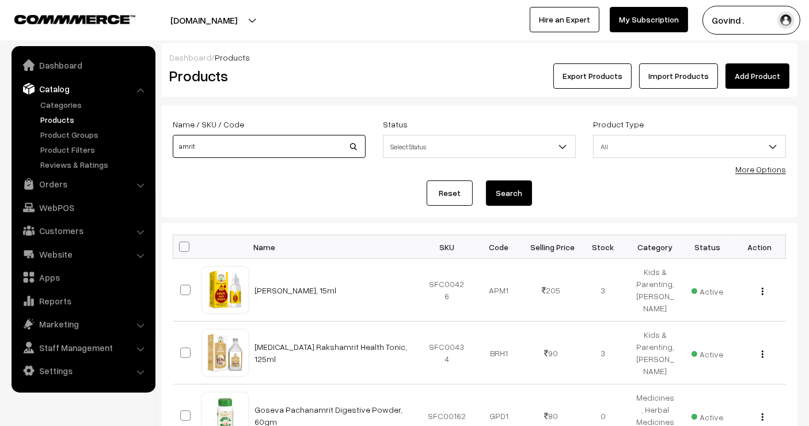
click at [217, 151] on input "amrit" at bounding box center [269, 146] width 193 height 23
type input "gotirth"
click at [486, 180] on button "Search" at bounding box center [509, 192] width 46 height 25
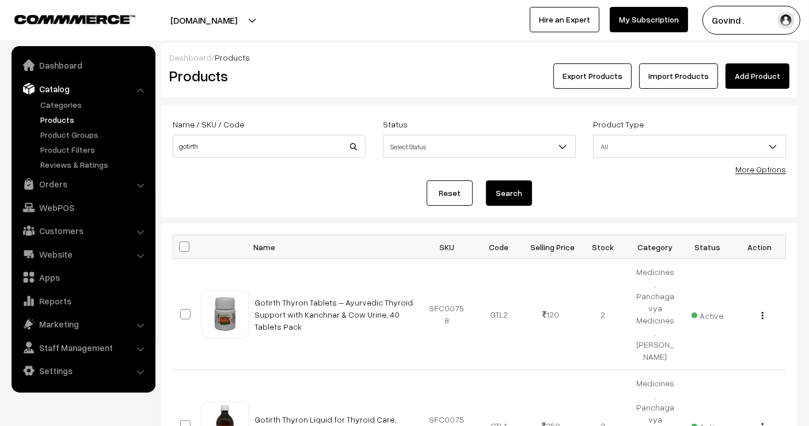
scroll to position [857, 0]
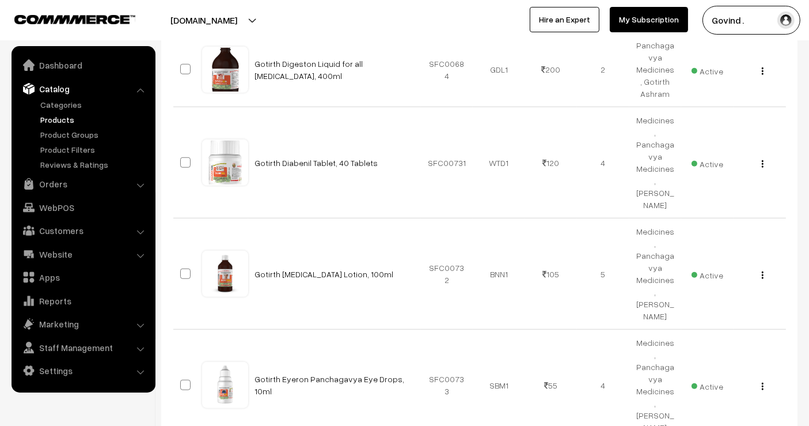
drag, startPoint x: 819, startPoint y: 116, endPoint x: 819, endPoint y: 456, distance: 339.9
select select "50"
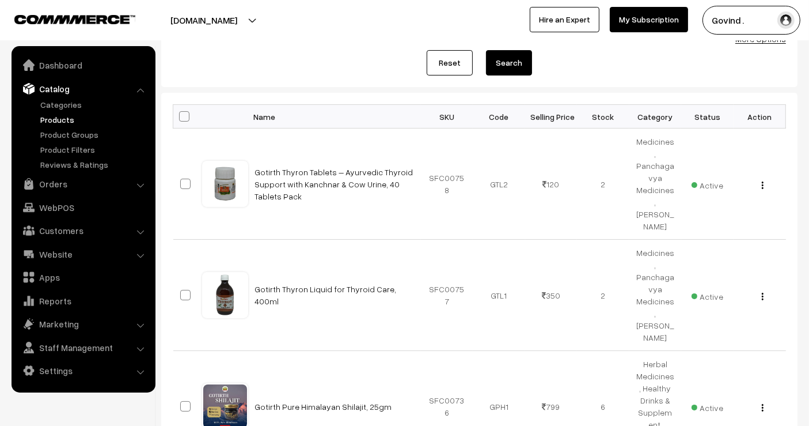
scroll to position [138, 0]
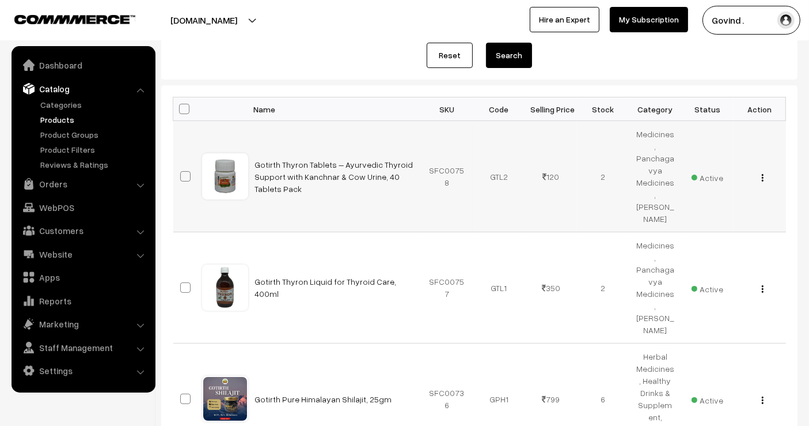
click at [761, 173] on button "button" at bounding box center [762, 177] width 3 height 9
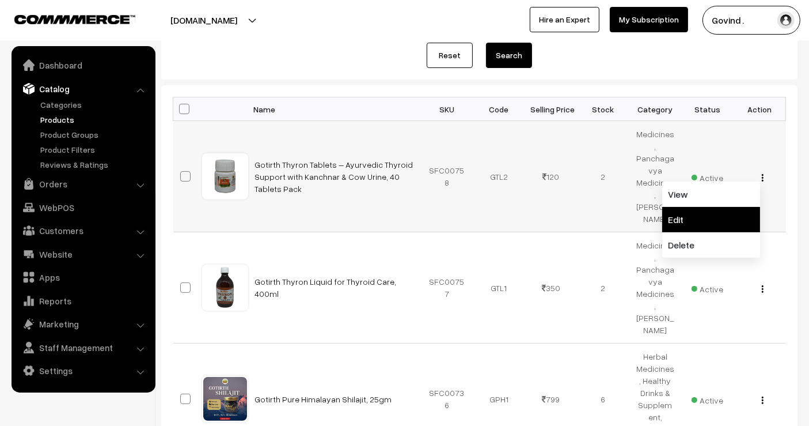
click at [705, 207] on link "Edit" at bounding box center [711, 219] width 98 height 25
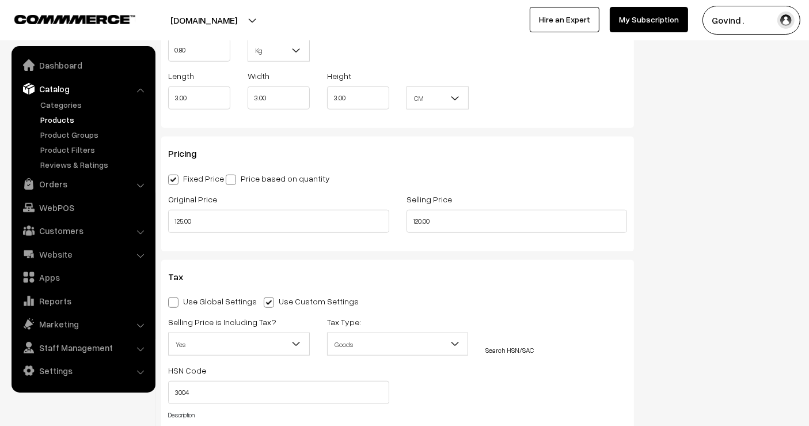
scroll to position [950, 0]
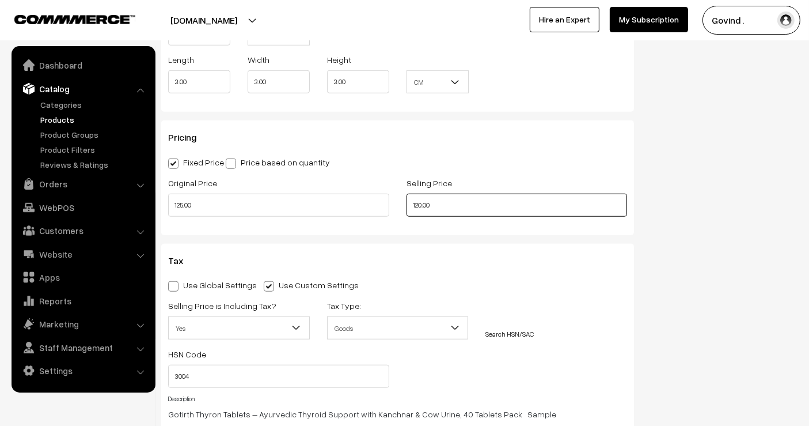
click at [423, 203] on input "120.00" at bounding box center [517, 205] width 221 height 23
type input "117.00"
click at [735, 180] on div "Status Active Inactive Active Publish Date Product Type -- Select -- -- Select …" at bounding box center [725, 16] width 164 height 1721
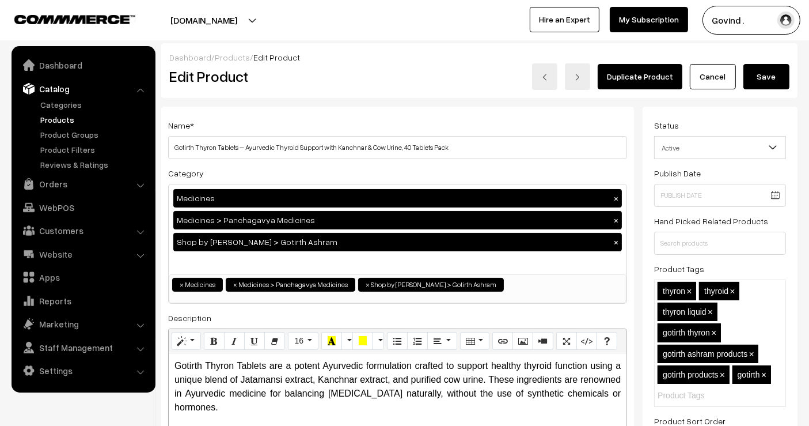
click at [767, 70] on button "Save" at bounding box center [767, 76] width 46 height 25
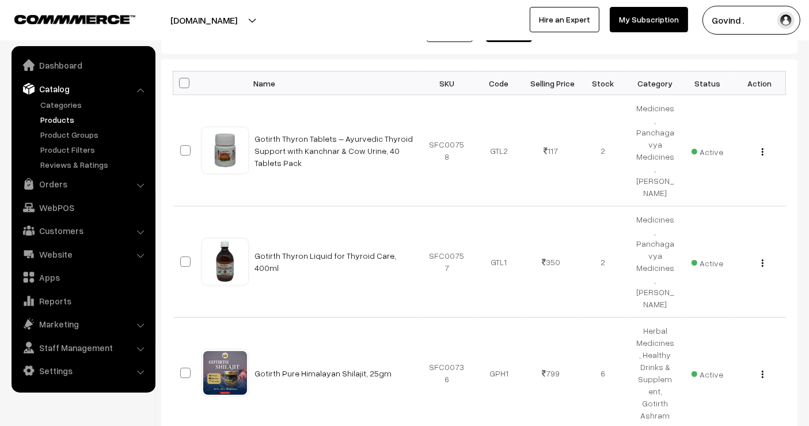
scroll to position [179, 0]
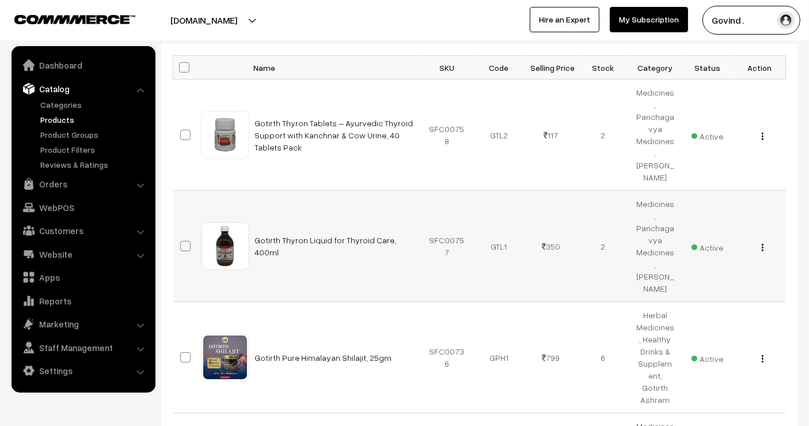
click at [763, 244] on img "button" at bounding box center [763, 247] width 2 height 7
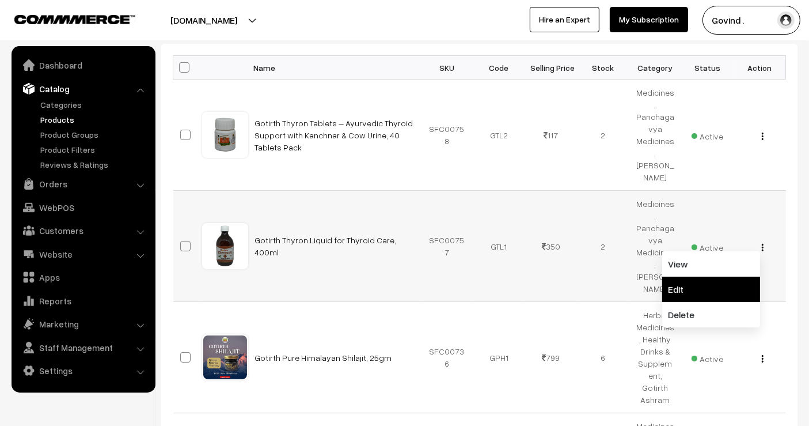
click at [713, 276] on link "Edit" at bounding box center [711, 288] width 98 height 25
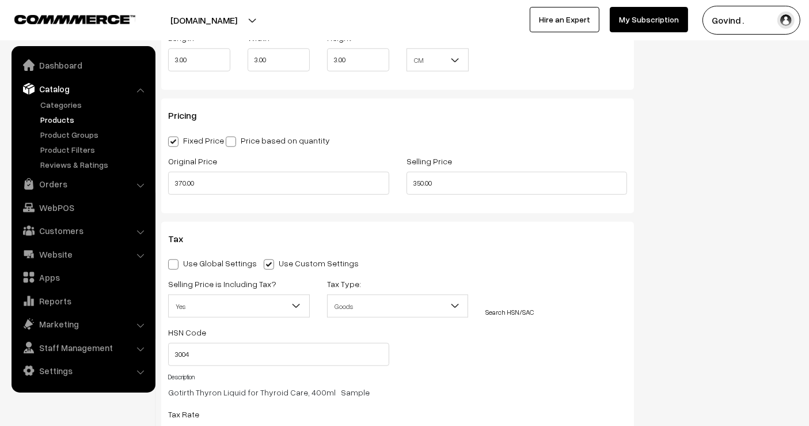
scroll to position [958, 0]
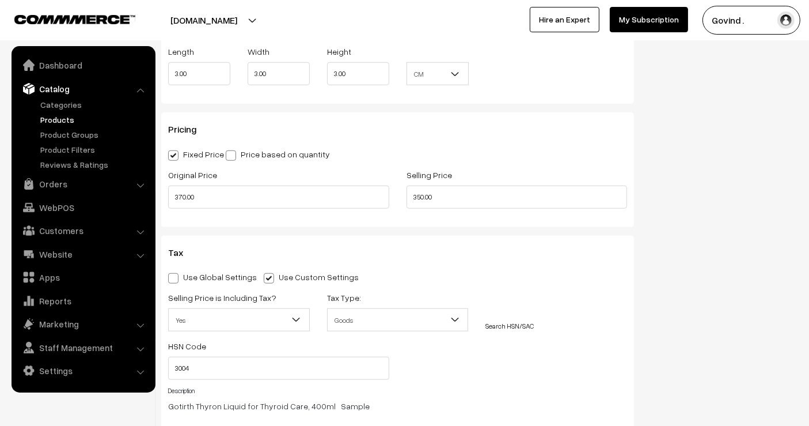
drag, startPoint x: 818, startPoint y: 48, endPoint x: 819, endPoint y: 137, distance: 88.1
click at [423, 194] on input "350.00" at bounding box center [517, 196] width 221 height 23
type input "346.00"
click at [717, 203] on div "Status Active Inactive Active Publish Date Product Type -- Select -- -- Select …" at bounding box center [725, 8] width 164 height 1721
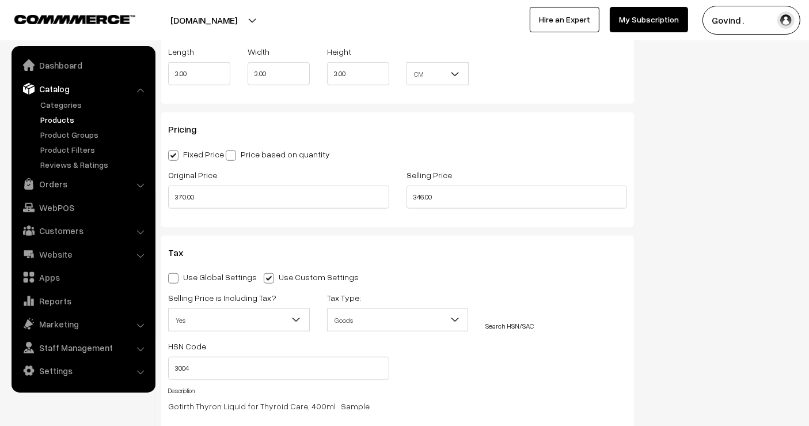
scroll to position [0, 0]
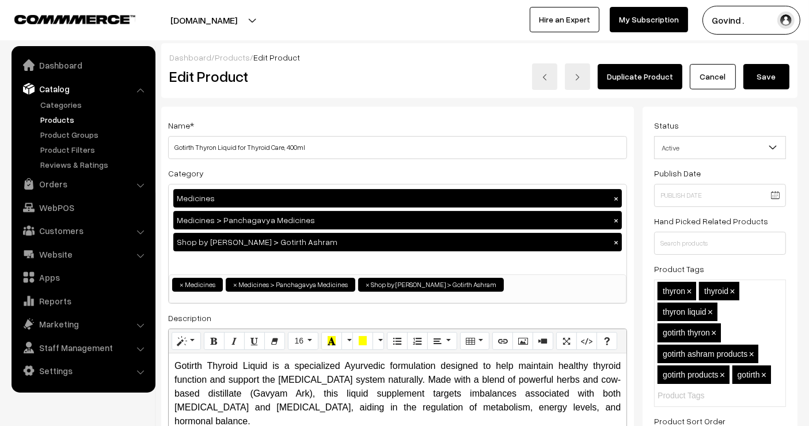
click at [764, 74] on button "Save" at bounding box center [767, 76] width 46 height 25
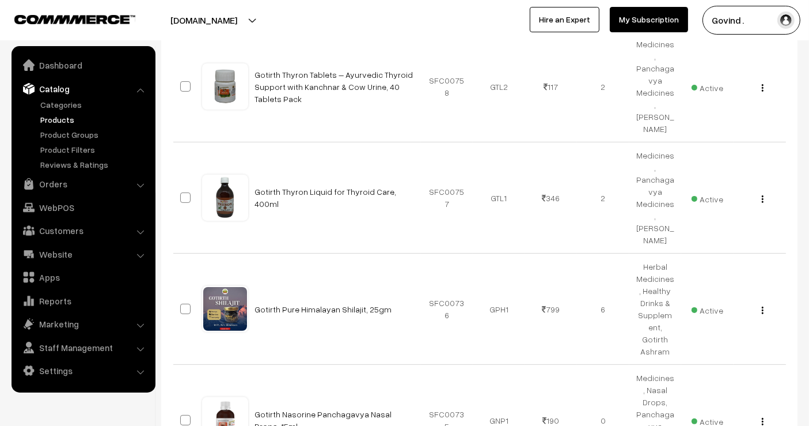
scroll to position [230, 0]
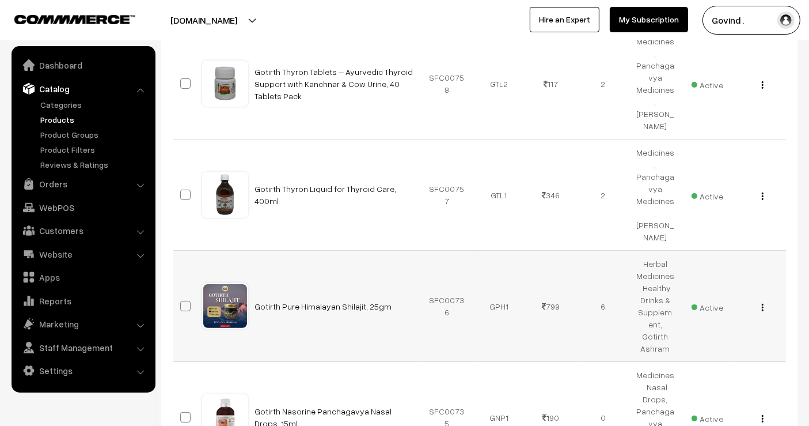
click at [761, 302] on button "button" at bounding box center [762, 306] width 3 height 9
click at [697, 336] on link "Edit" at bounding box center [711, 348] width 98 height 25
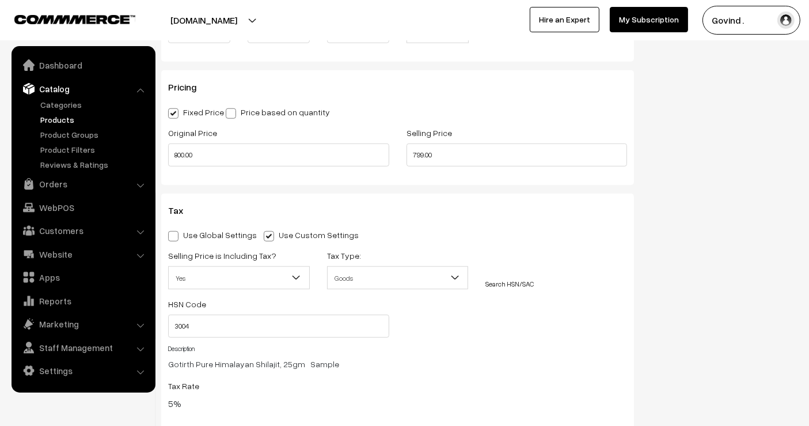
scroll to position [980, 0]
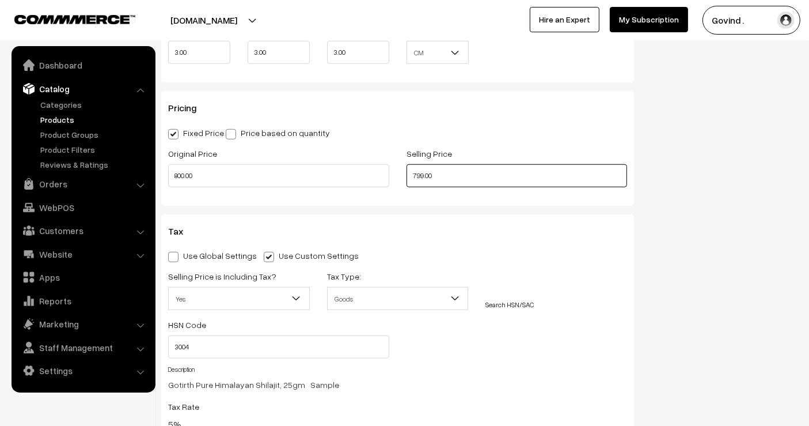
click at [423, 174] on input "799.00" at bounding box center [517, 175] width 221 height 23
type input "747.00"
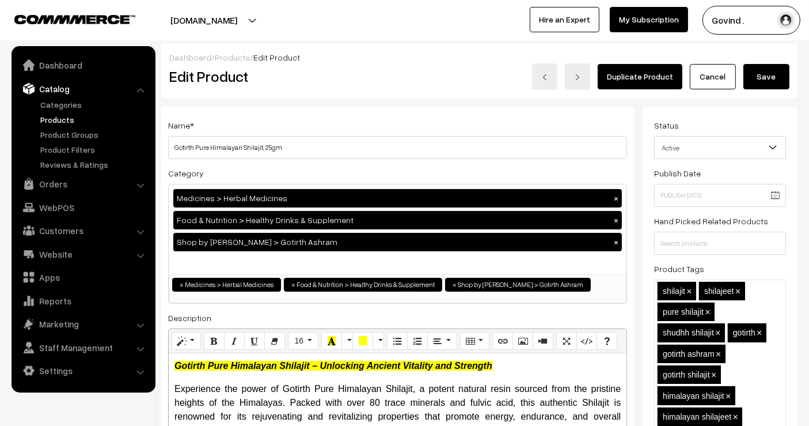
click at [768, 75] on button "Save" at bounding box center [767, 76] width 46 height 25
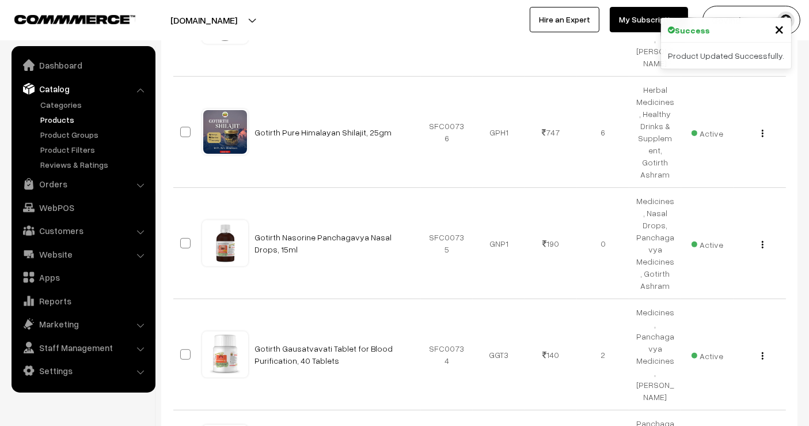
scroll to position [410, 0]
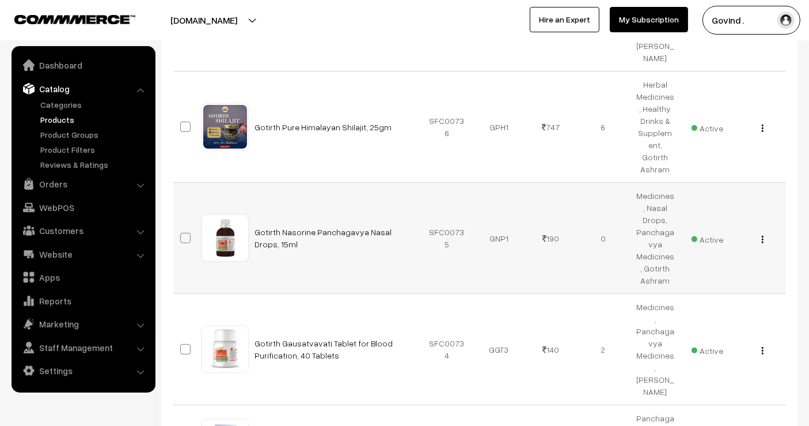
click at [761, 234] on button "button" at bounding box center [762, 238] width 3 height 9
click at [726, 268] on link "Edit" at bounding box center [711, 280] width 98 height 25
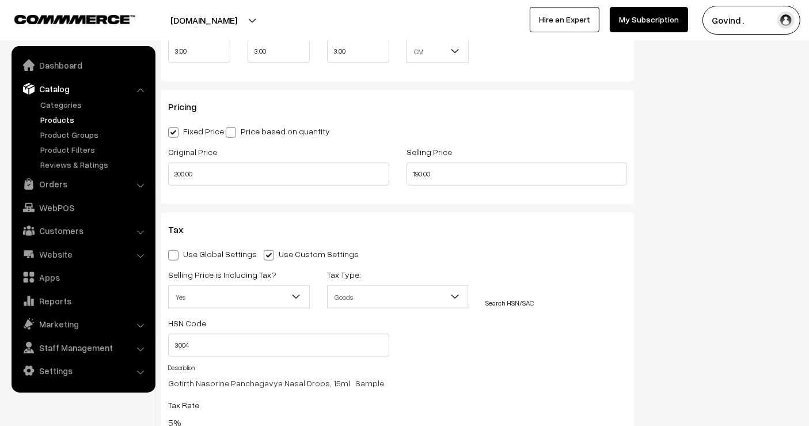
drag, startPoint x: 816, startPoint y: 25, endPoint x: 816, endPoint y: 94, distance: 69.1
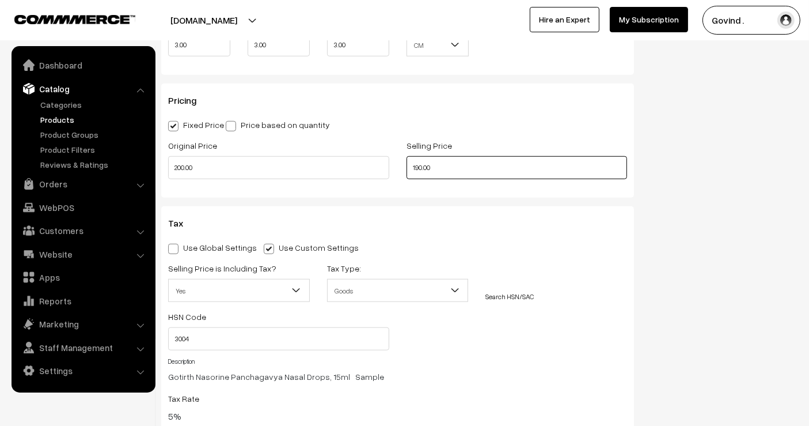
click at [422, 163] on input "190.00" at bounding box center [517, 167] width 221 height 23
type input "187.00"
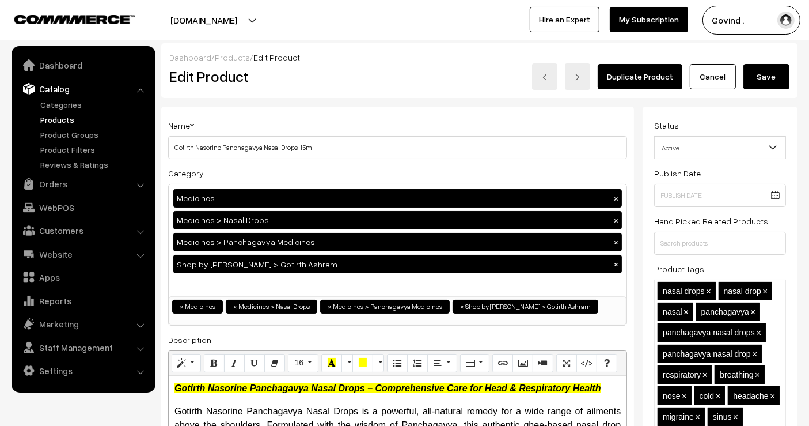
click at [774, 73] on button "Save" at bounding box center [767, 76] width 46 height 25
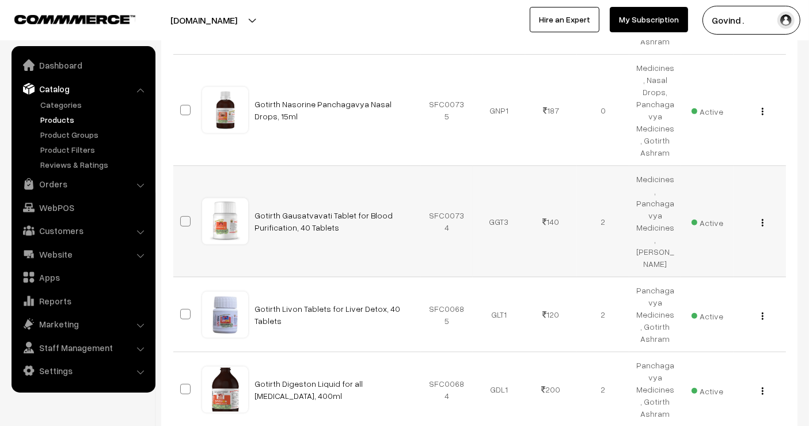
scroll to position [563, 0]
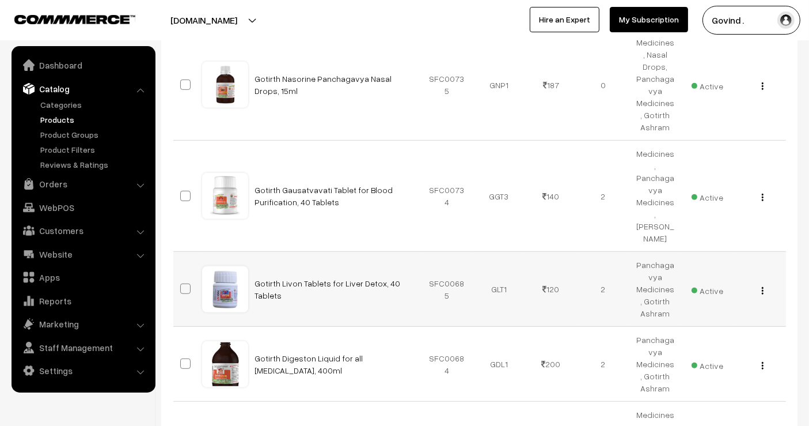
click at [763, 287] on img "button" at bounding box center [763, 290] width 2 height 7
click at [705, 319] on link "Edit" at bounding box center [711, 331] width 98 height 25
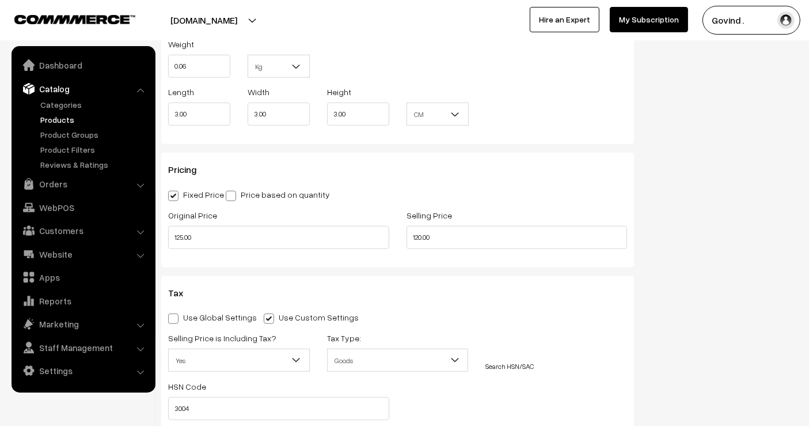
scroll to position [872, 0]
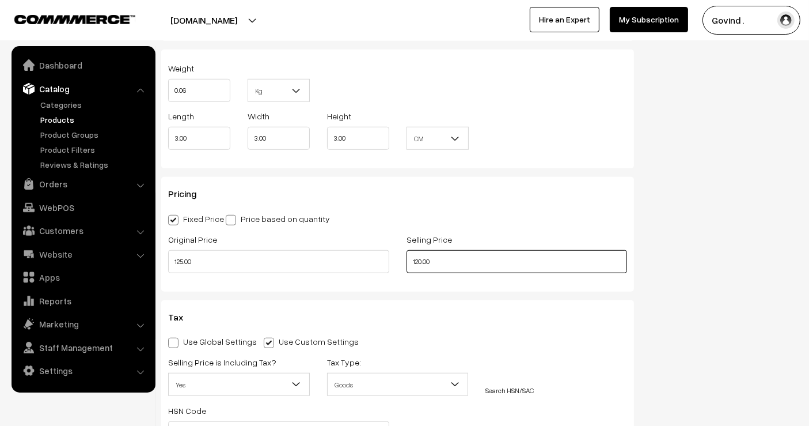
drag, startPoint x: 420, startPoint y: 259, endPoint x: 356, endPoint y: 273, distance: 66.0
click at [356, 273] on div "Original Price 125.00 Selling Price 120.00" at bounding box center [398, 256] width 476 height 48
type input "117.00"
click at [715, 257] on div "Status Active Inactive Active Publish Date Product Type -- Select -- -- Select …" at bounding box center [725, 83] width 164 height 1699
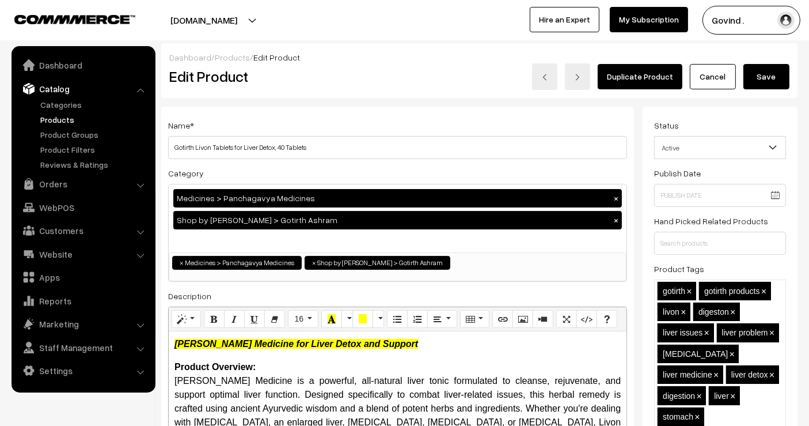
click at [775, 76] on button "Save" at bounding box center [767, 76] width 46 height 25
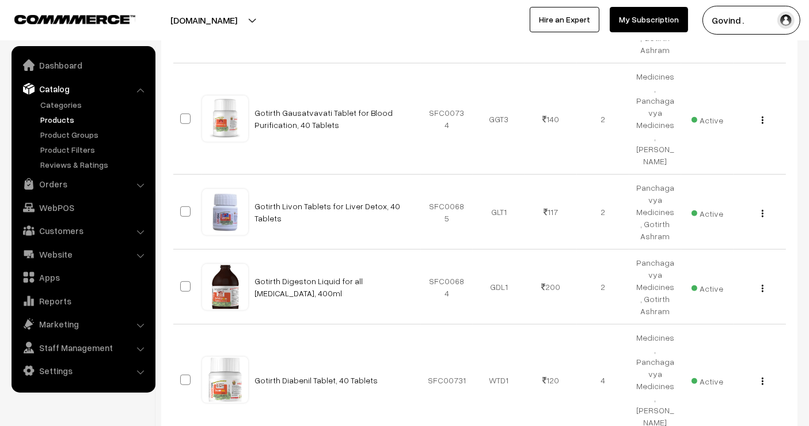
scroll to position [665, 0]
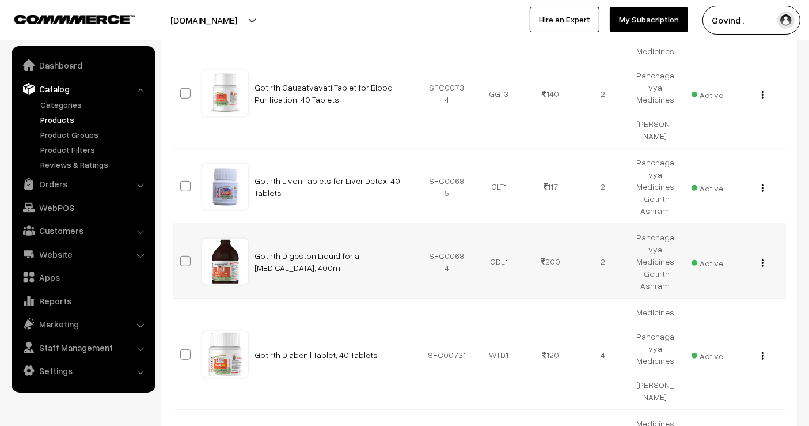
click at [763, 259] on img "button" at bounding box center [763, 262] width 2 height 7
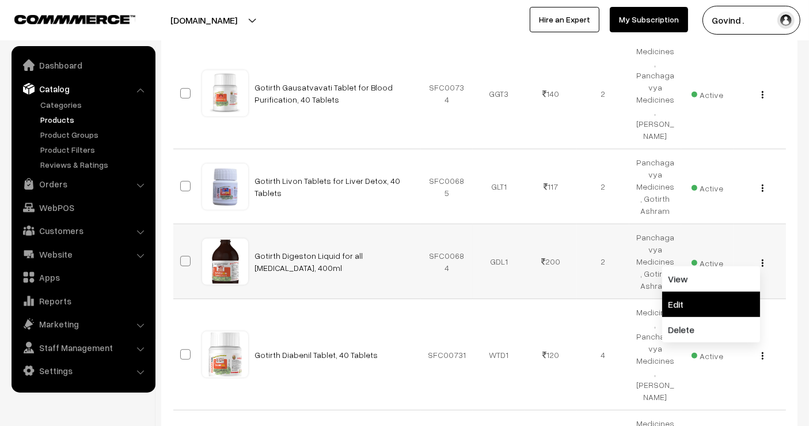
click at [732, 291] on link "Edit" at bounding box center [711, 303] width 98 height 25
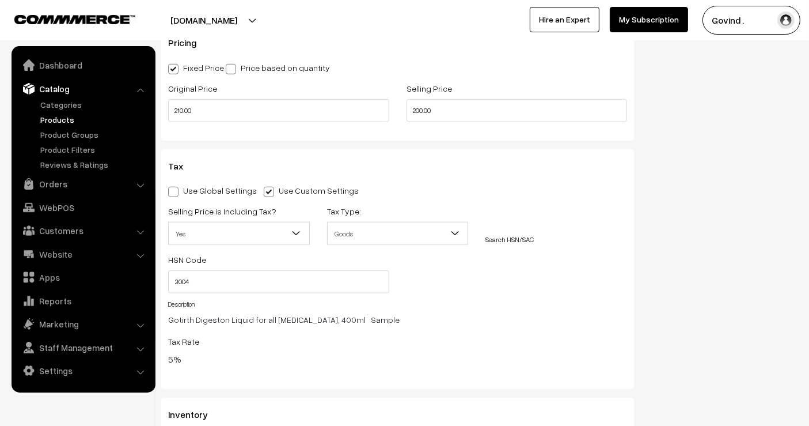
scroll to position [1005, 0]
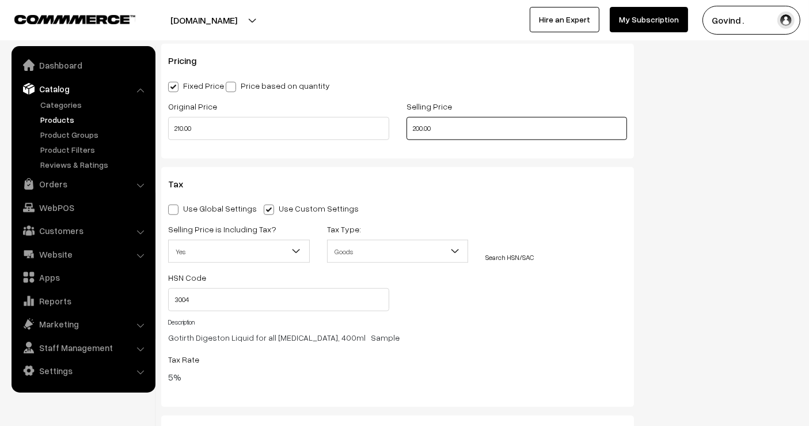
drag, startPoint x: 422, startPoint y: 126, endPoint x: 363, endPoint y: 127, distance: 59.4
click at [363, 127] on div "Original Price 210.00 Selling Price 200.00" at bounding box center [398, 123] width 476 height 48
type input "196.00"
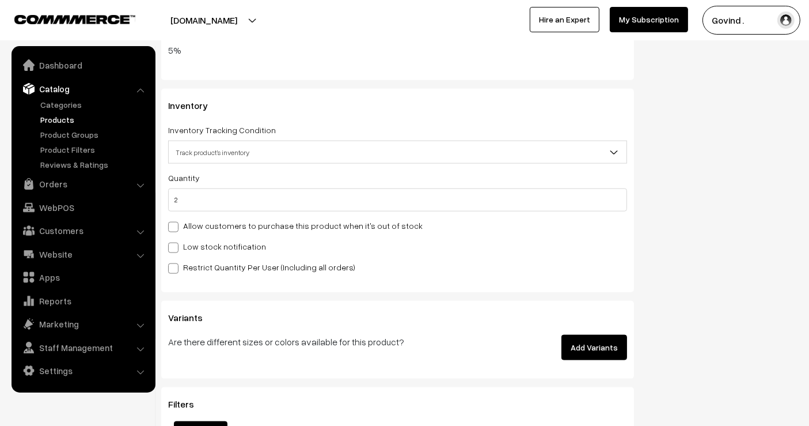
scroll to position [0, 0]
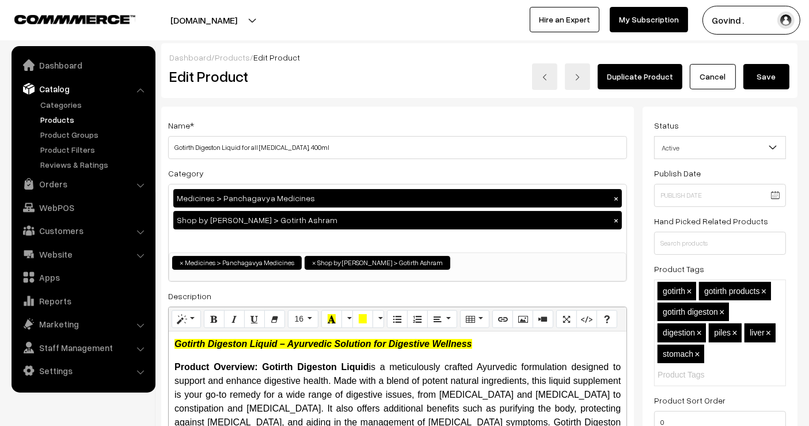
click at [767, 78] on button "Save" at bounding box center [767, 76] width 46 height 25
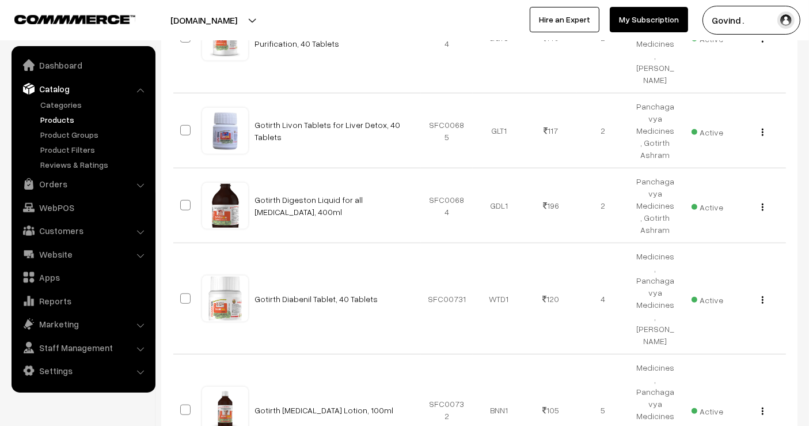
scroll to position [742, 0]
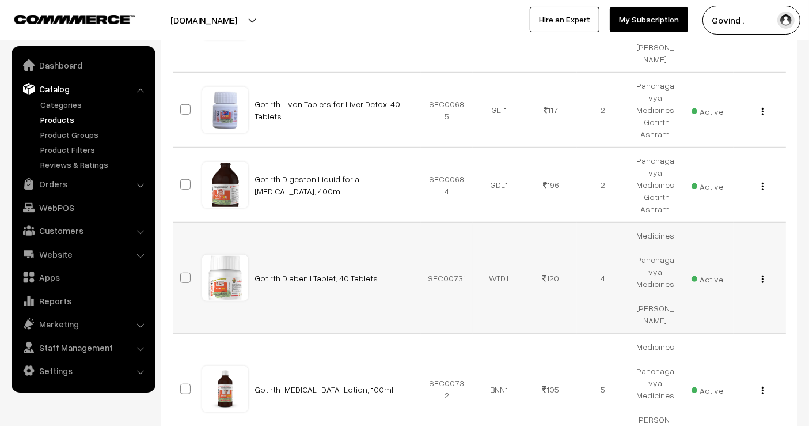
click at [762, 275] on img "button" at bounding box center [763, 278] width 2 height 7
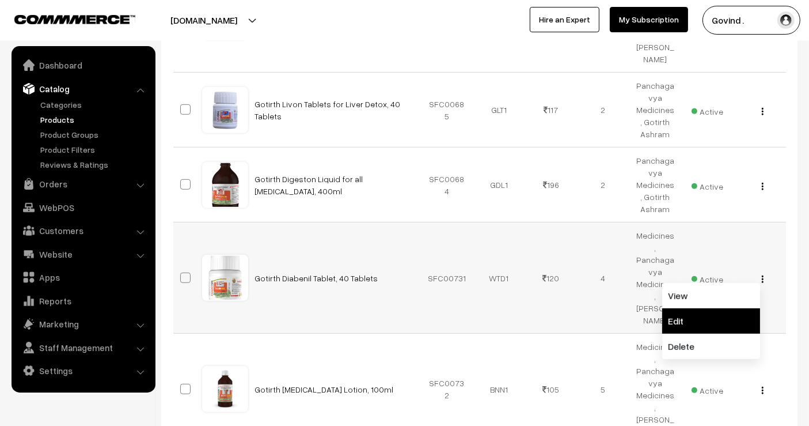
click at [709, 308] on link "Edit" at bounding box center [711, 320] width 98 height 25
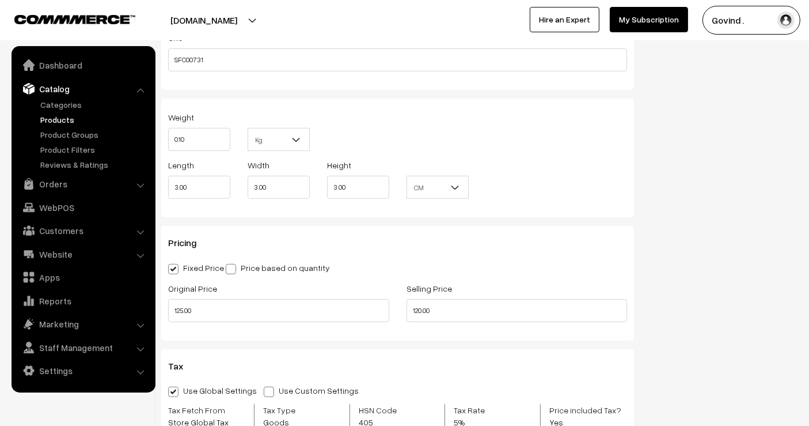
scroll to position [850, 0]
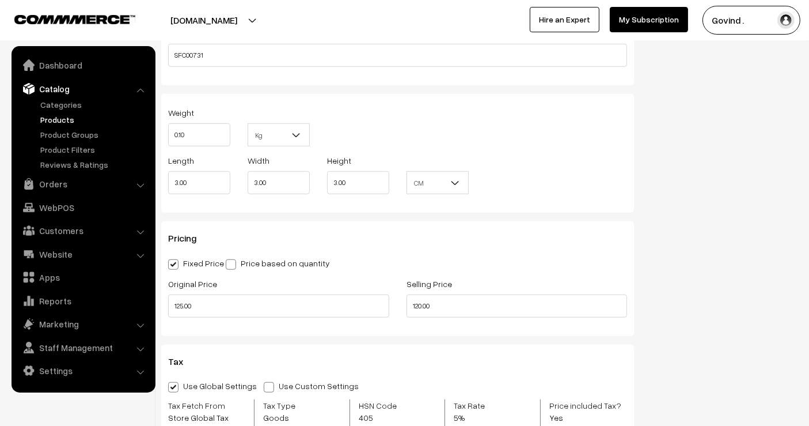
drag, startPoint x: 819, startPoint y: 63, endPoint x: 819, endPoint y: 214, distance: 150.3
drag, startPoint x: 420, startPoint y: 302, endPoint x: 375, endPoint y: 305, distance: 45.6
click at [375, 305] on div "Original Price 125.00 Selling Price 120.00" at bounding box center [398, 300] width 476 height 48
type input "117.00"
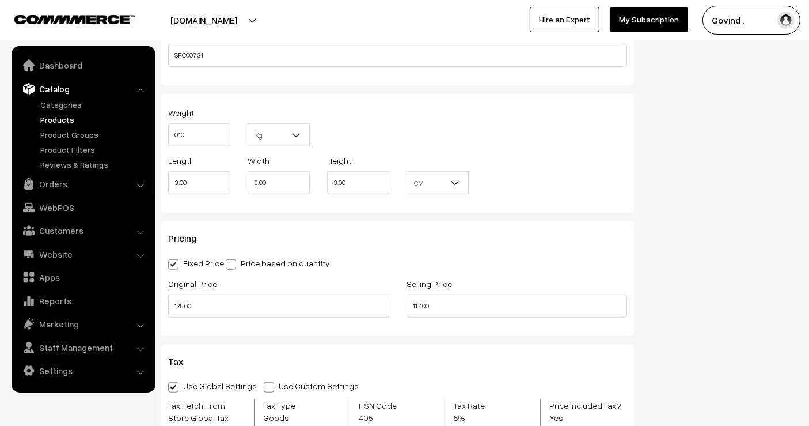
click at [752, 257] on div "Status Active Inactive Active Publish Date Product Type -- Select -- -- Select …" at bounding box center [725, 70] width 164 height 1626
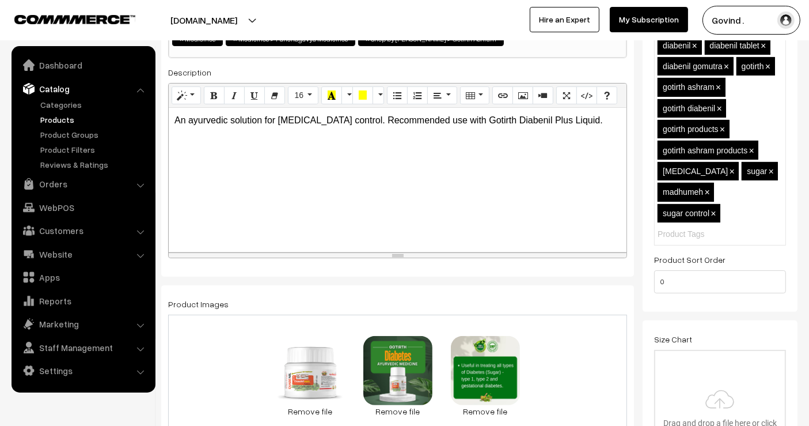
scroll to position [0, 0]
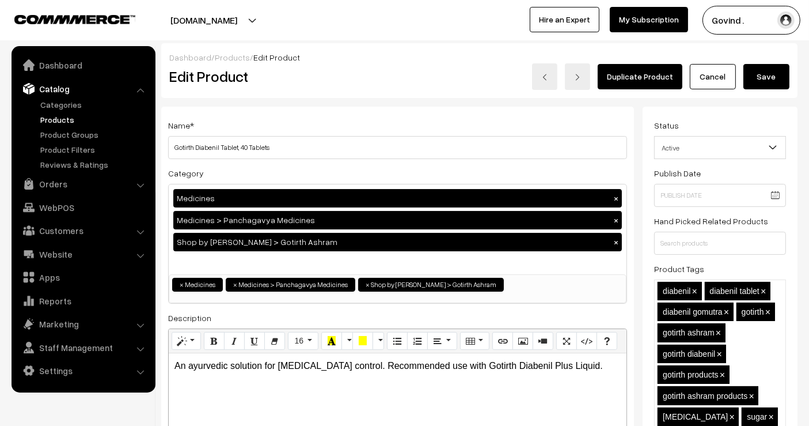
click at [761, 79] on button "Save" at bounding box center [767, 76] width 46 height 25
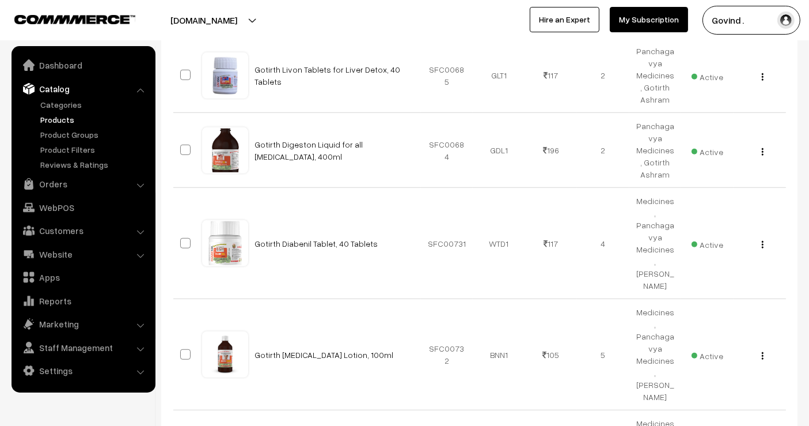
scroll to position [819, 0]
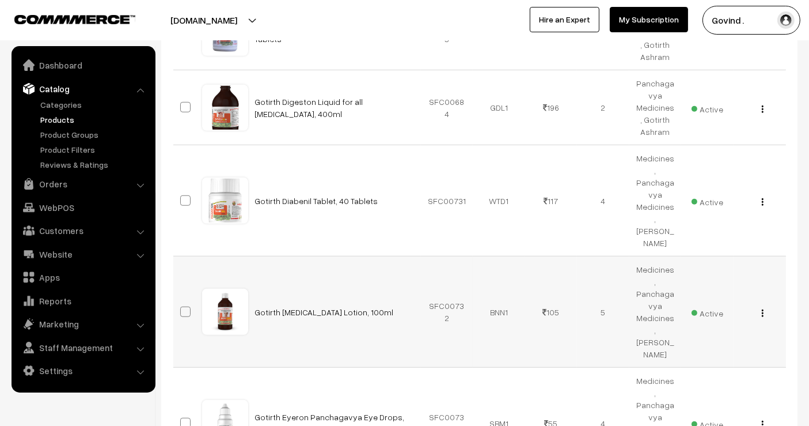
click at [763, 309] on img "button" at bounding box center [763, 312] width 2 height 7
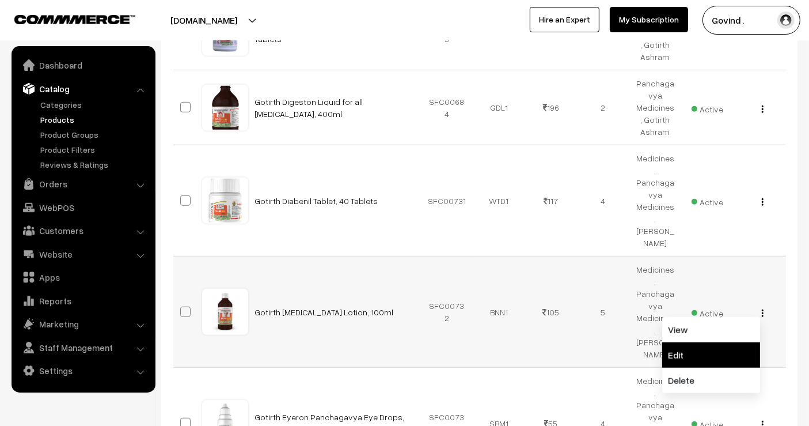
click at [719, 342] on link "Edit" at bounding box center [711, 354] width 98 height 25
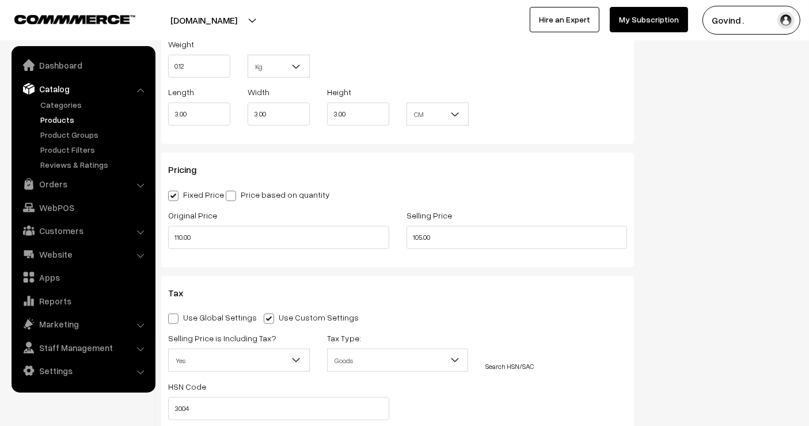
scroll to position [926, 0]
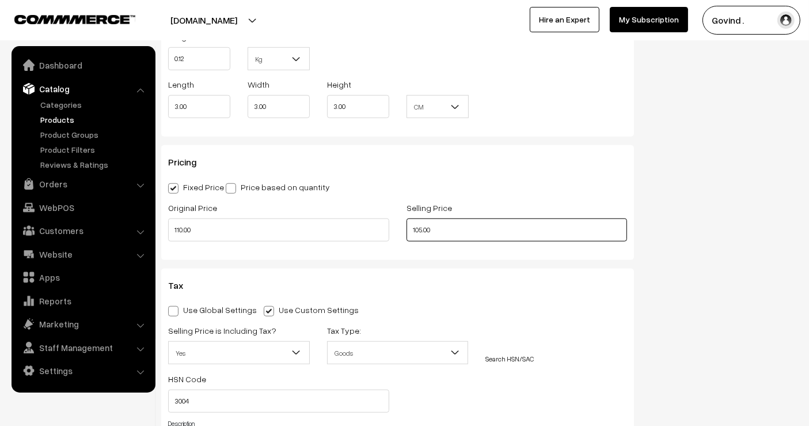
click at [418, 229] on input "105.00" at bounding box center [517, 229] width 221 height 23
type input "103.00"
click at [704, 204] on div "Status Active Inactive Active Publish Date Product Type -- Select -- -- Select …" at bounding box center [725, 41] width 164 height 1721
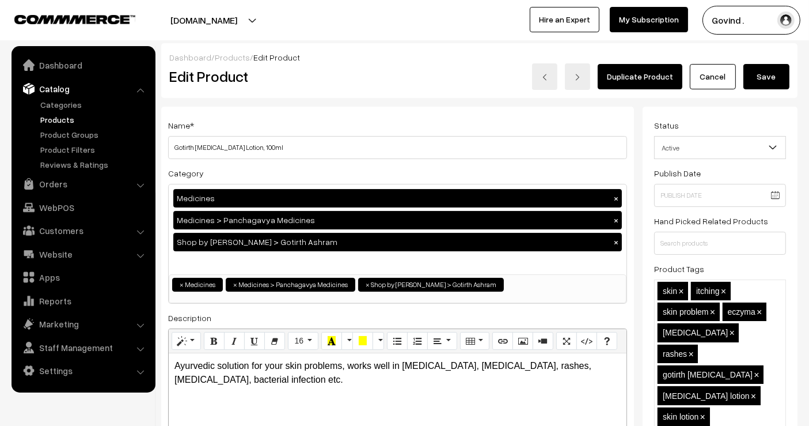
click at [770, 73] on button "Save" at bounding box center [767, 76] width 46 height 25
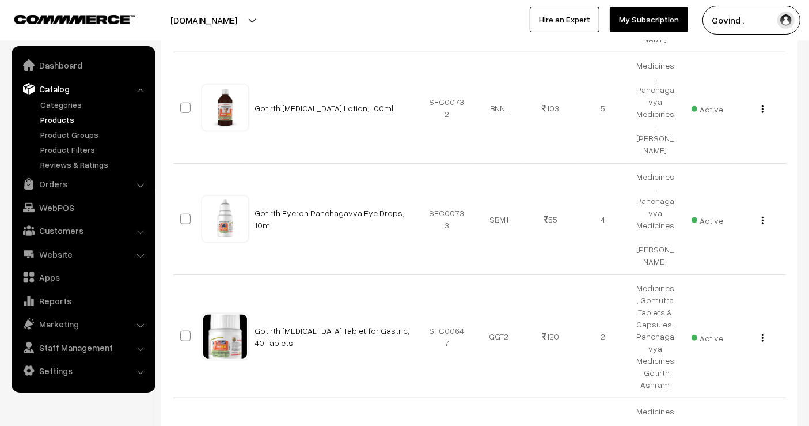
scroll to position [1024, 0]
click at [762, 334] on img "button" at bounding box center [763, 337] width 2 height 7
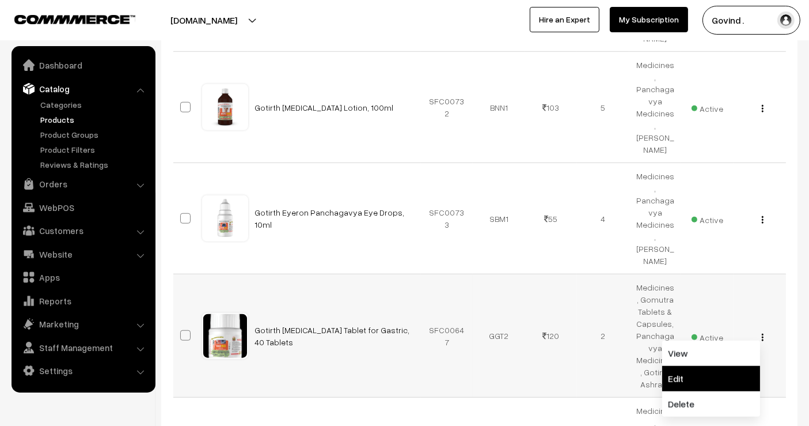
click at [738, 366] on link "Edit" at bounding box center [711, 378] width 98 height 25
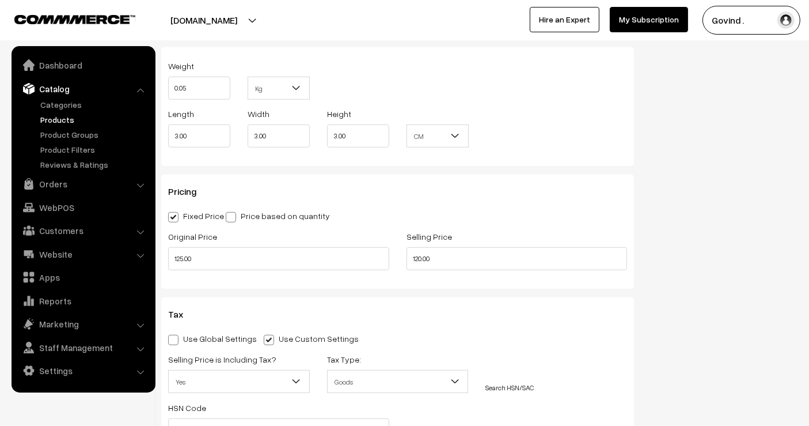
scroll to position [937, 0]
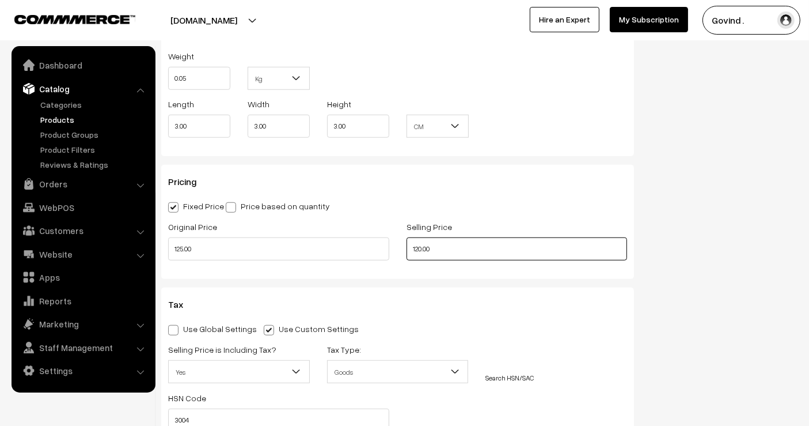
click at [422, 237] on input "120.00" at bounding box center [517, 248] width 221 height 23
type input "117.00"
click at [635, 219] on div "Selling Price 117.00" at bounding box center [517, 243] width 238 height 48
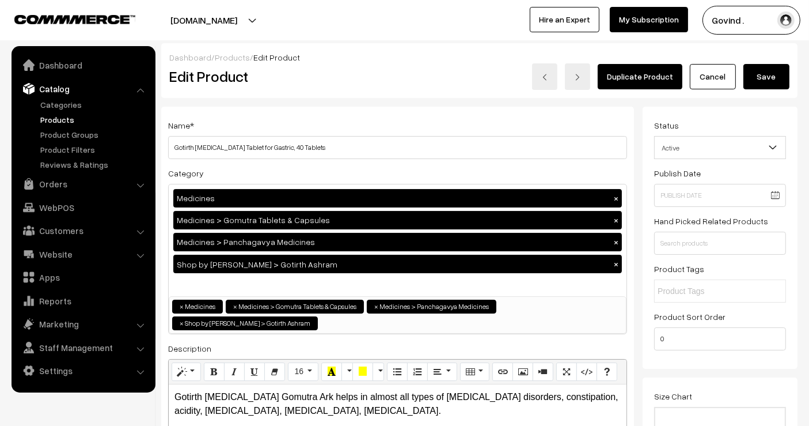
click at [765, 70] on button "Save" at bounding box center [767, 76] width 46 height 25
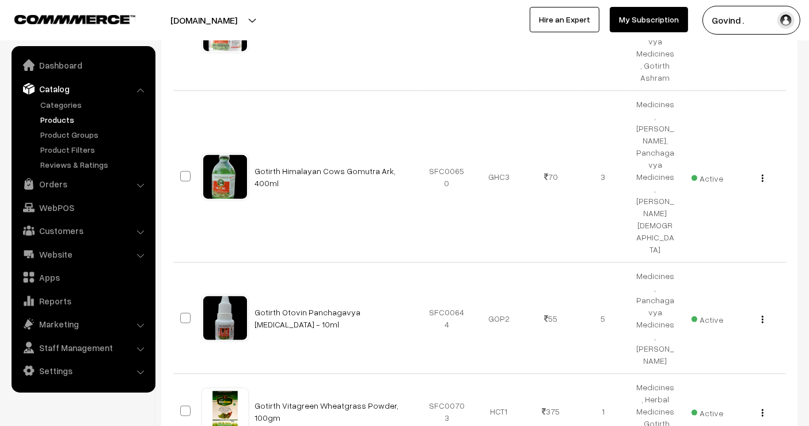
scroll to position [1331, 0]
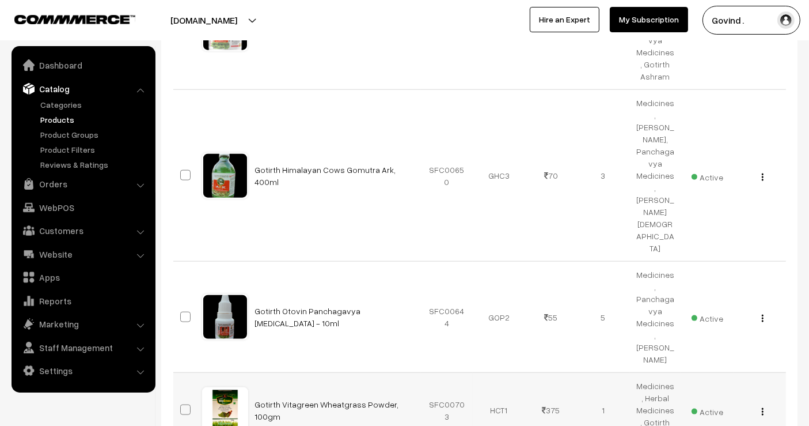
click at [763, 408] on img "button" at bounding box center [763, 411] width 2 height 7
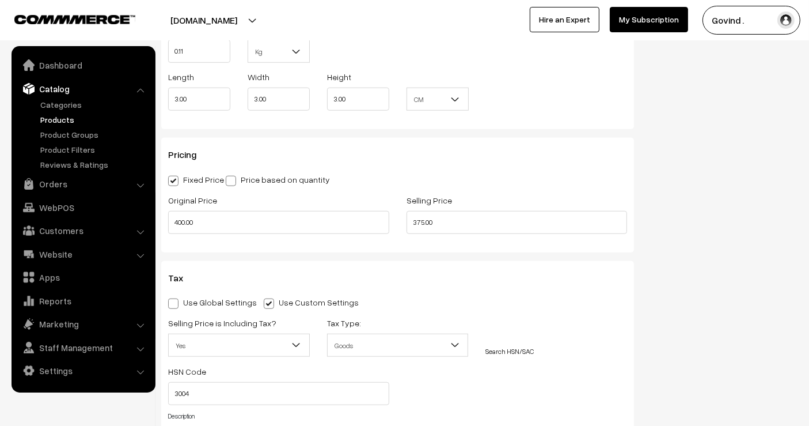
scroll to position [953, 0]
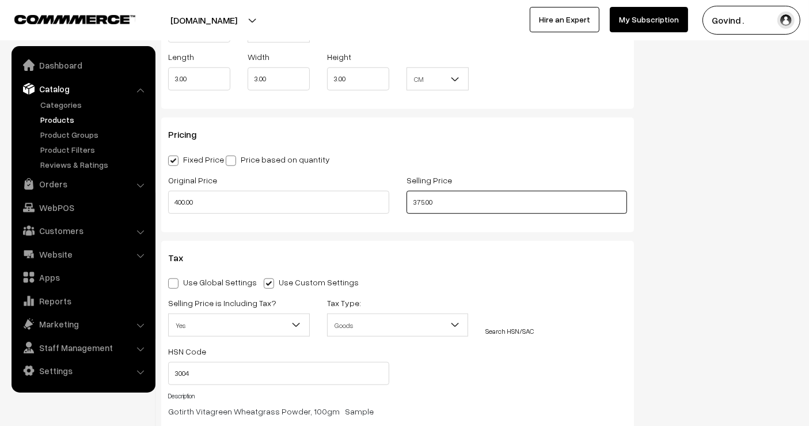
click at [422, 206] on input "375.00" at bounding box center [517, 202] width 221 height 23
type input "374.00"
click at [733, 176] on div "Status Active Inactive Active Publish Date Product Type -- Select -- -- Select …" at bounding box center [725, 13] width 164 height 1721
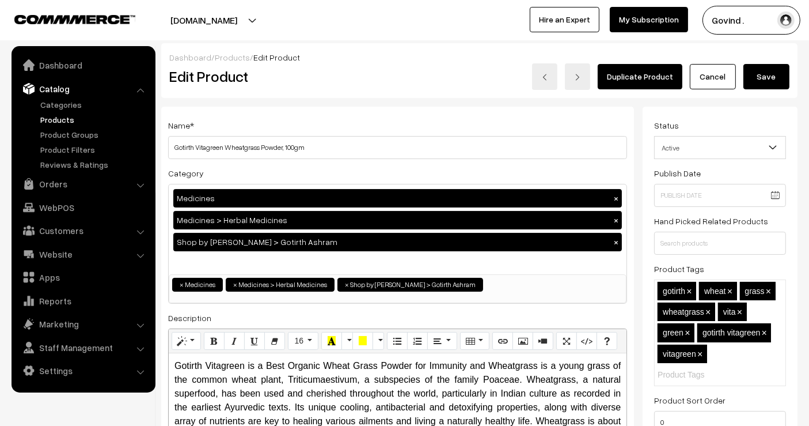
click at [761, 81] on button "Save" at bounding box center [767, 76] width 46 height 25
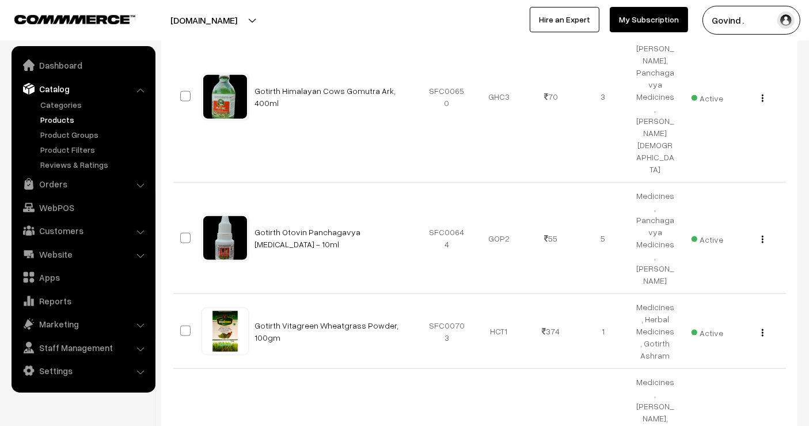
scroll to position [1433, 0]
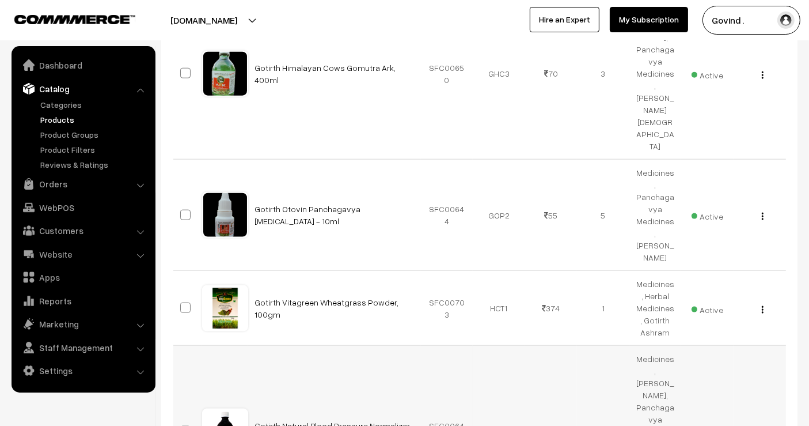
click at [764, 425] on button "button" at bounding box center [762, 432] width 3 height 9
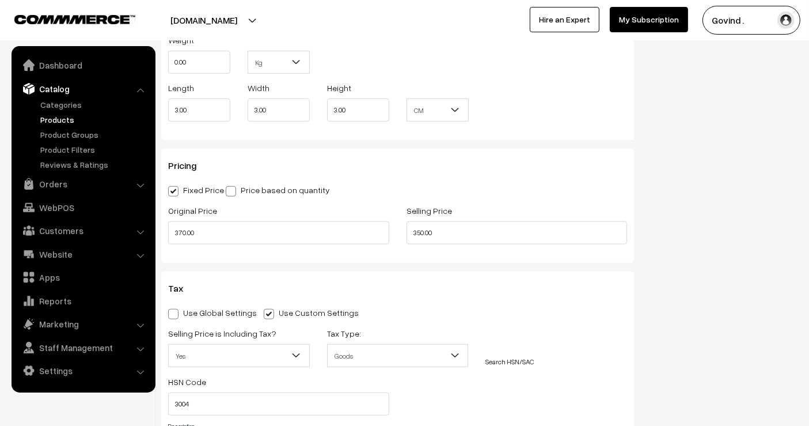
scroll to position [948, 0]
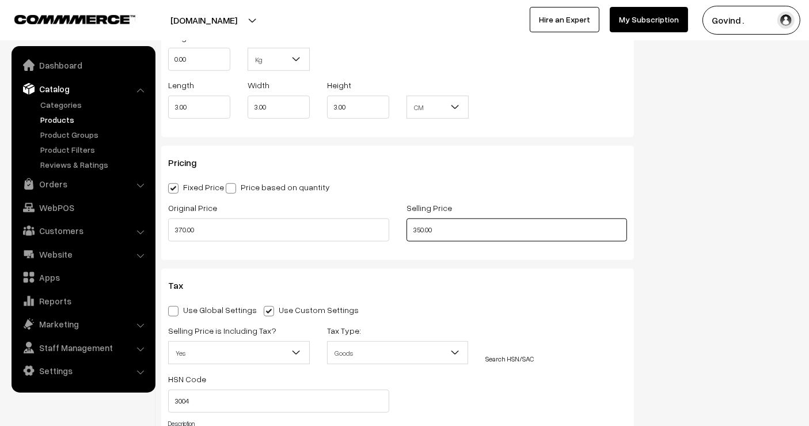
click at [423, 228] on input "350.00" at bounding box center [517, 229] width 221 height 23
type input "346.00"
click at [631, 241] on div "Selling Price 346.00" at bounding box center [517, 224] width 238 height 48
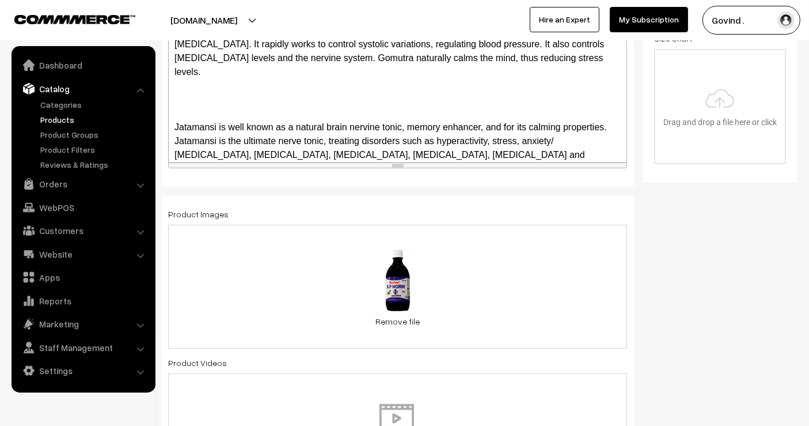
scroll to position [0, 0]
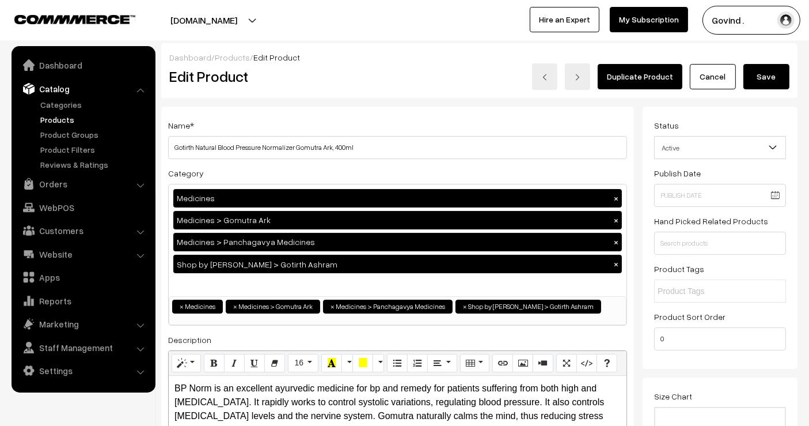
click at [763, 85] on button "Save" at bounding box center [767, 76] width 46 height 25
